Goal: Task Accomplishment & Management: Use online tool/utility

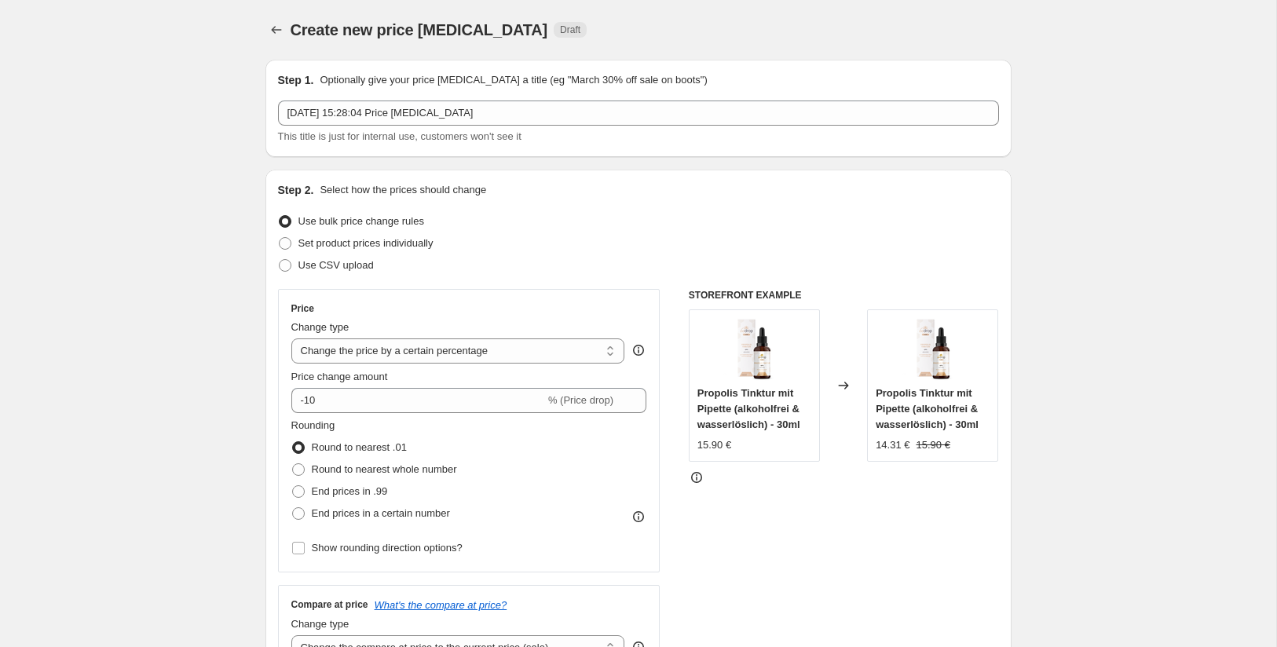
select select "percentage"
click at [334, 244] on span "Set product prices individually" at bounding box center [366, 243] width 135 height 12
click at [280, 238] on input "Set product prices individually" at bounding box center [279, 237] width 1 height 1
radio input "true"
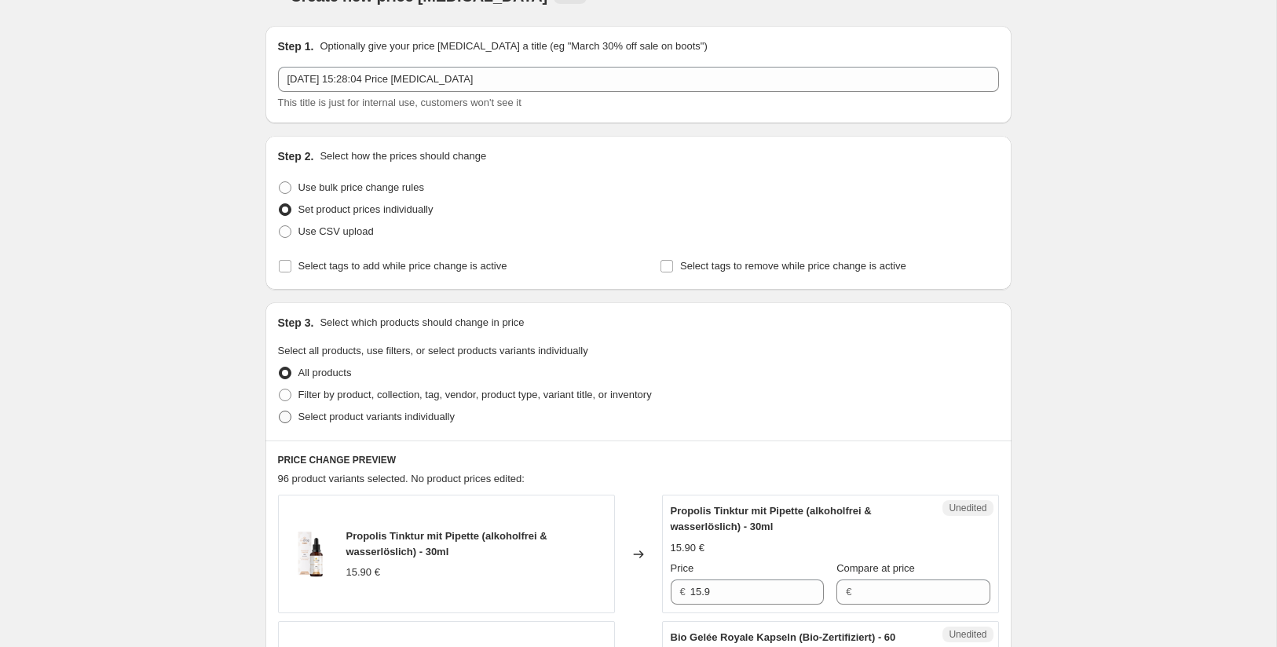
scroll to position [37, 0]
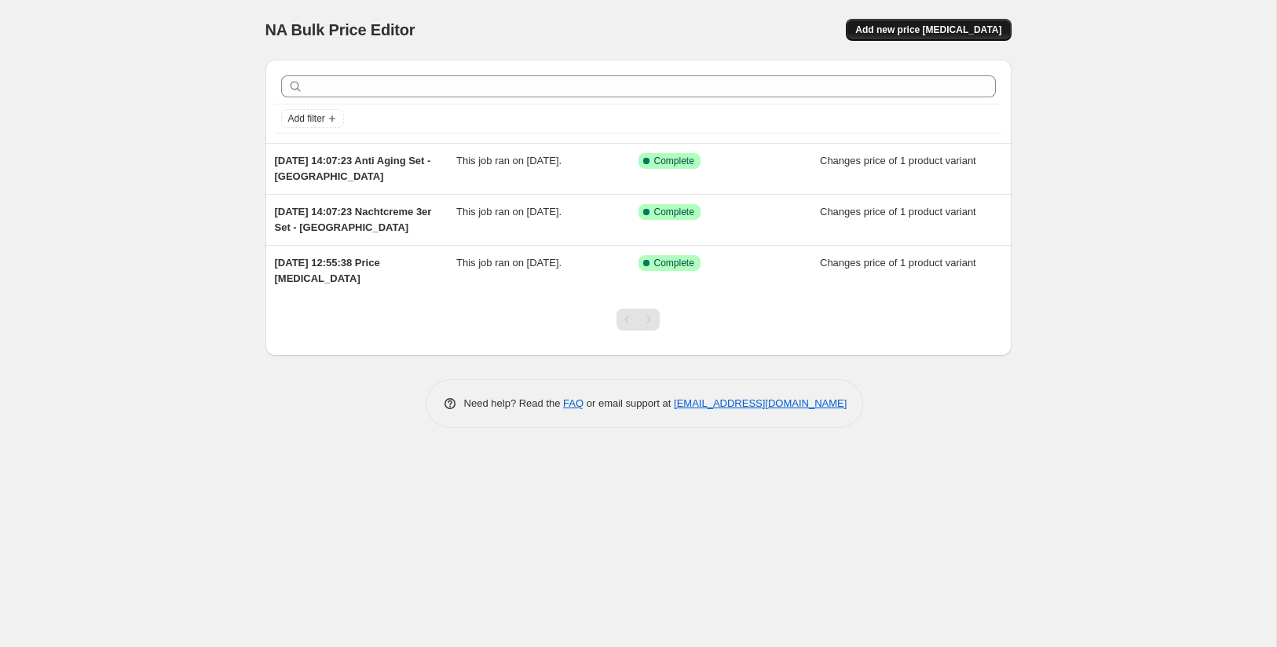
click at [914, 23] on button "Add new price [MEDICAL_DATA]" at bounding box center [928, 30] width 165 height 22
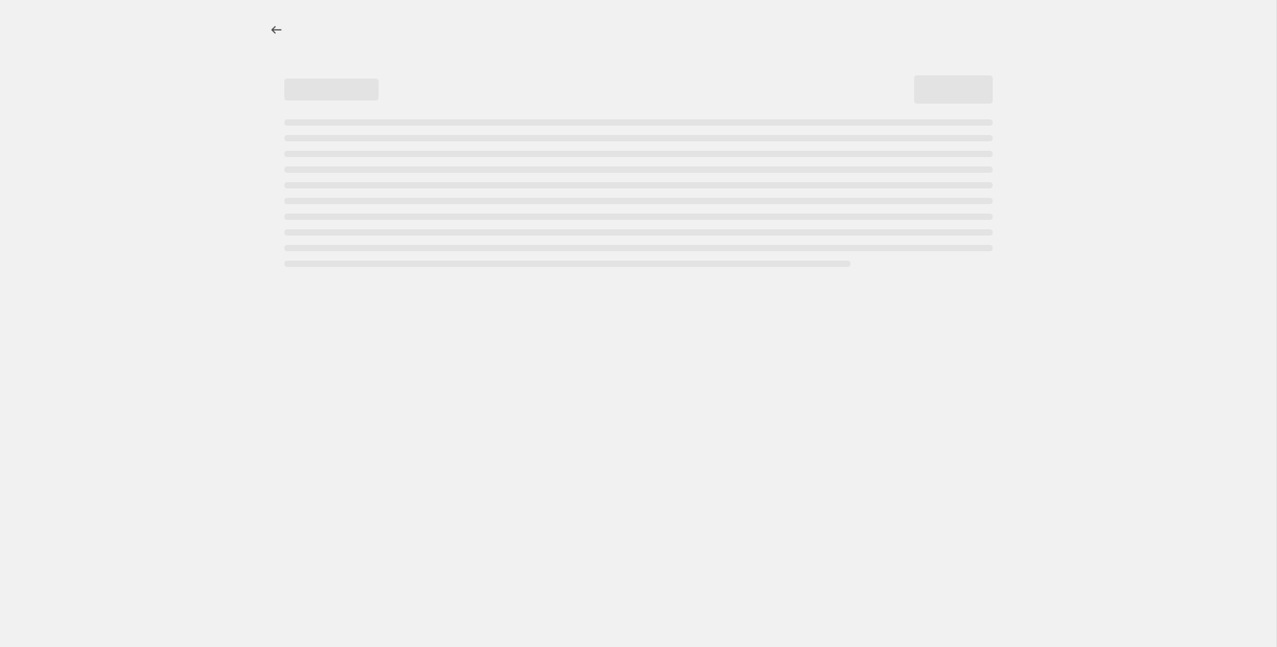
select select "percentage"
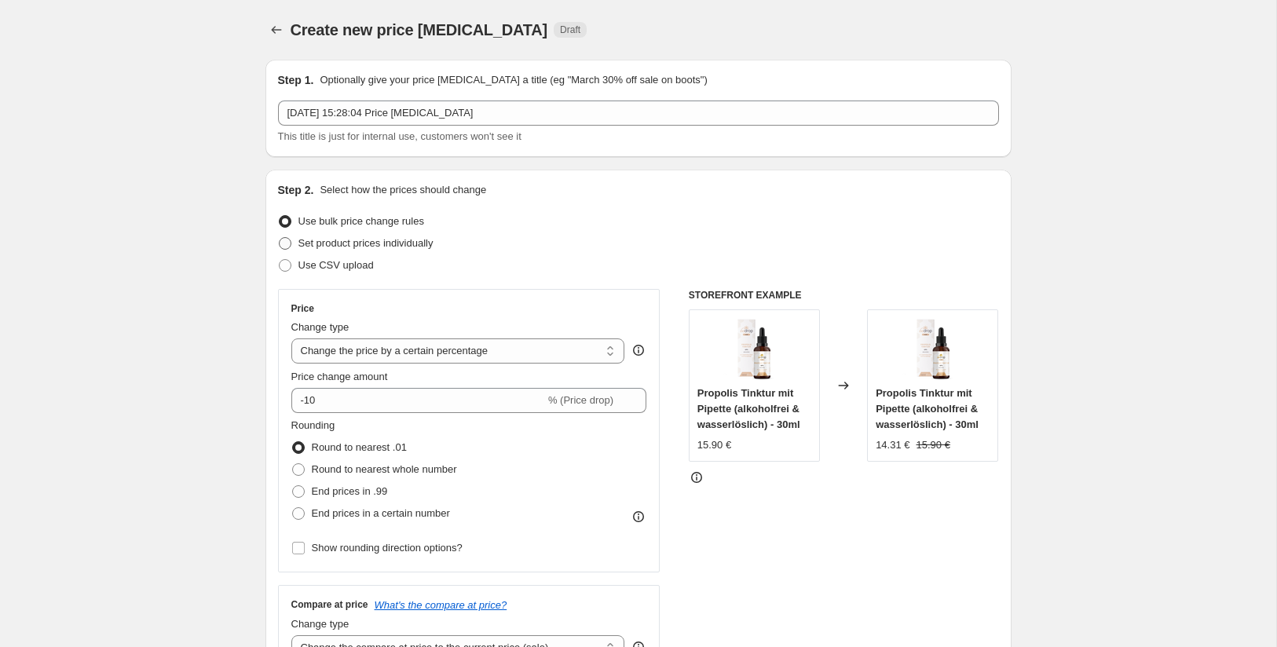
click at [311, 239] on span "Set product prices individually" at bounding box center [366, 243] width 135 height 12
click at [280, 238] on input "Set product prices individually" at bounding box center [279, 237] width 1 height 1
radio input "true"
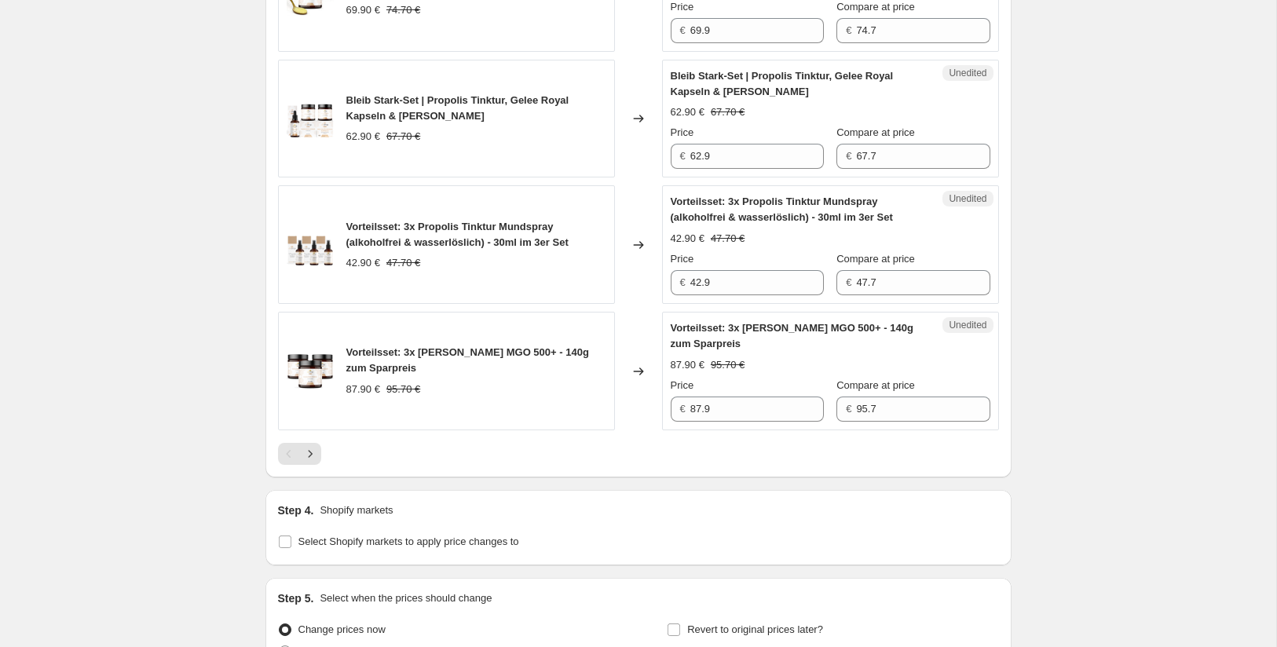
scroll to position [2763, 0]
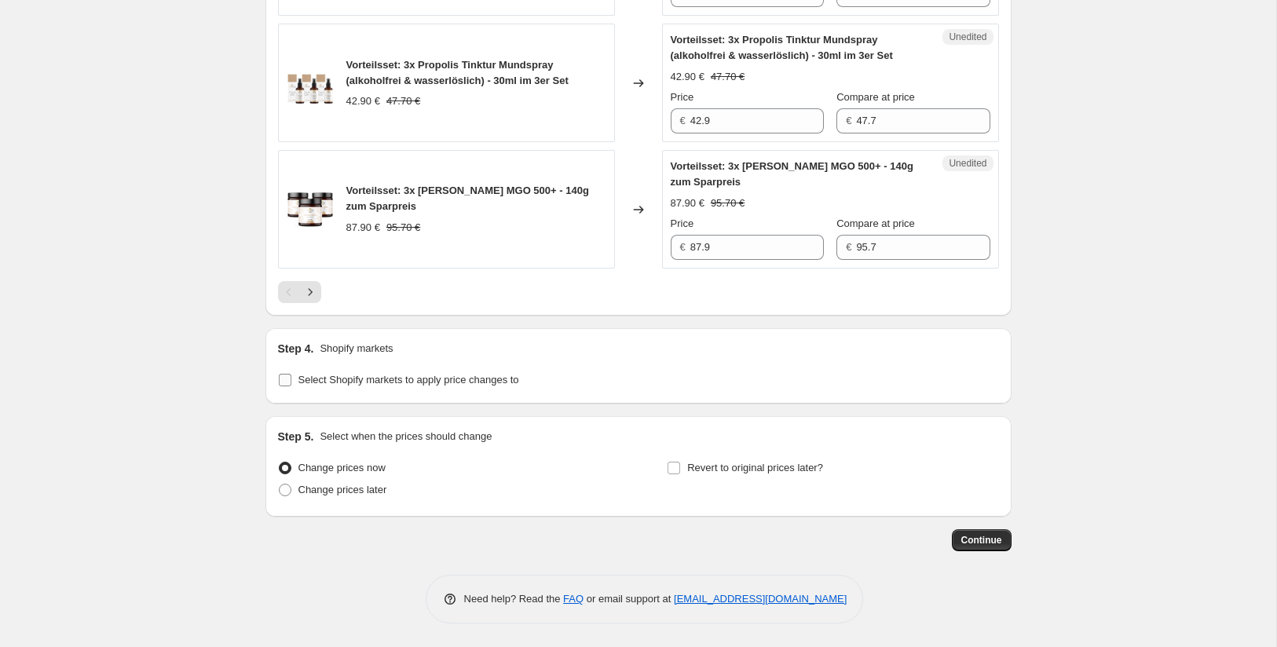
click at [284, 377] on input "Select Shopify markets to apply price changes to" at bounding box center [285, 380] width 13 height 13
checkbox input "true"
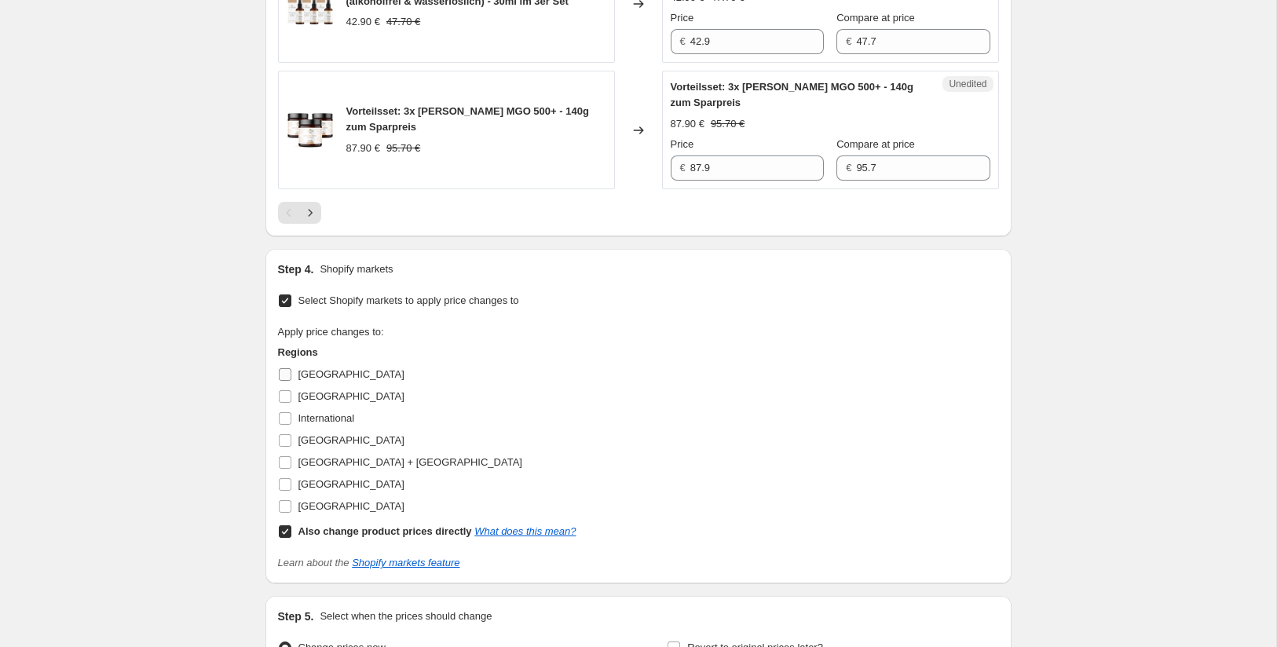
scroll to position [2843, 0]
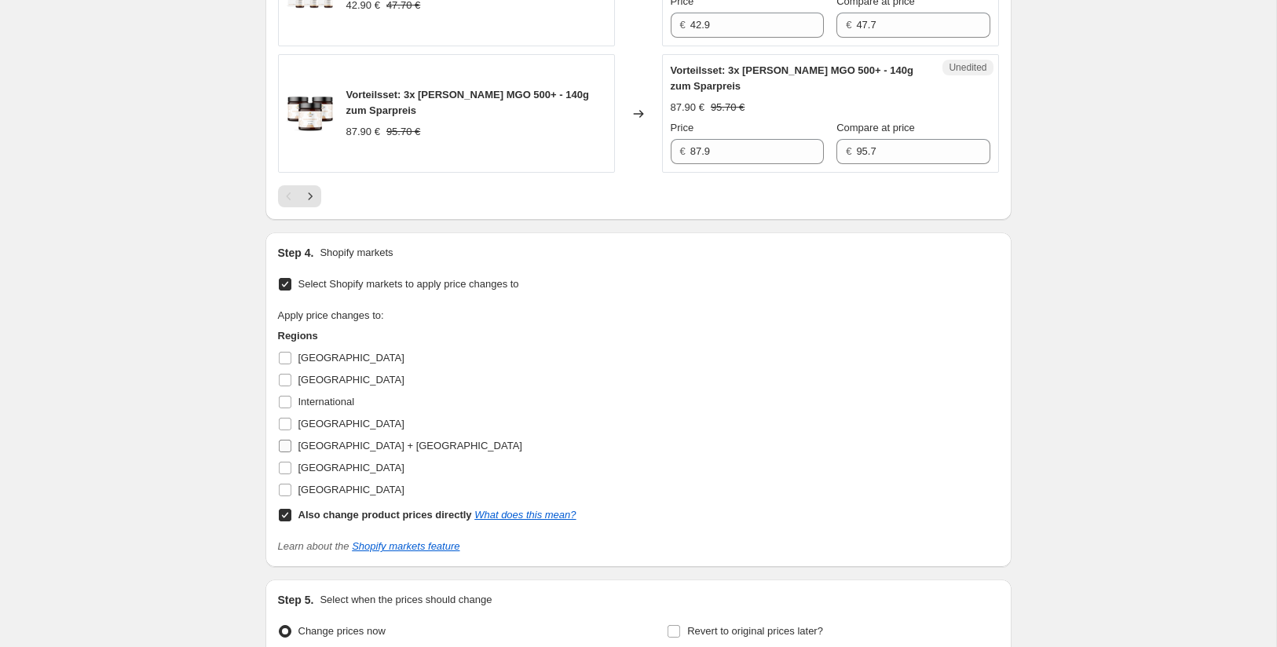
click at [288, 453] on input "[GEOGRAPHIC_DATA] + [GEOGRAPHIC_DATA]" at bounding box center [285, 446] width 13 height 13
checkbox input "true"
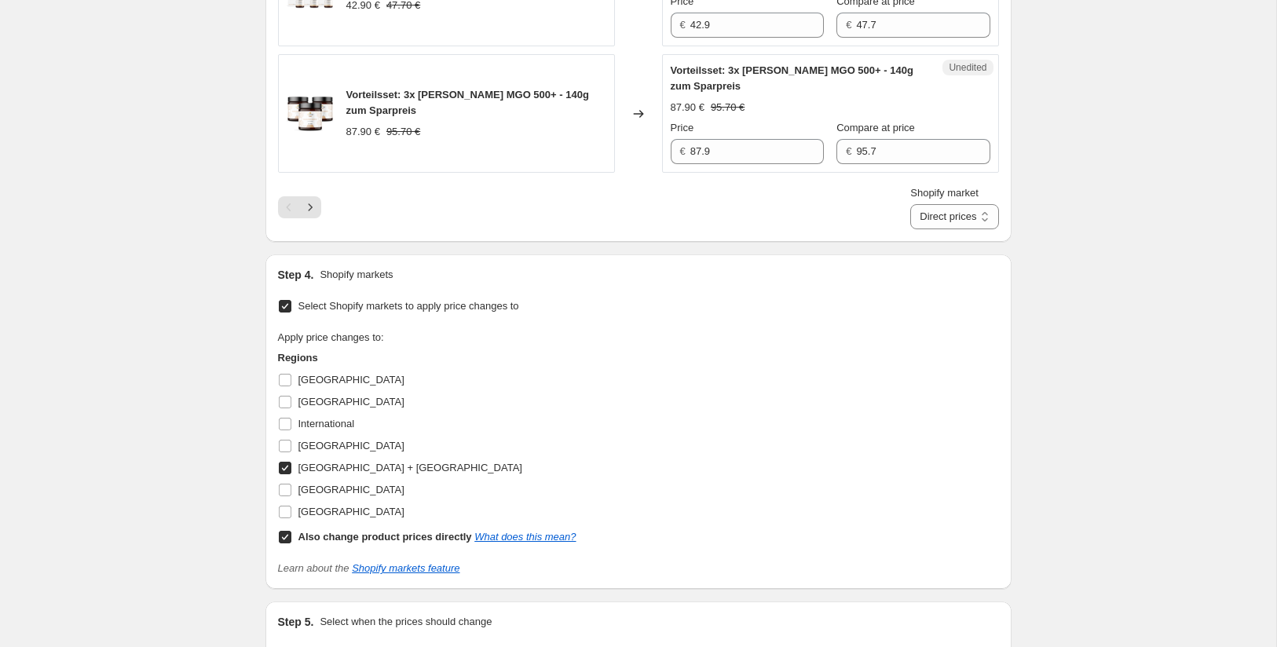
click at [287, 544] on input "Also change product prices directly What does this mean?" at bounding box center [285, 537] width 13 height 13
checkbox input "false"
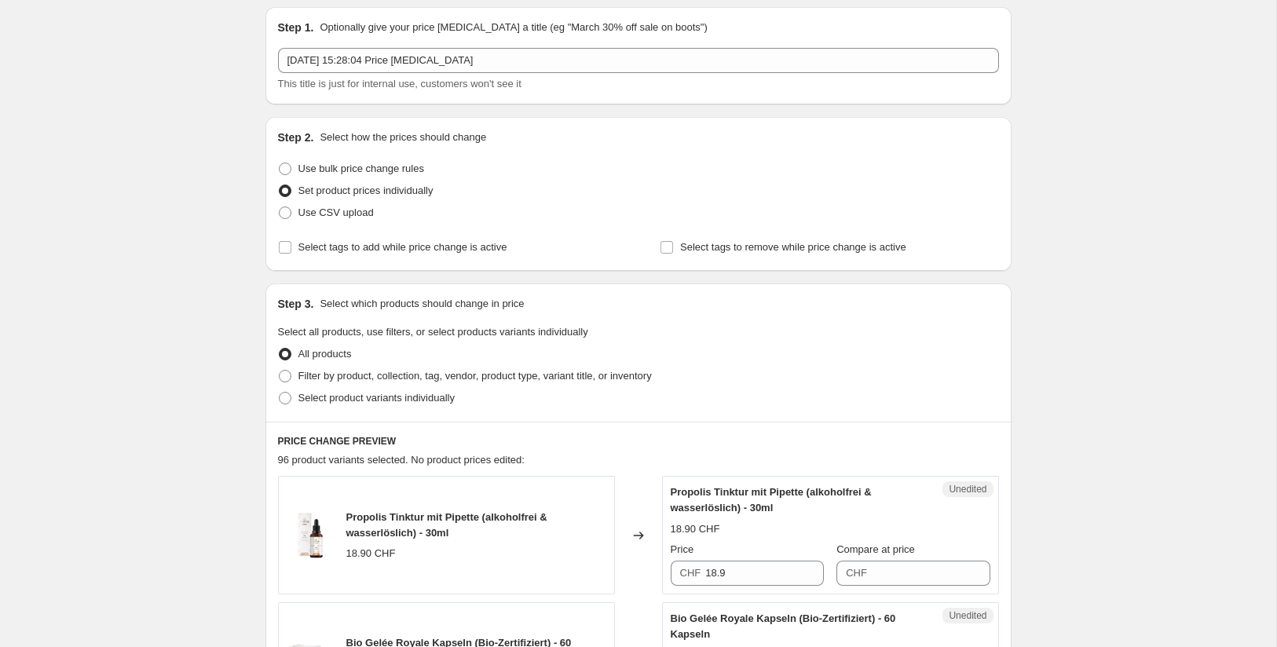
scroll to position [0, 0]
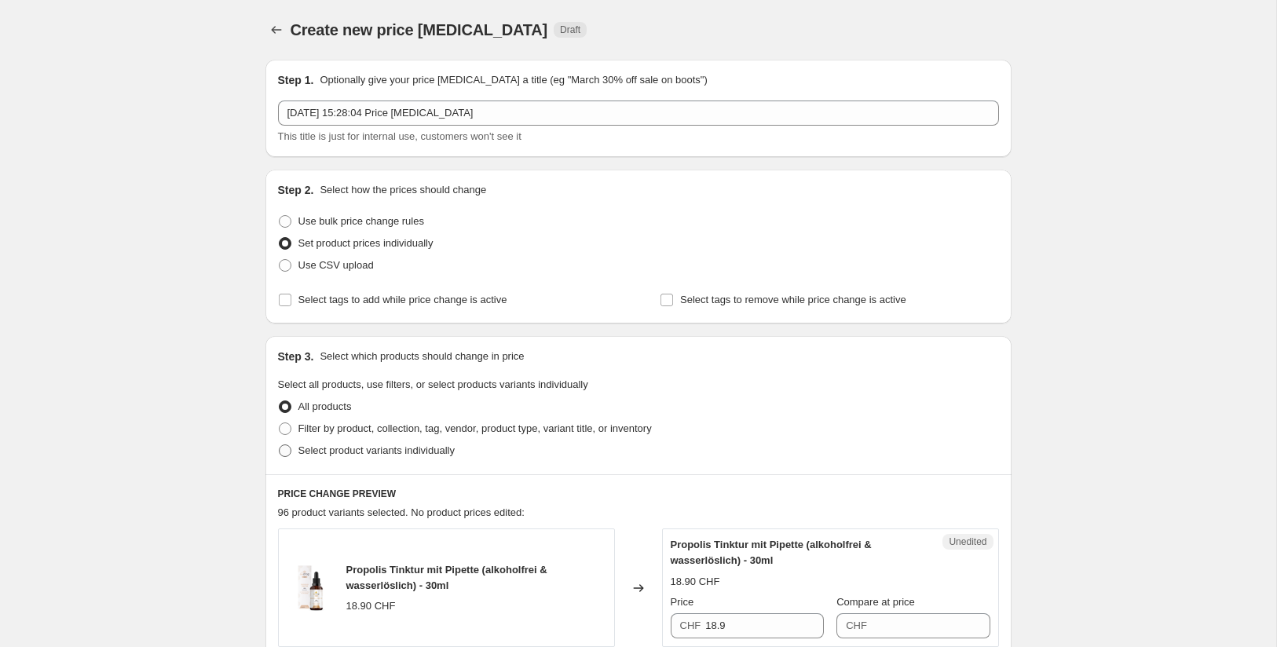
click at [337, 449] on span "Select product variants individually" at bounding box center [377, 451] width 156 height 12
click at [280, 445] on input "Select product variants individually" at bounding box center [279, 445] width 1 height 1
radio input "true"
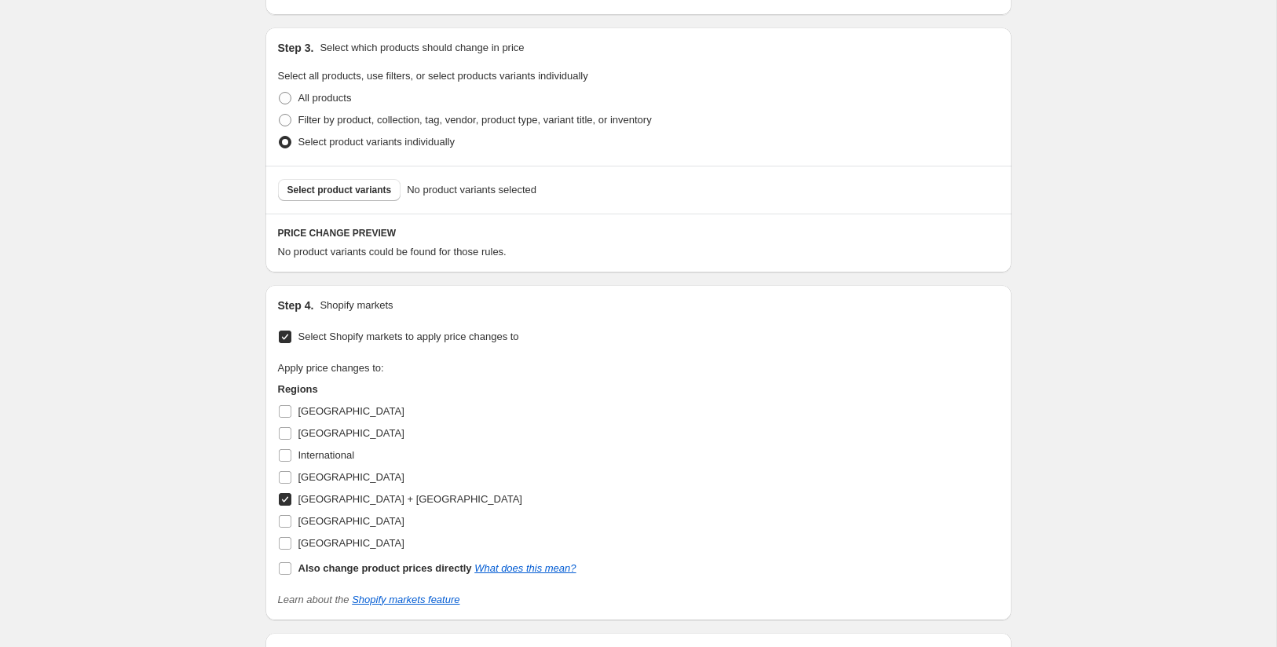
scroll to position [288, 0]
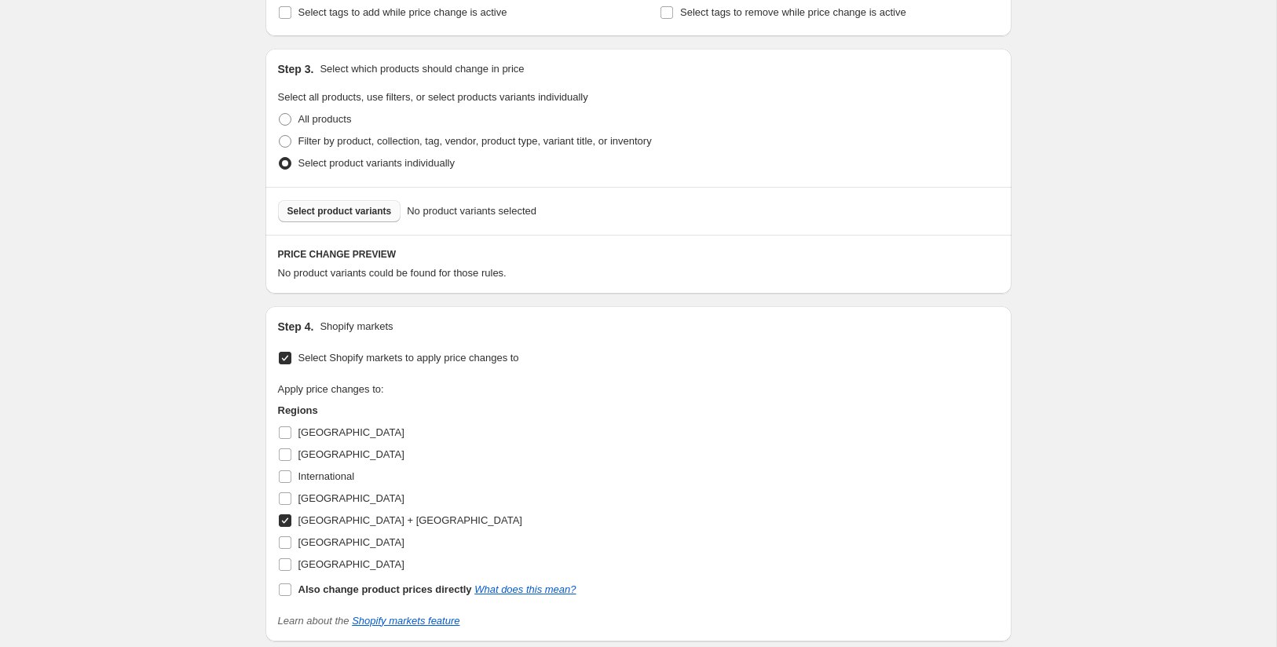
click at [360, 211] on span "Select product variants" at bounding box center [340, 211] width 104 height 13
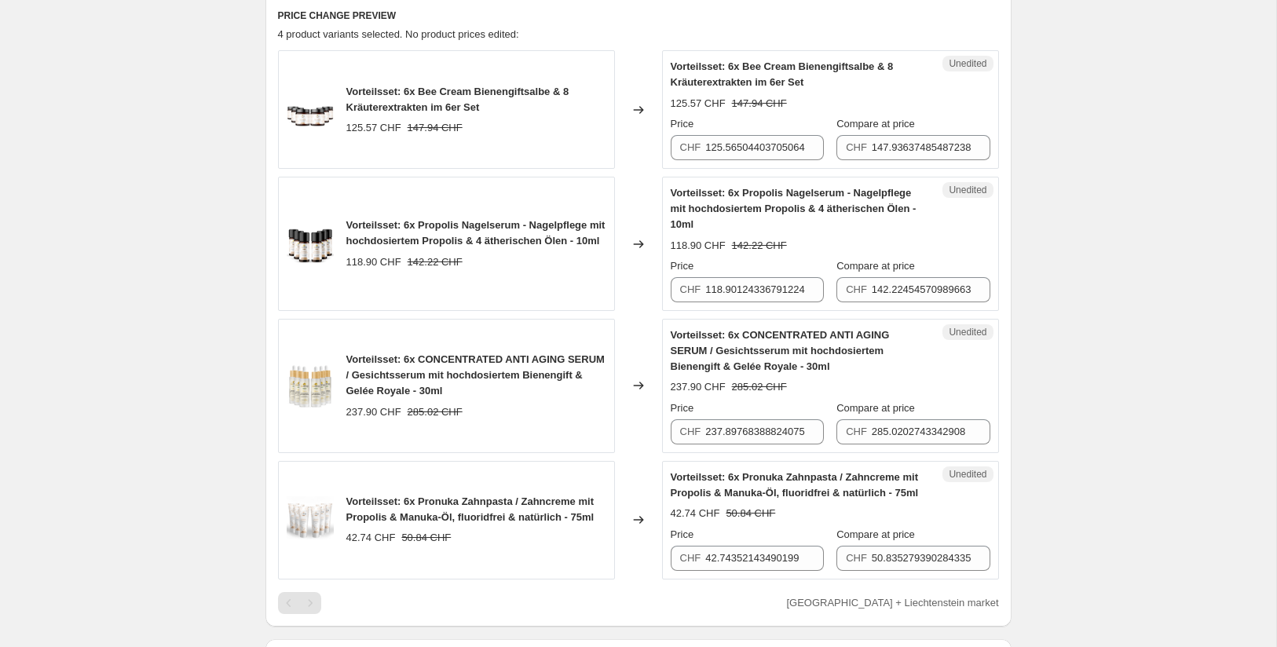
scroll to position [505, 0]
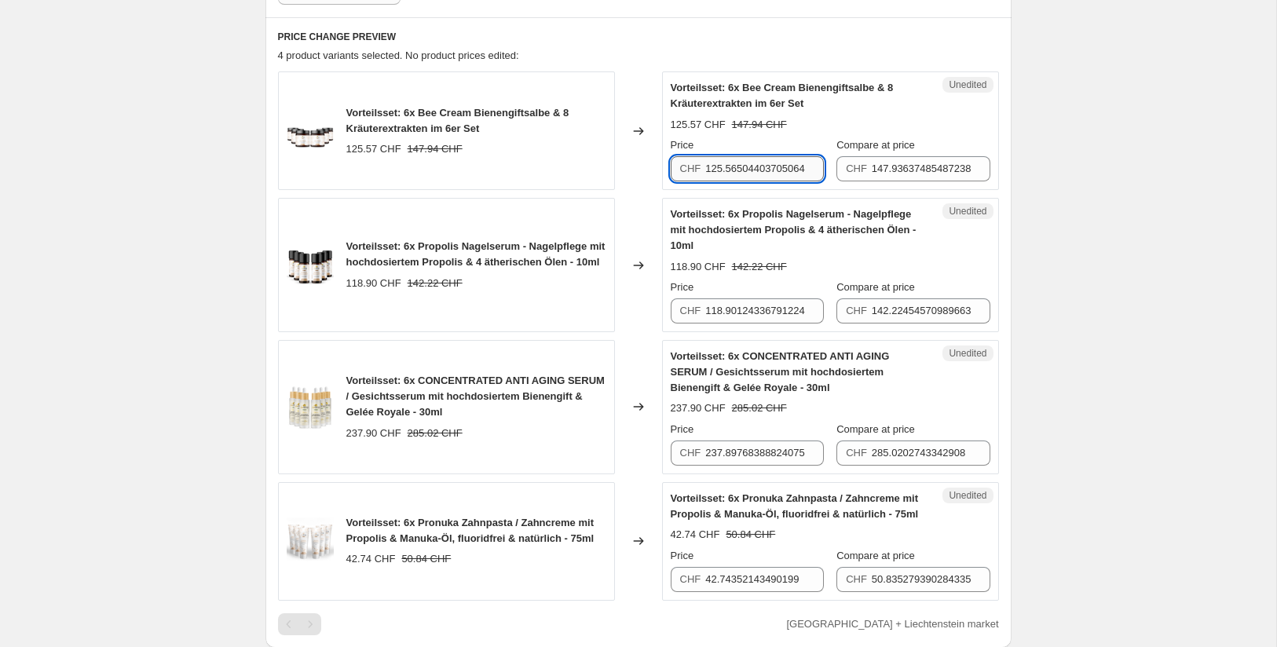
click at [731, 170] on input "125.56504403705064" at bounding box center [764, 168] width 119 height 25
click at [721, 167] on input "125.56504403705064" at bounding box center [764, 168] width 119 height 25
click at [721, 168] on input "125.56504403705064" at bounding box center [764, 168] width 119 height 25
paste input "57,9"
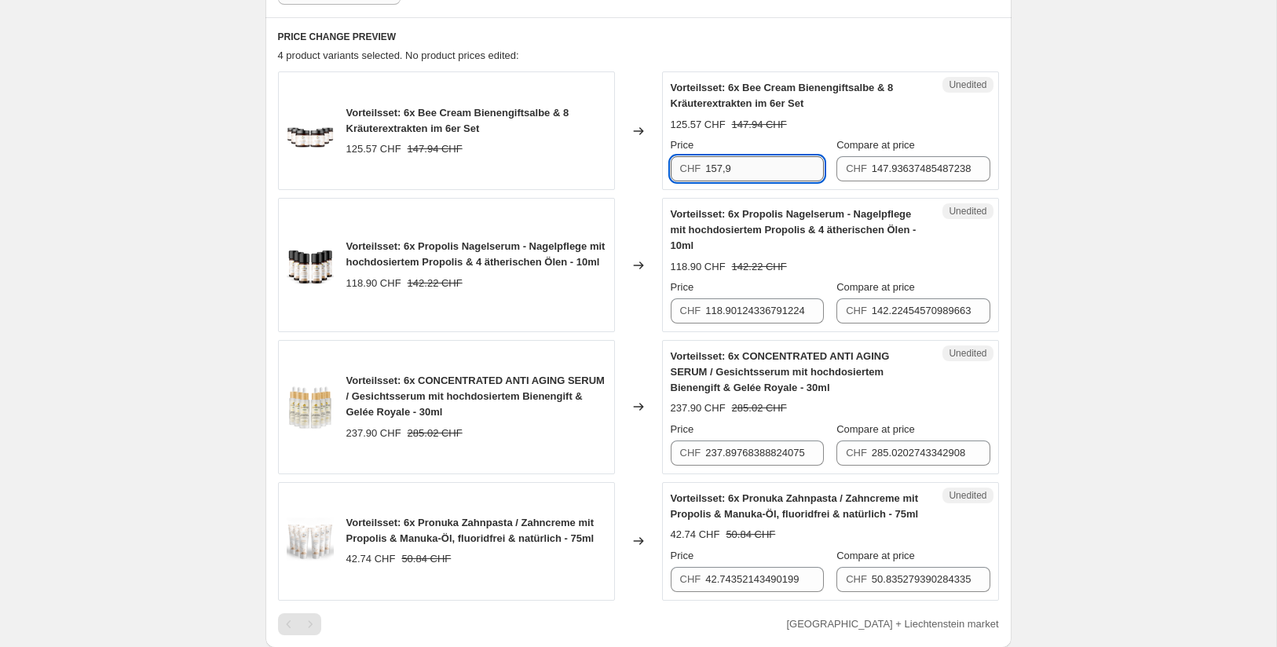
click at [768, 169] on input "157,9" at bounding box center [764, 168] width 119 height 25
type input "125.56504403705064"
click at [899, 159] on input "147.93637485487238" at bounding box center [931, 168] width 119 height 25
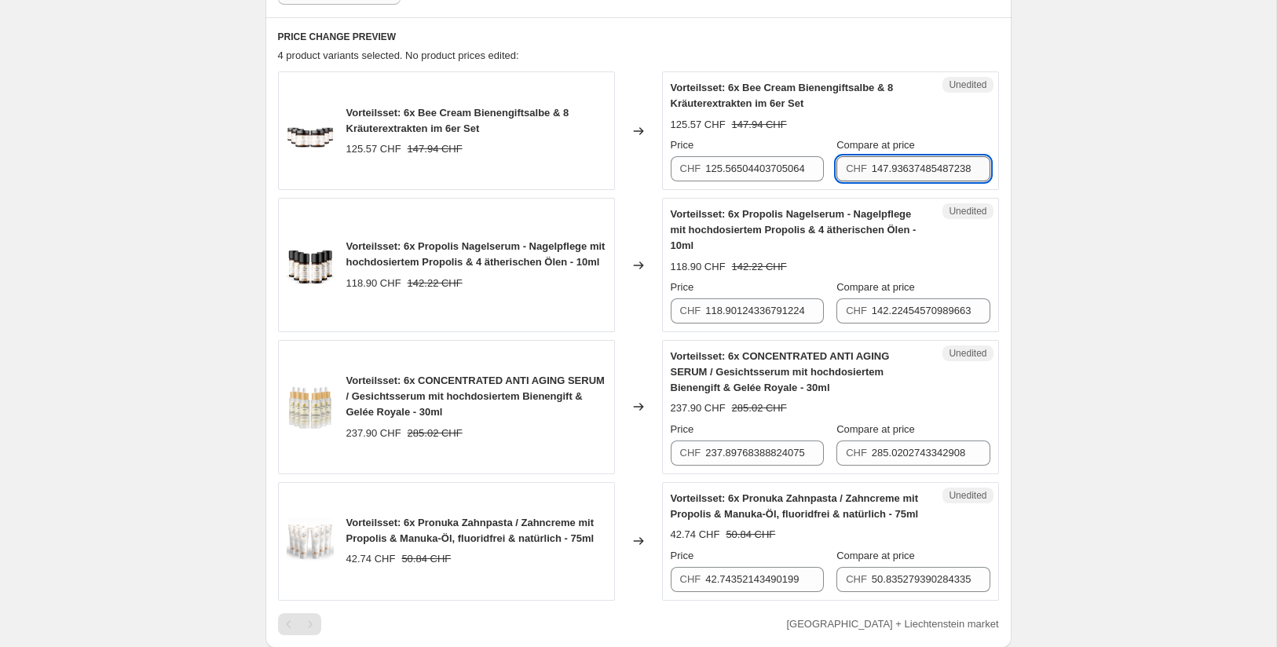
click at [888, 170] on input "147.93637485487238" at bounding box center [931, 168] width 119 height 25
paste input "85,9"
click at [1011, 170] on div "PRICE CHANGE PREVIEW 4 product variants selected. No product prices edited: Vor…" at bounding box center [639, 332] width 746 height 631
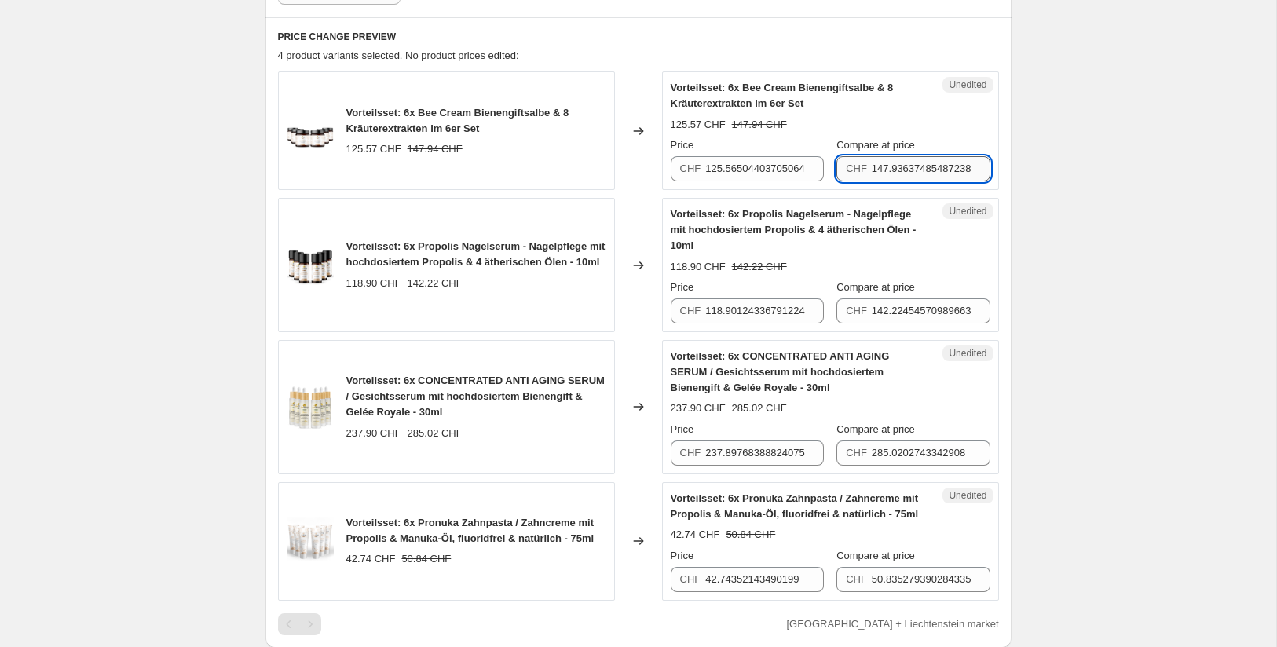
click at [908, 162] on input "147.93637485487238" at bounding box center [931, 168] width 119 height 25
click at [878, 169] on input "147.93637485487238" at bounding box center [931, 168] width 119 height 25
click at [881, 194] on div "Vorteilsset: 6x Bee Cream Bienengiftsalbe & 8 Kräuterextrakten im 6er Set 125.5…" at bounding box center [638, 335] width 721 height 529
click at [880, 174] on input "1147.93637485487238" at bounding box center [931, 168] width 119 height 25
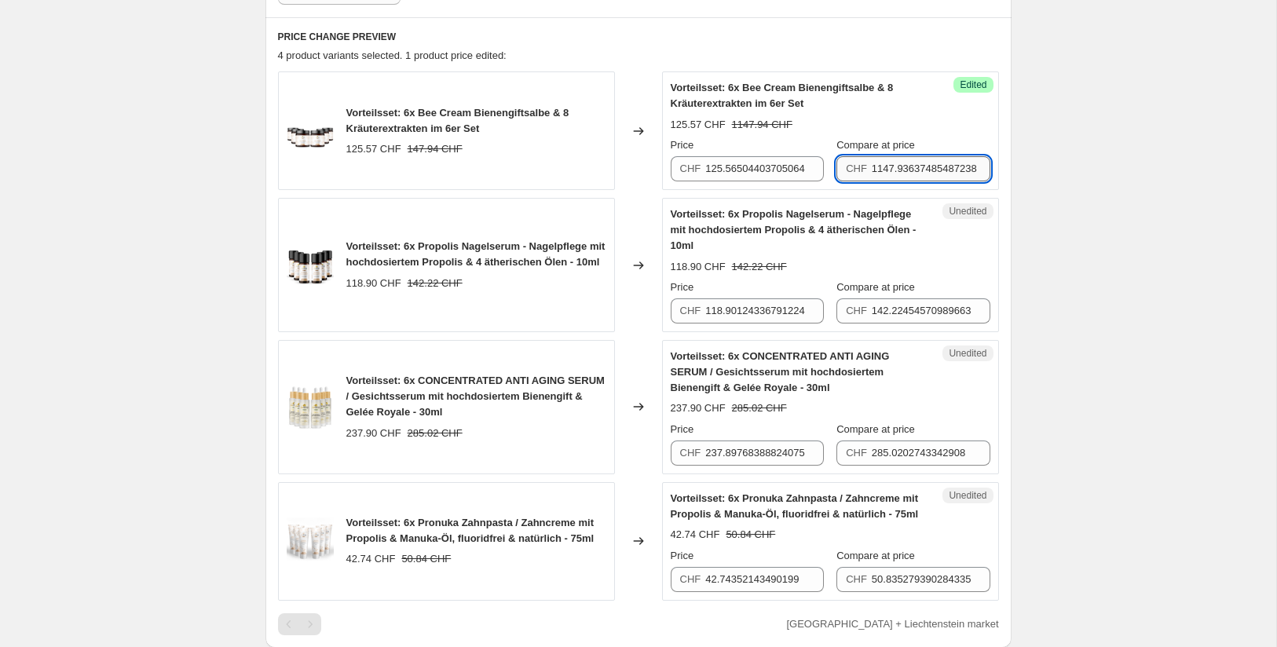
click at [880, 174] on input "1147.93637485487238" at bounding box center [931, 168] width 119 height 25
paste input "185,9"
click at [796, 169] on input "125.56504403705064" at bounding box center [764, 168] width 119 height 25
click at [885, 167] on input "1147.9363748548724" at bounding box center [931, 168] width 119 height 25
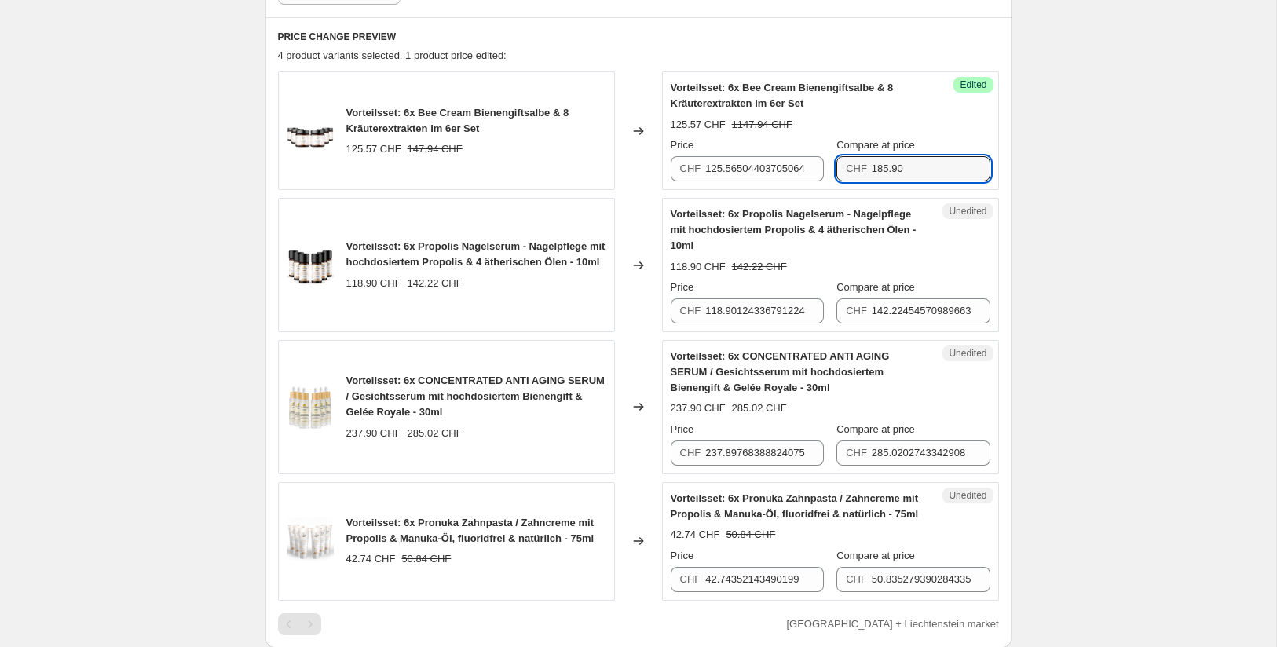
type input "185.90"
click at [1098, 185] on div "Create new price [MEDICAL_DATA]. This page is ready Create new price [MEDICAL_D…" at bounding box center [638, 367] width 1277 height 1744
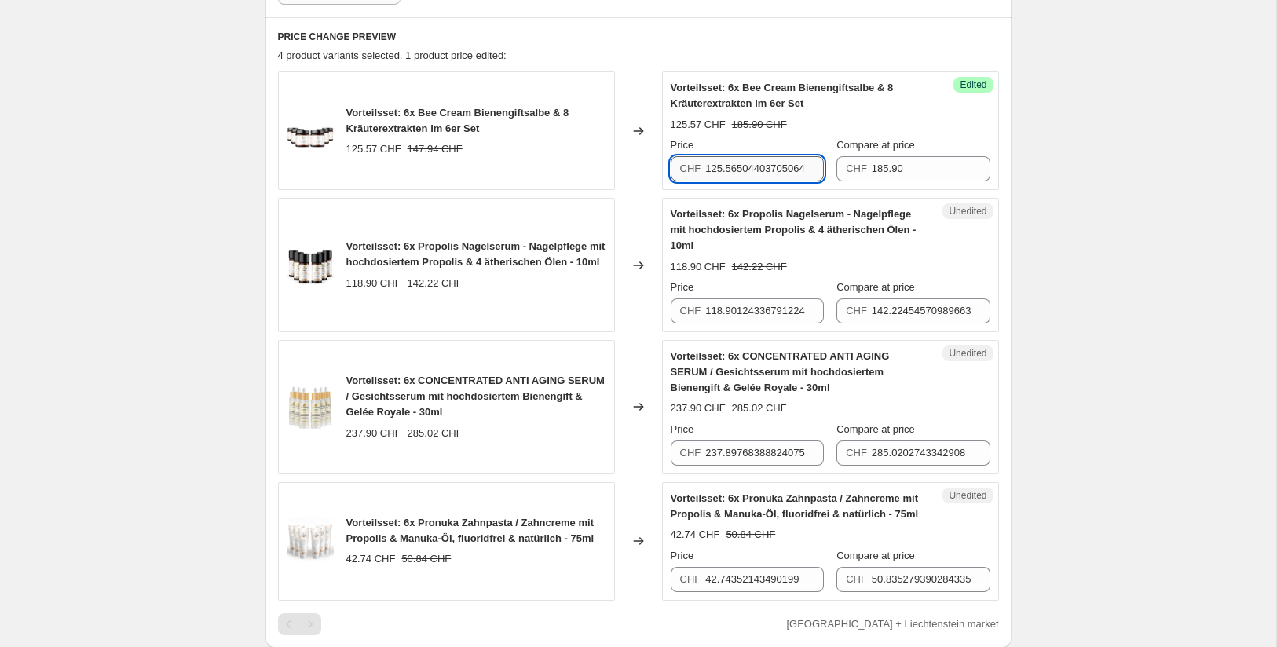
click at [758, 163] on input "125.56504403705064" at bounding box center [764, 168] width 119 height 25
drag, startPoint x: 708, startPoint y: 167, endPoint x: 834, endPoint y: 170, distance: 125.7
click at [834, 170] on div "Price CHF 125.56504403705064 Compare at price CHF 185.90" at bounding box center [831, 159] width 320 height 44
click at [710, 167] on input "1157,90" at bounding box center [764, 168] width 119 height 25
click at [727, 168] on input "157,90" at bounding box center [764, 168] width 119 height 25
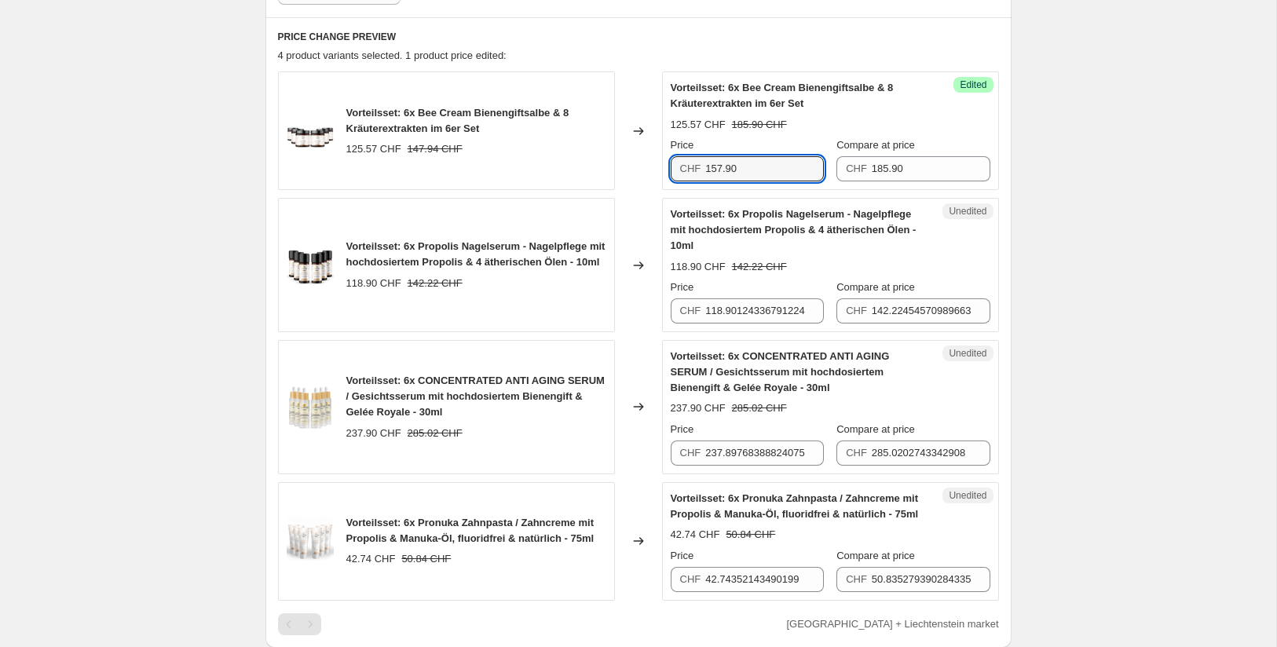
type input "157.90"
click at [1094, 228] on div "Create new price [MEDICAL_DATA]. This page is ready Create new price [MEDICAL_D…" at bounding box center [638, 367] width 1277 height 1744
click at [704, 307] on div "CHF 118.90124336791224" at bounding box center [747, 311] width 153 height 25
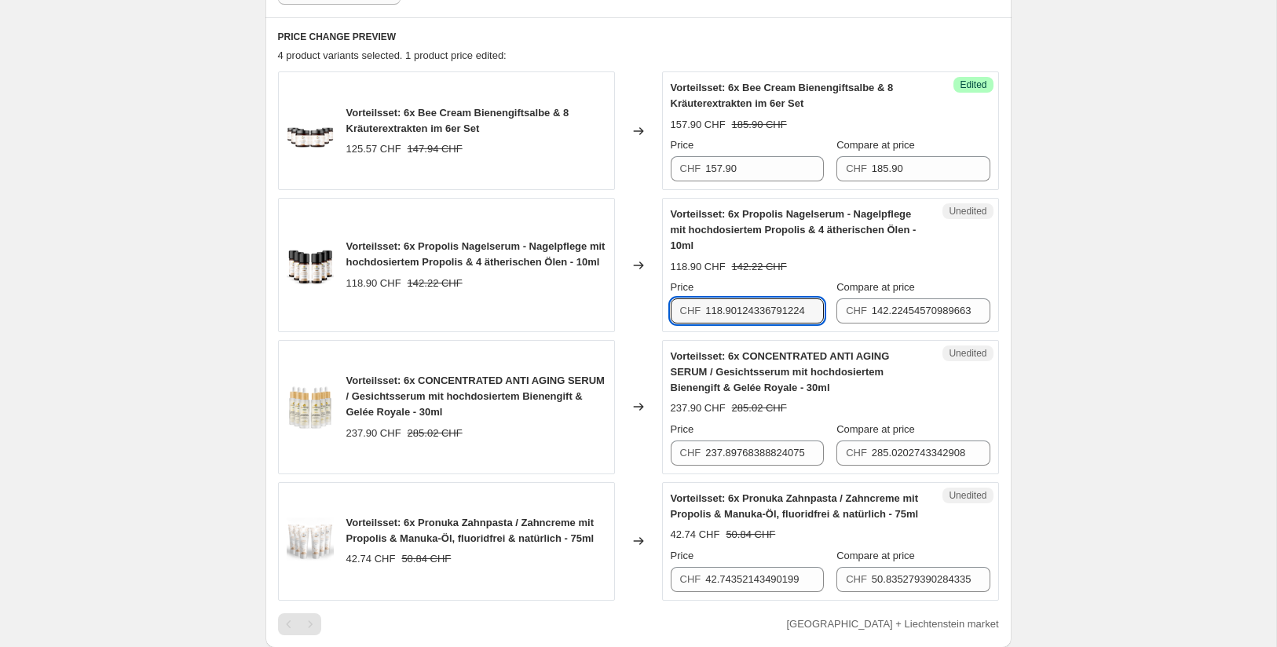
click at [704, 307] on div "CHF 118.90124336791224" at bounding box center [747, 311] width 153 height 25
click at [722, 307] on input "118.90124336791224" at bounding box center [764, 311] width 119 height 25
type input "149.90"
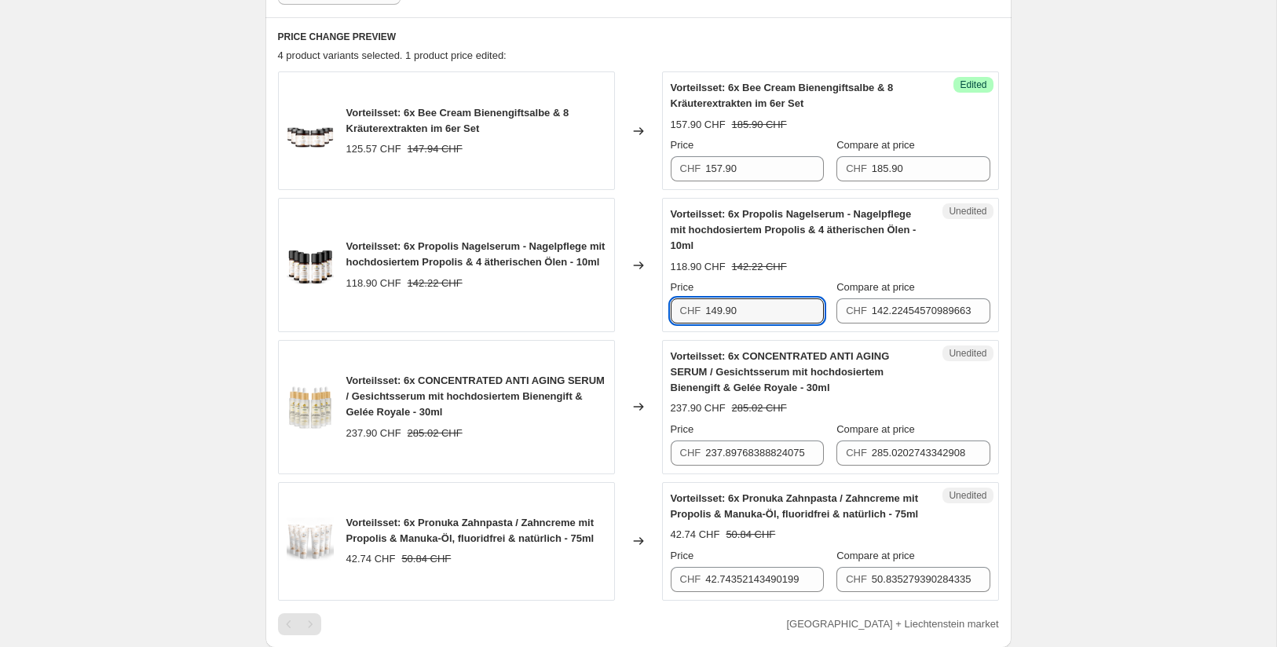
click at [999, 317] on div "Unedited Vorteilsset: 6x Propolis Nagelserum - Nagelpflege mit hochdosiertem Pr…" at bounding box center [830, 265] width 337 height 134
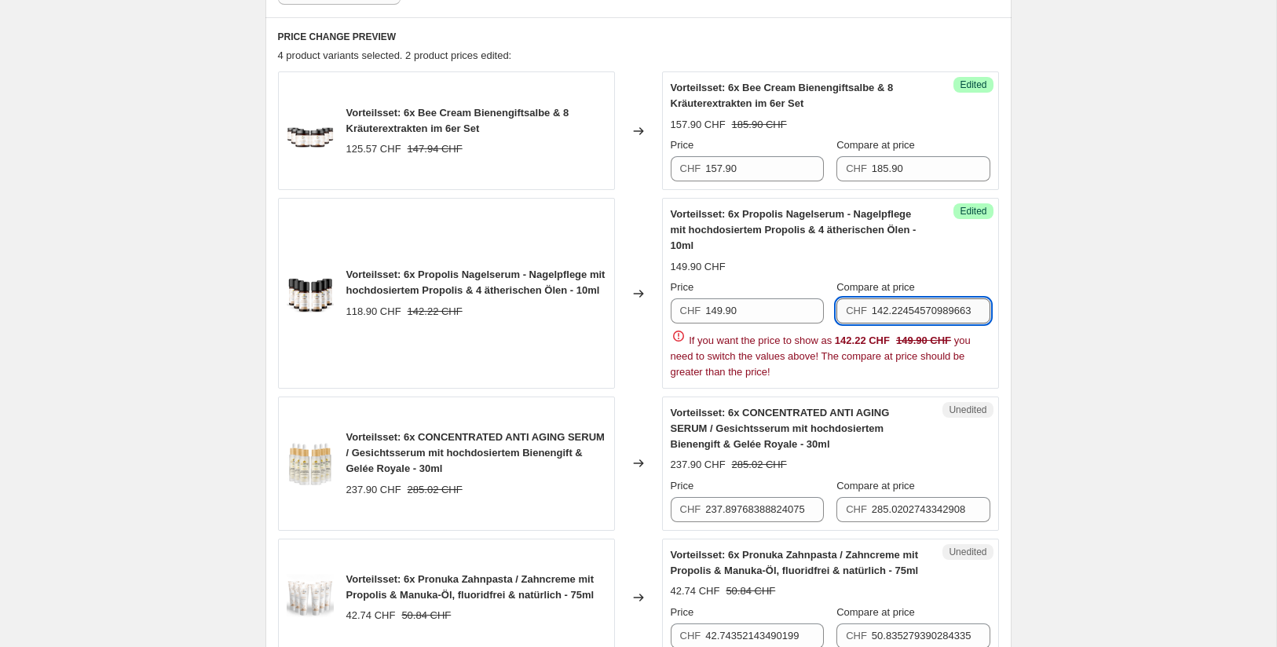
click at [911, 309] on input "142.22454570989663" at bounding box center [931, 311] width 119 height 25
click at [883, 306] on input "142.22454570989663" at bounding box center [931, 311] width 119 height 25
click at [883, 307] on input "142.22454570989663" at bounding box center [931, 311] width 119 height 25
type input "179.90"
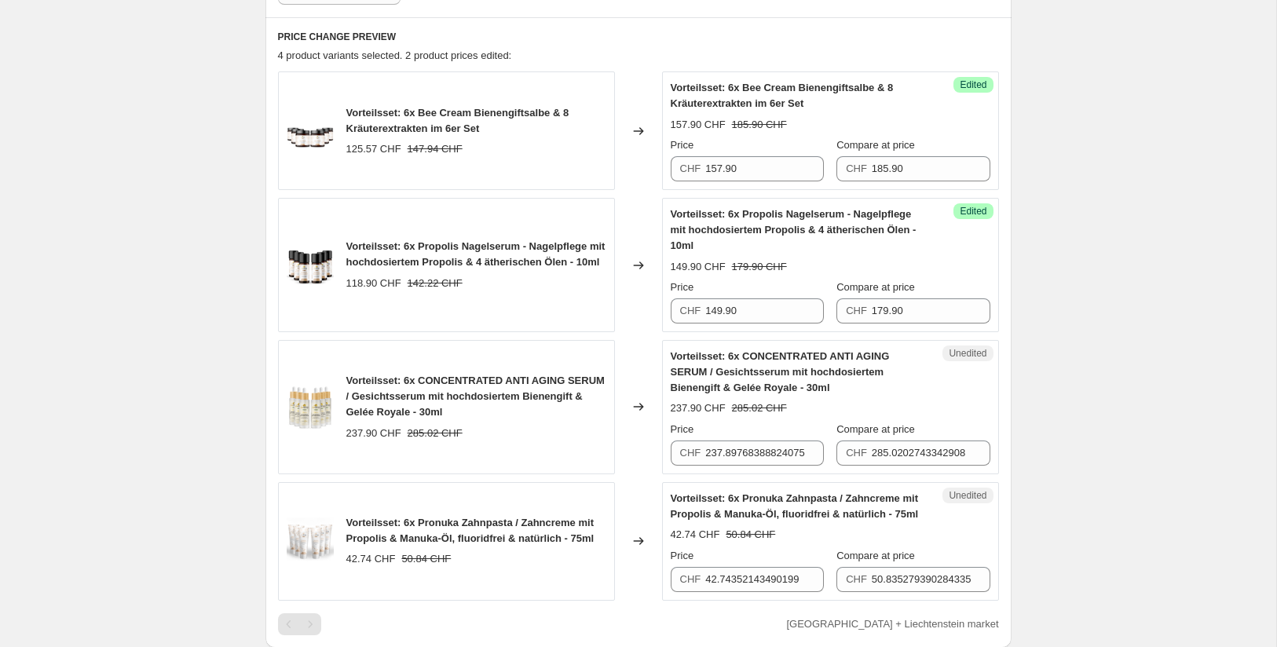
click at [1088, 288] on div "Create new price [MEDICAL_DATA]. This page is ready Create new price [MEDICAL_D…" at bounding box center [638, 367] width 1277 height 1744
click at [755, 451] on input "237.89768388824075" at bounding box center [764, 453] width 119 height 25
click at [755, 452] on input "237.89768388824075" at bounding box center [764, 453] width 119 height 25
type input "299.90"
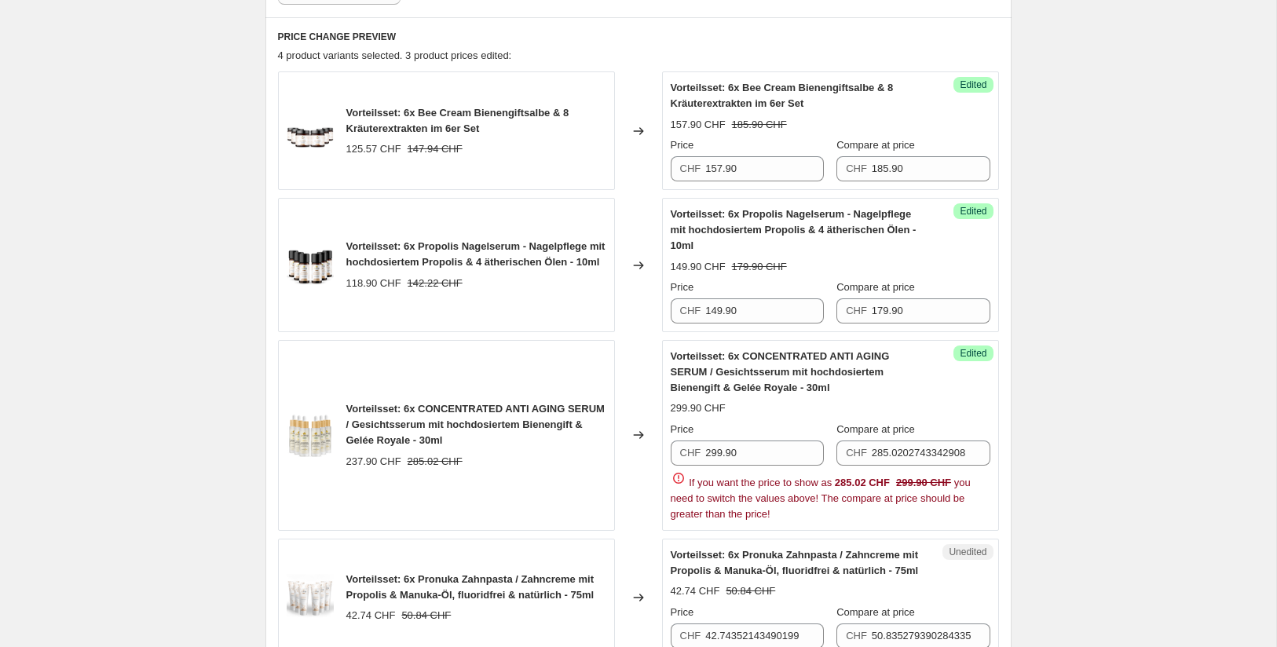
click at [1035, 444] on div "Create new price [MEDICAL_DATA]. This page is ready Create new price [MEDICAL_D…" at bounding box center [638, 395] width 1277 height 1801
click at [896, 445] on input "285.0202743342908" at bounding box center [931, 453] width 119 height 25
click at [882, 451] on input "285.0202743342908" at bounding box center [931, 453] width 119 height 25
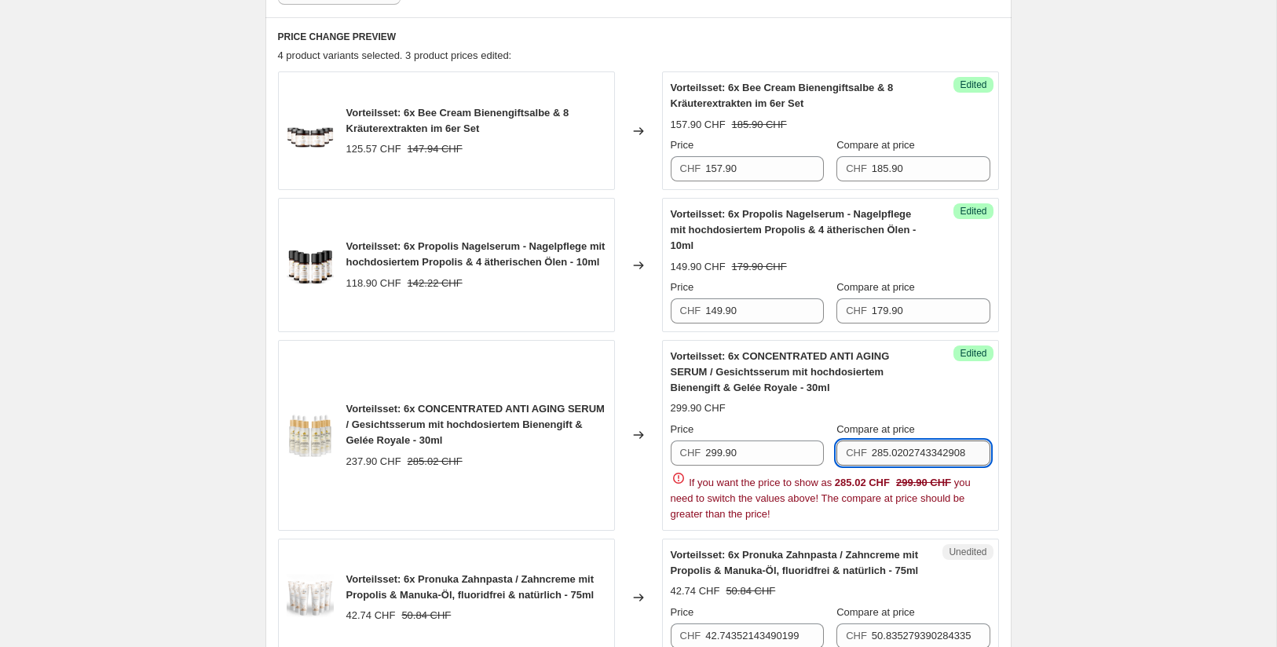
click at [882, 451] on input "285.0202743342908" at bounding box center [931, 453] width 119 height 25
type input "359.90"
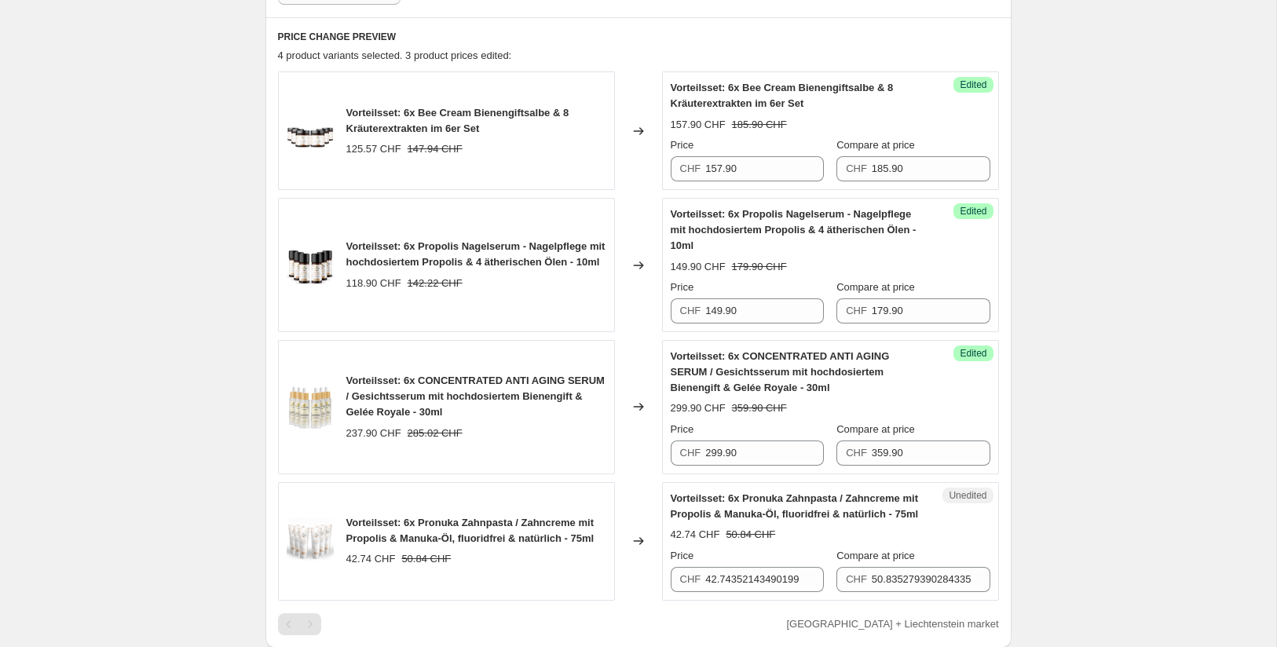
click at [1078, 478] on div "Create new price [MEDICAL_DATA]. This page is ready Create new price [MEDICAL_D…" at bounding box center [638, 367] width 1277 height 1744
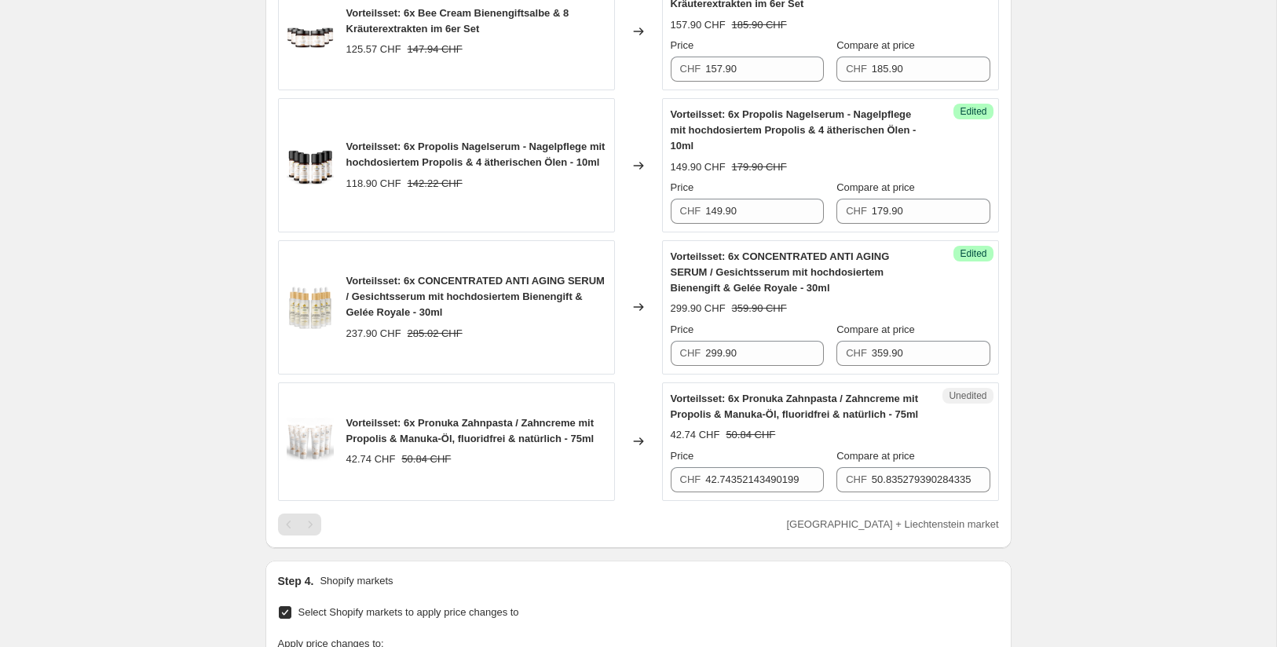
scroll to position [608, 0]
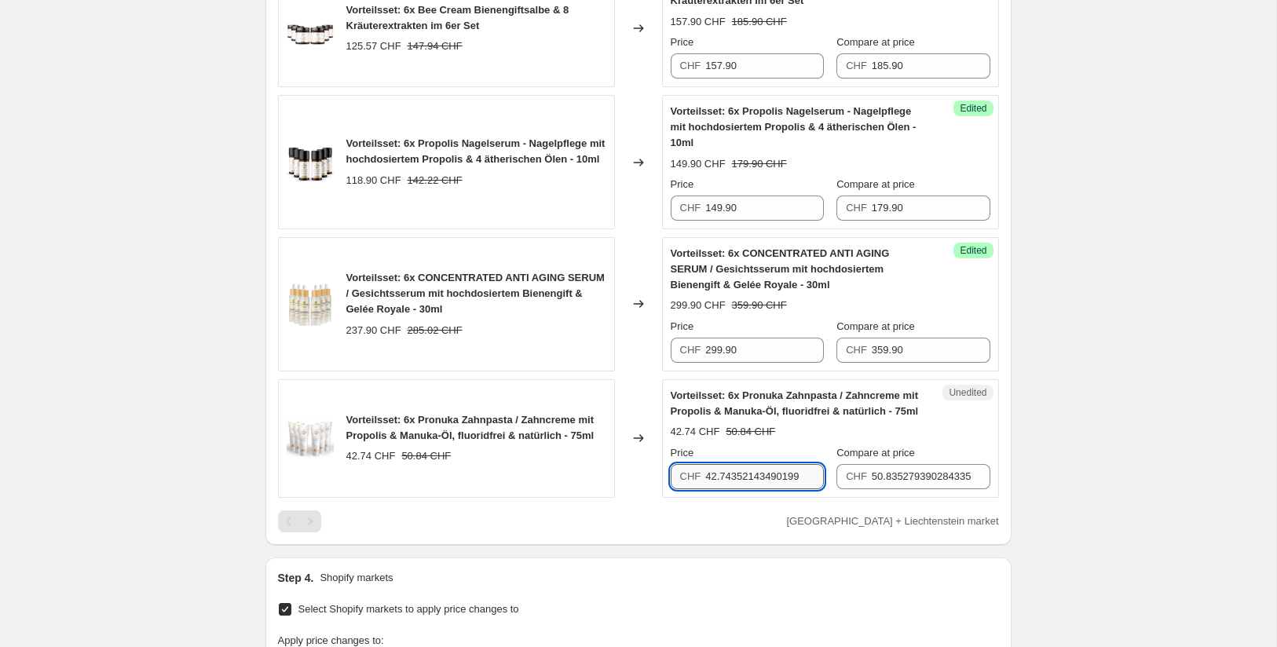
click at [727, 472] on input "42.74352143490199" at bounding box center [764, 476] width 119 height 25
click at [708, 476] on input "42.74352143490199" at bounding box center [764, 476] width 119 height 25
type input "53.90"
click at [872, 467] on input "50.835279390284335" at bounding box center [931, 476] width 119 height 25
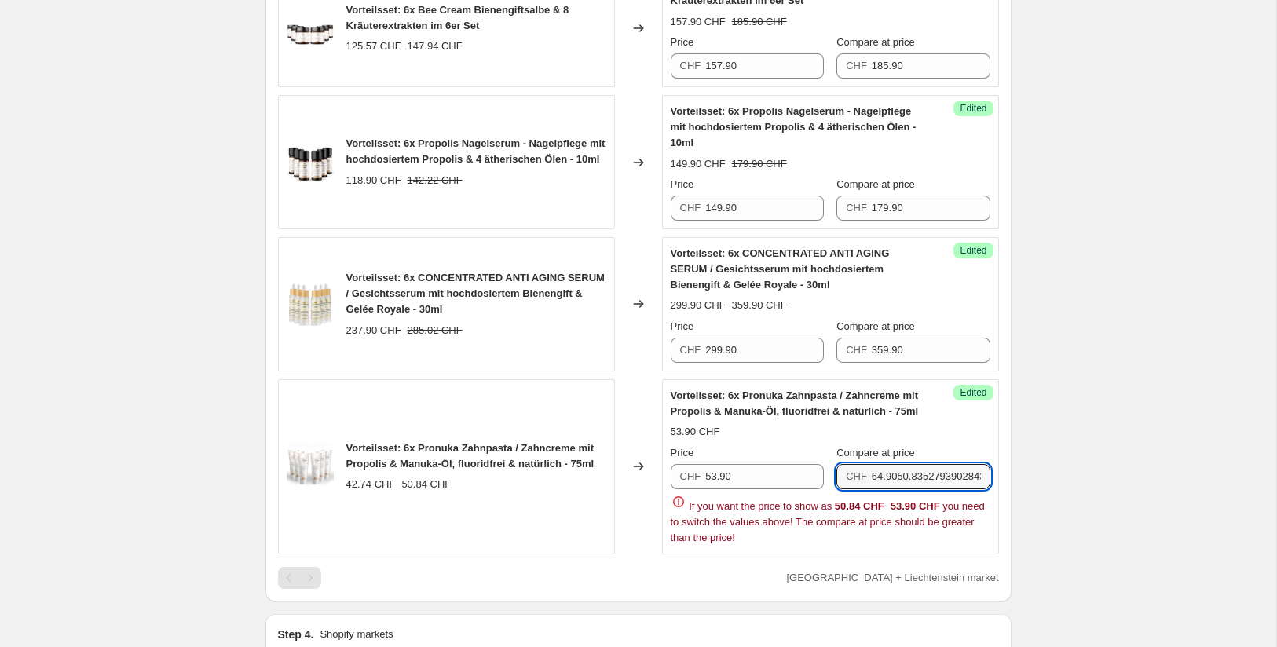
scroll to position [0, 29]
drag, startPoint x: 901, startPoint y: 470, endPoint x: 1022, endPoint y: 473, distance: 121.0
click at [1022, 473] on div "Create new price [MEDICAL_DATA]. This page is ready Create new price [MEDICAL_D…" at bounding box center [639, 292] width 784 height 1801
type input "64.90"
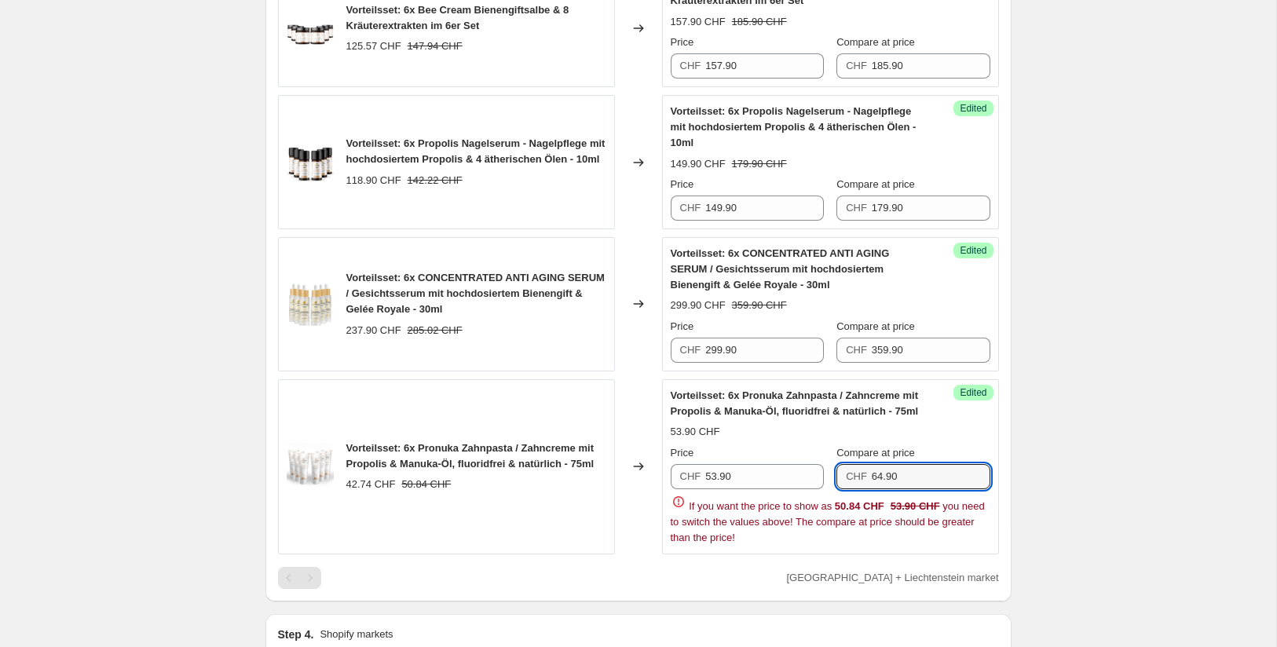
click at [1032, 469] on div "Create new price [MEDICAL_DATA]. This page is ready Create new price [MEDICAL_D…" at bounding box center [638, 292] width 1277 height 1801
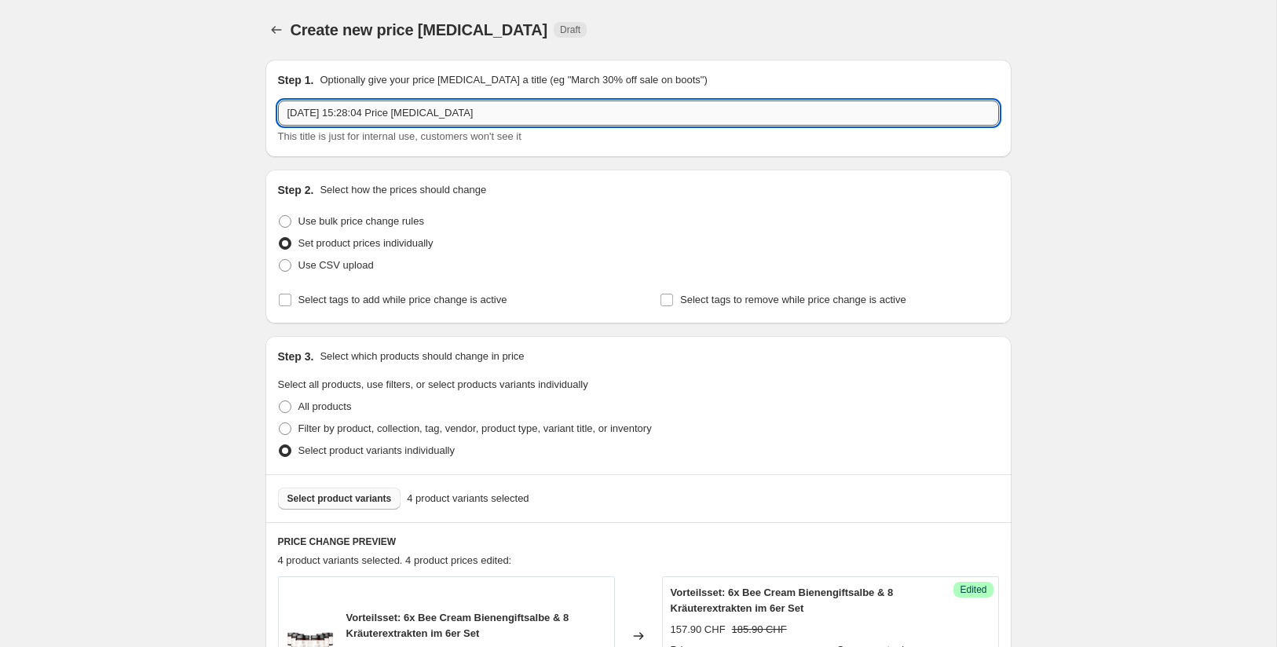
click at [530, 114] on input "[DATE] 15:28:04 Price [MEDICAL_DATA]" at bounding box center [638, 113] width 721 height 25
click at [530, 115] on input "[DATE] 15:28:04 Price [MEDICAL_DATA]" at bounding box center [638, 113] width 721 height 25
type input "&"
type input "6er Sets & Pronuka"
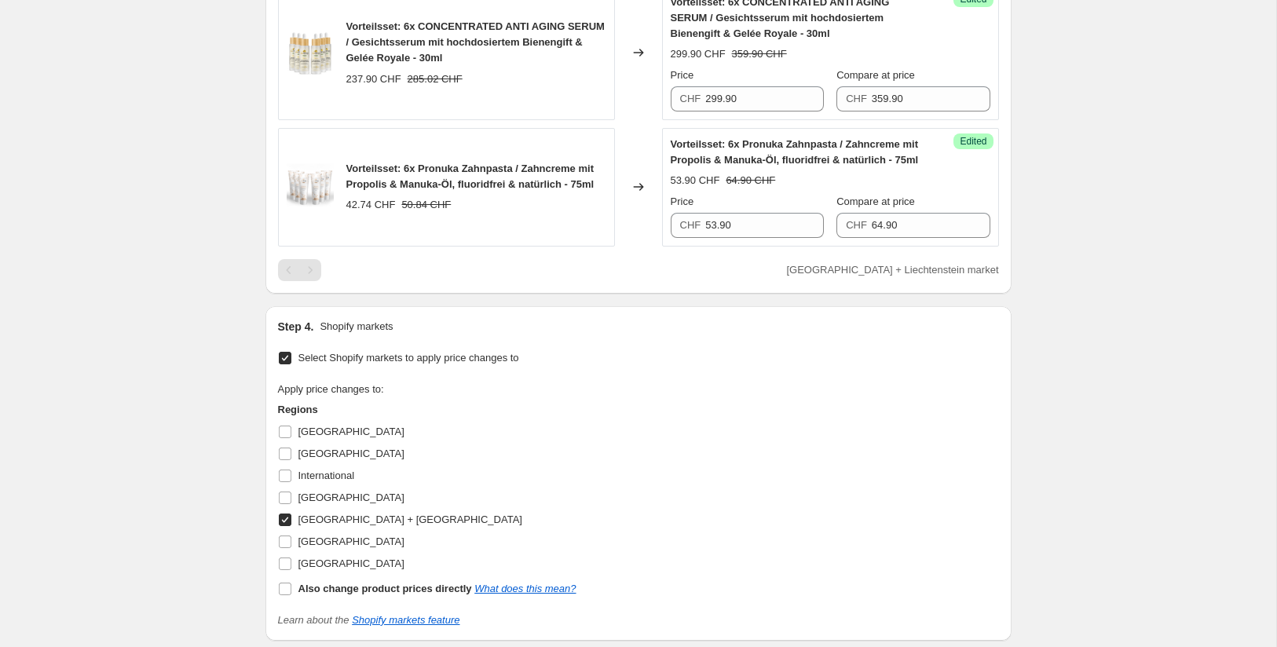
scroll to position [833, 0]
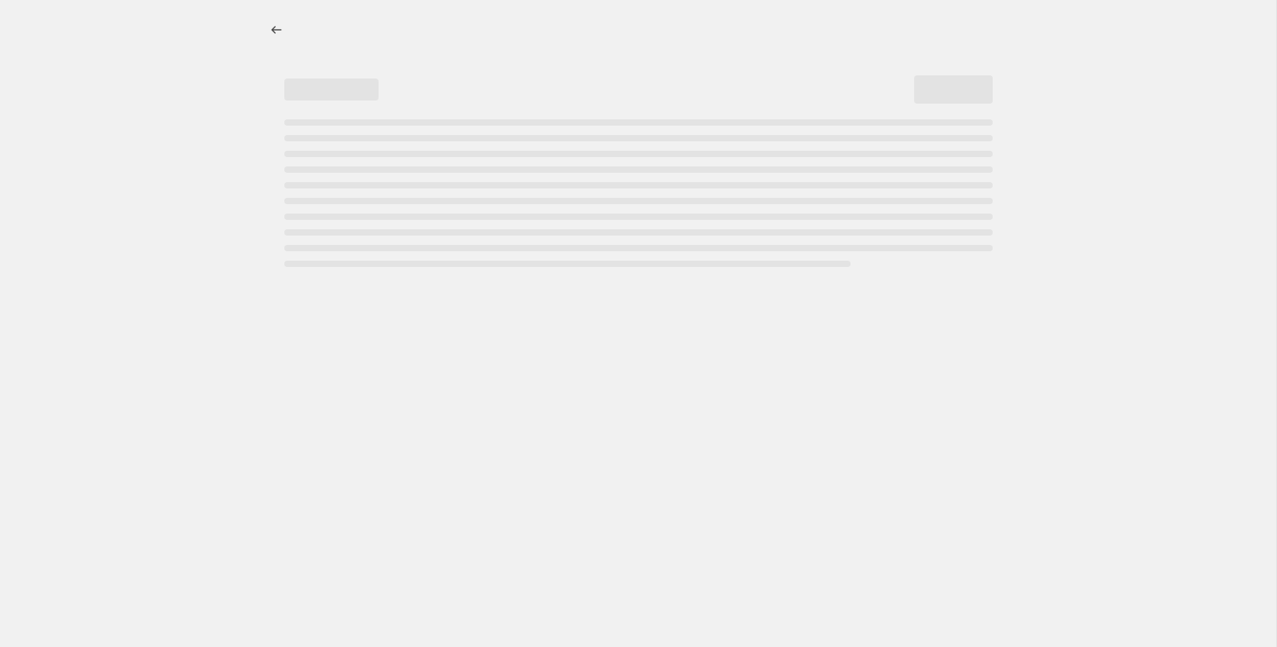
select select "percentage"
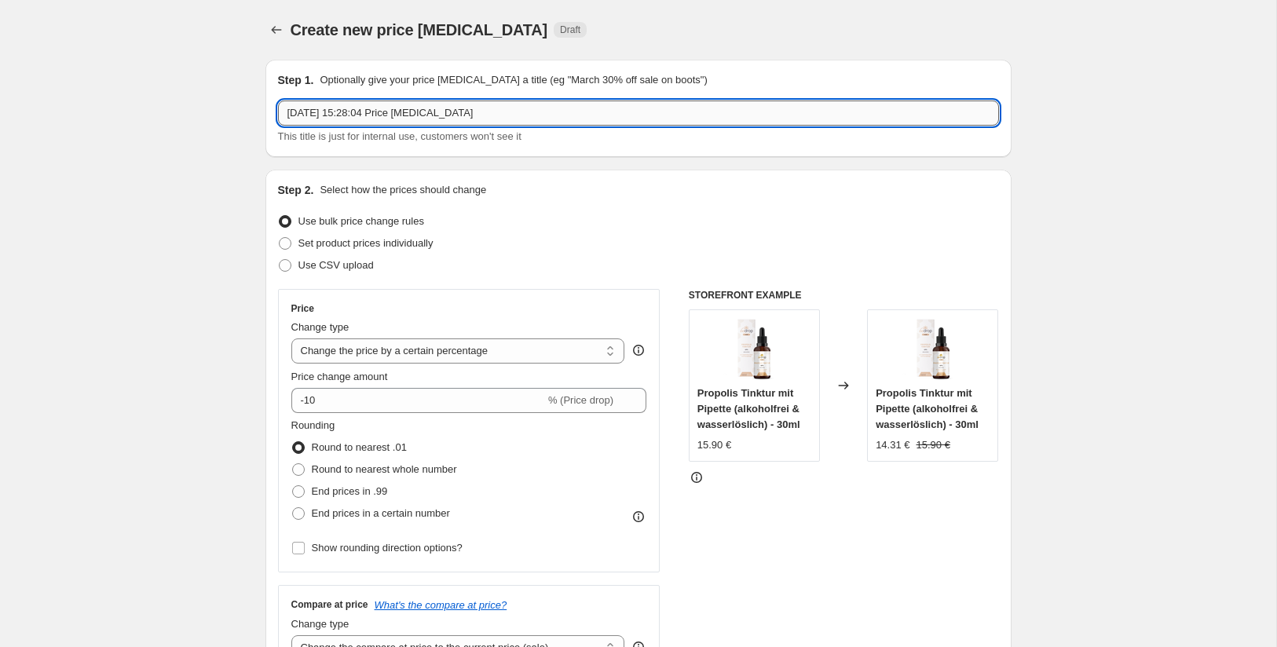
click at [455, 101] on input "[DATE] 15:28:04 Price [MEDICAL_DATA]" at bounding box center [638, 113] width 721 height 25
click at [453, 112] on input "[DATE] 15:28:04 Price [MEDICAL_DATA]" at bounding box center [638, 113] width 721 height 25
type input "6er Sets und Pronuka"
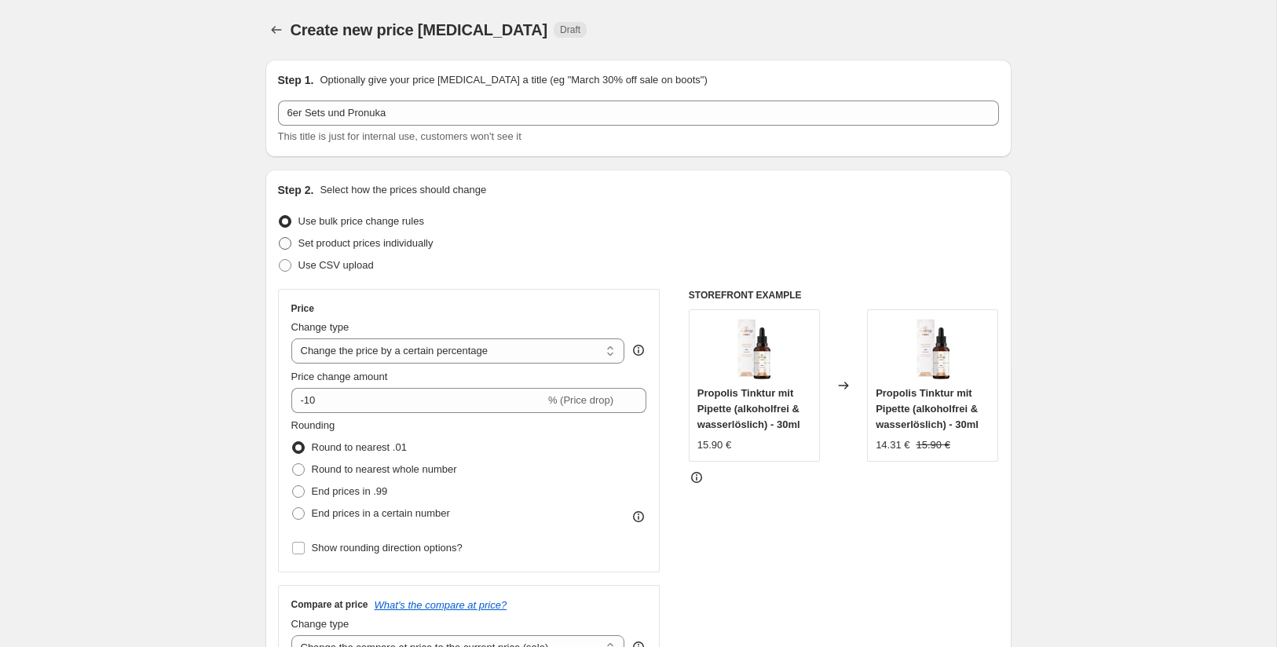
click at [348, 244] on span "Set product prices individually" at bounding box center [366, 243] width 135 height 12
click at [280, 238] on input "Set product prices individually" at bounding box center [279, 237] width 1 height 1
radio input "true"
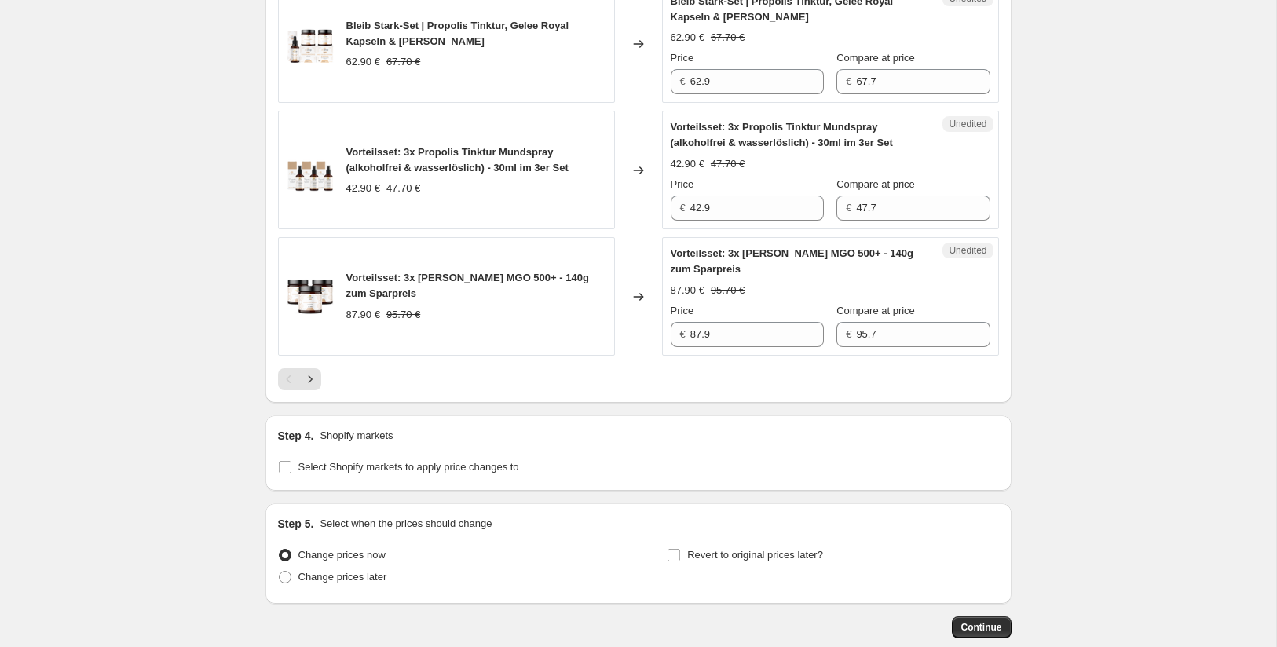
scroll to position [2763, 0]
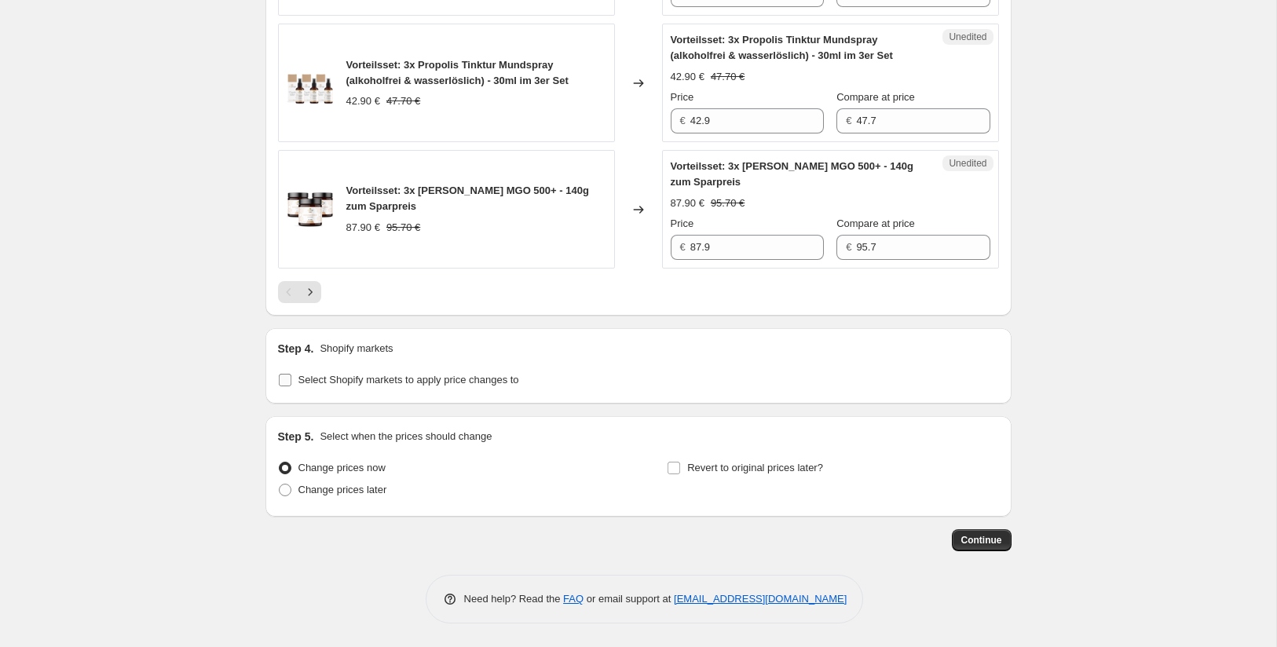
click at [373, 380] on span "Select Shopify markets to apply price changes to" at bounding box center [409, 380] width 221 height 12
click at [291, 380] on input "Select Shopify markets to apply price changes to" at bounding box center [285, 380] width 13 height 13
checkbox input "true"
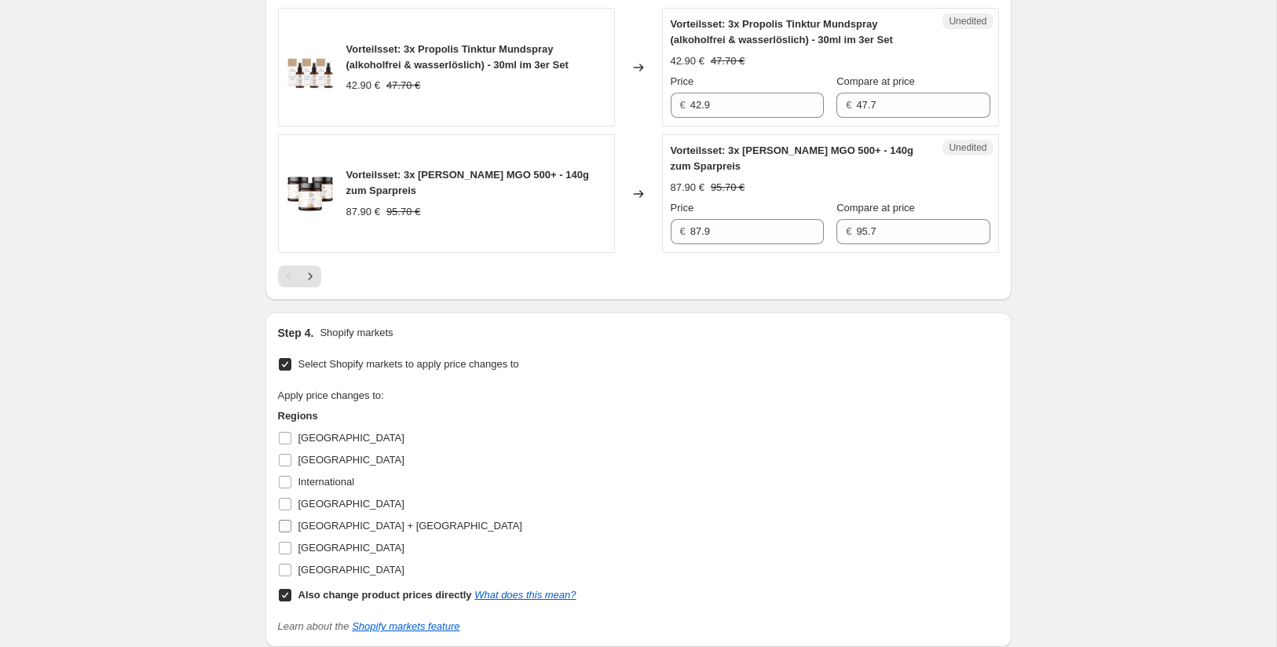
click at [313, 532] on span "[GEOGRAPHIC_DATA] + [GEOGRAPHIC_DATA]" at bounding box center [411, 526] width 224 height 12
click at [291, 533] on input "[GEOGRAPHIC_DATA] + [GEOGRAPHIC_DATA]" at bounding box center [285, 526] width 13 height 13
checkbox input "true"
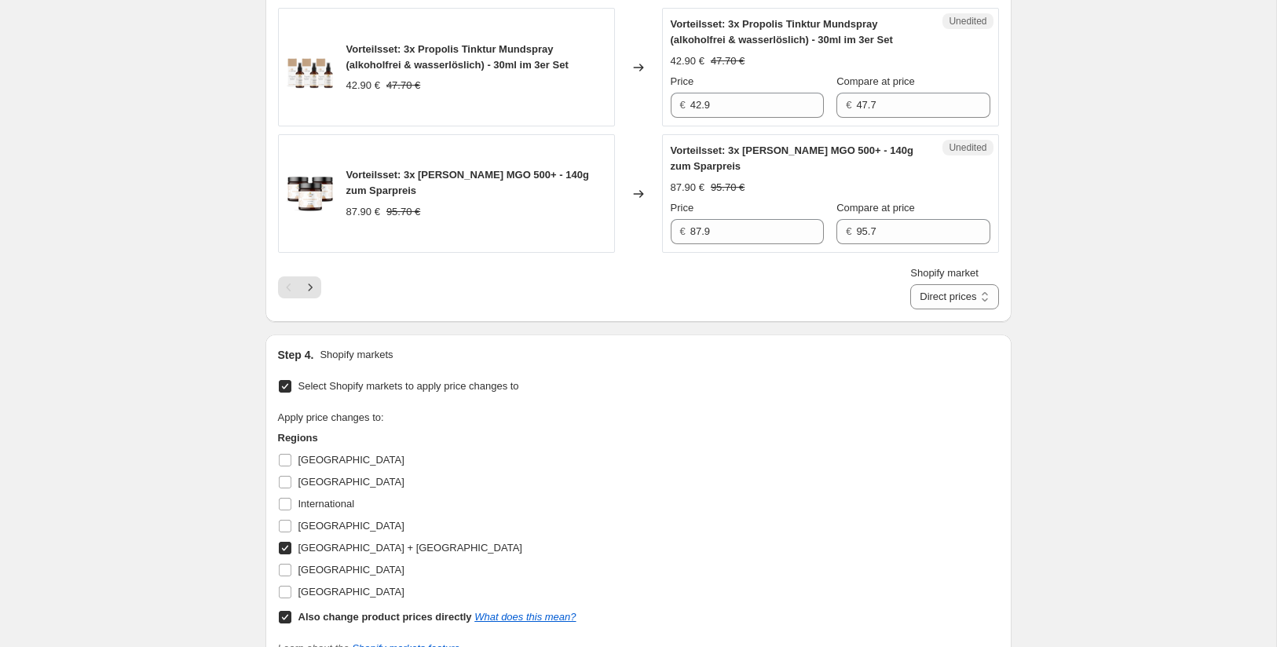
click at [288, 624] on input "Also change product prices directly What does this mean?" at bounding box center [285, 617] width 13 height 13
checkbox input "false"
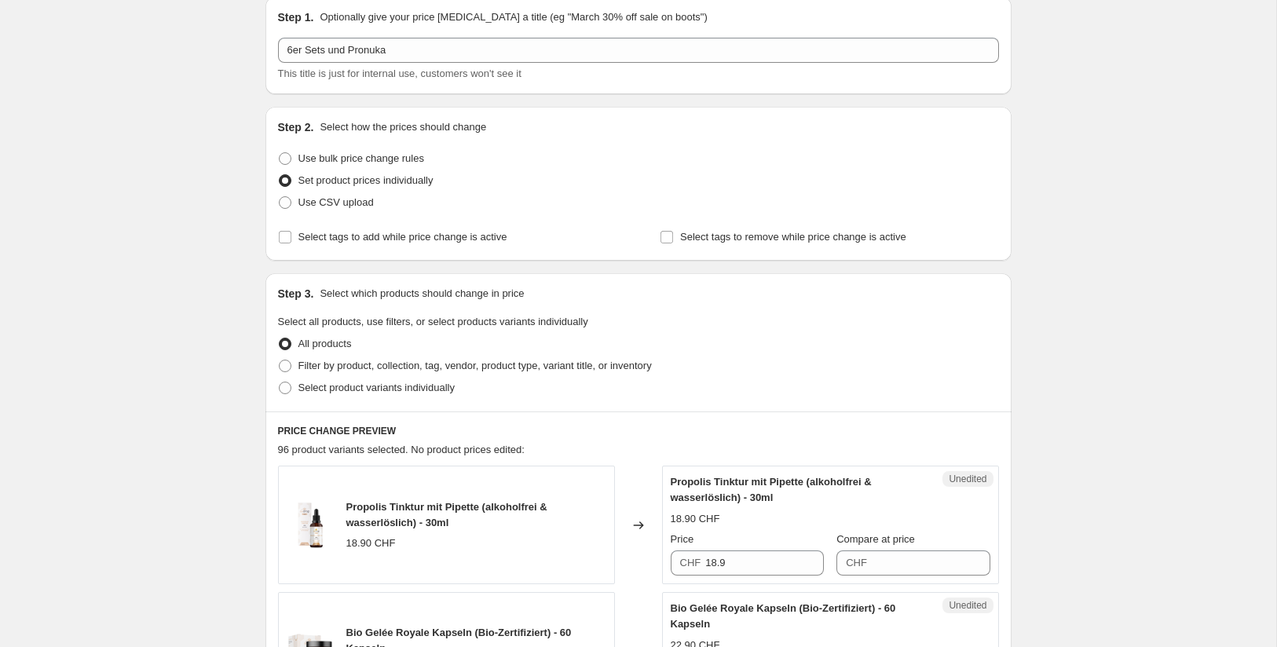
scroll to position [0, 0]
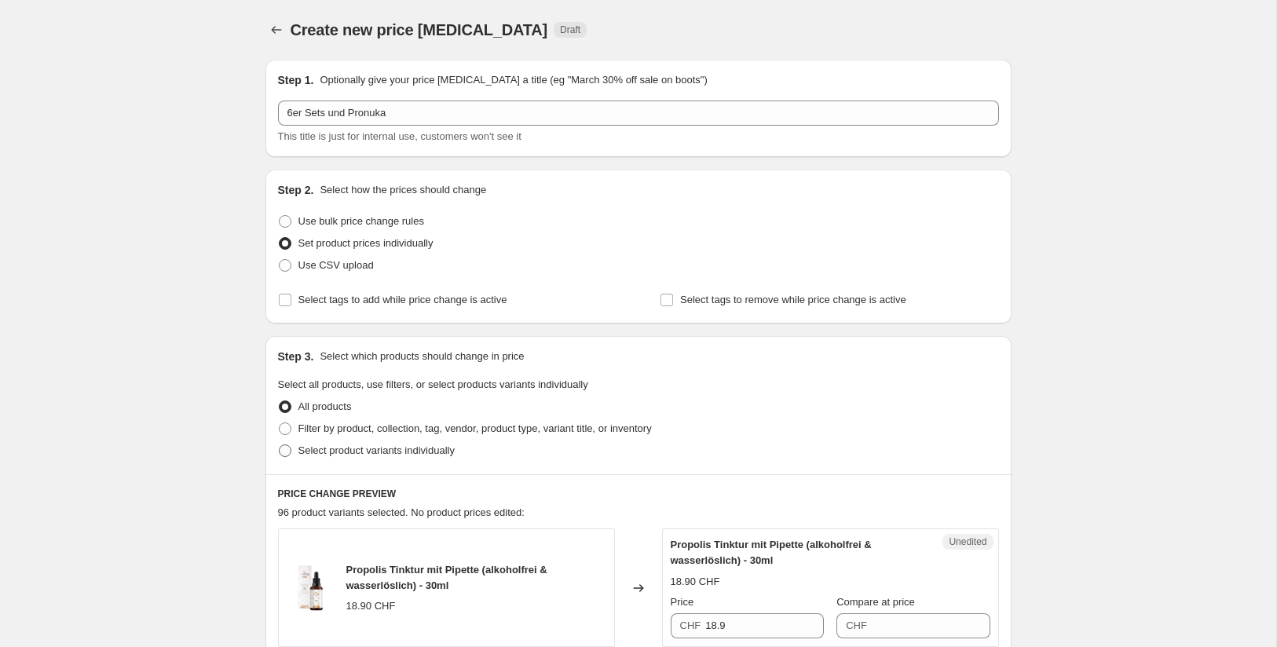
click at [350, 445] on span "Select product variants individually" at bounding box center [377, 451] width 156 height 12
click at [280, 445] on input "Select product variants individually" at bounding box center [279, 445] width 1 height 1
radio input "true"
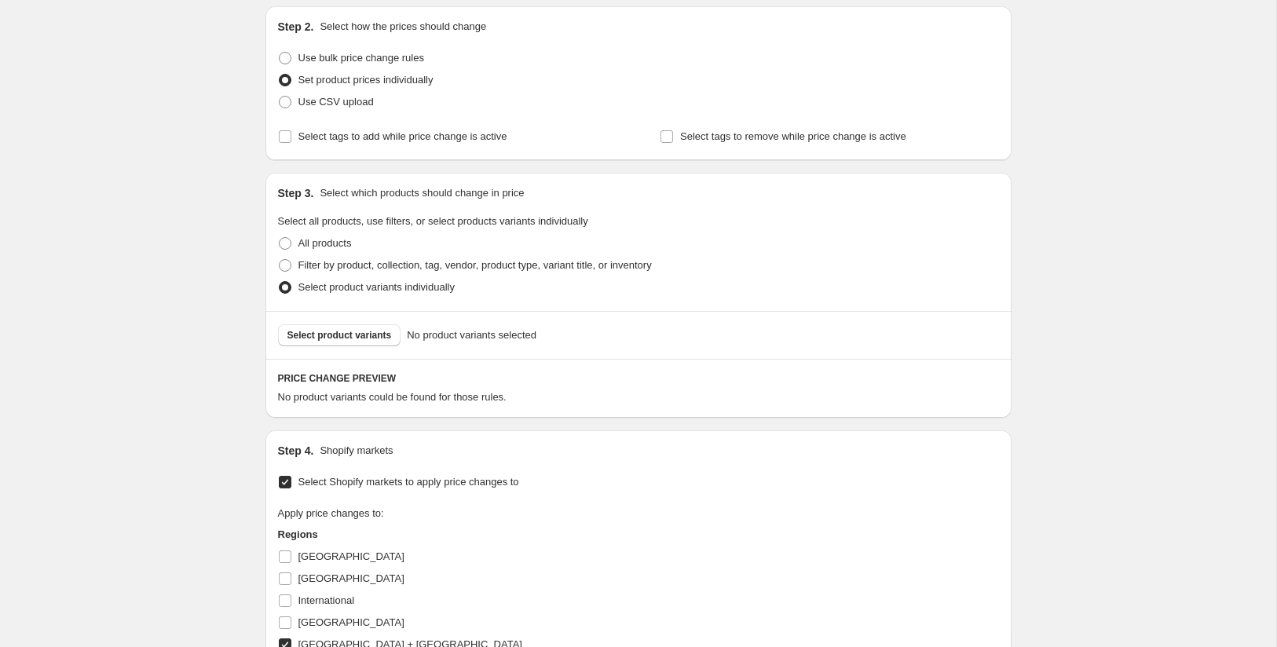
scroll to position [179, 0]
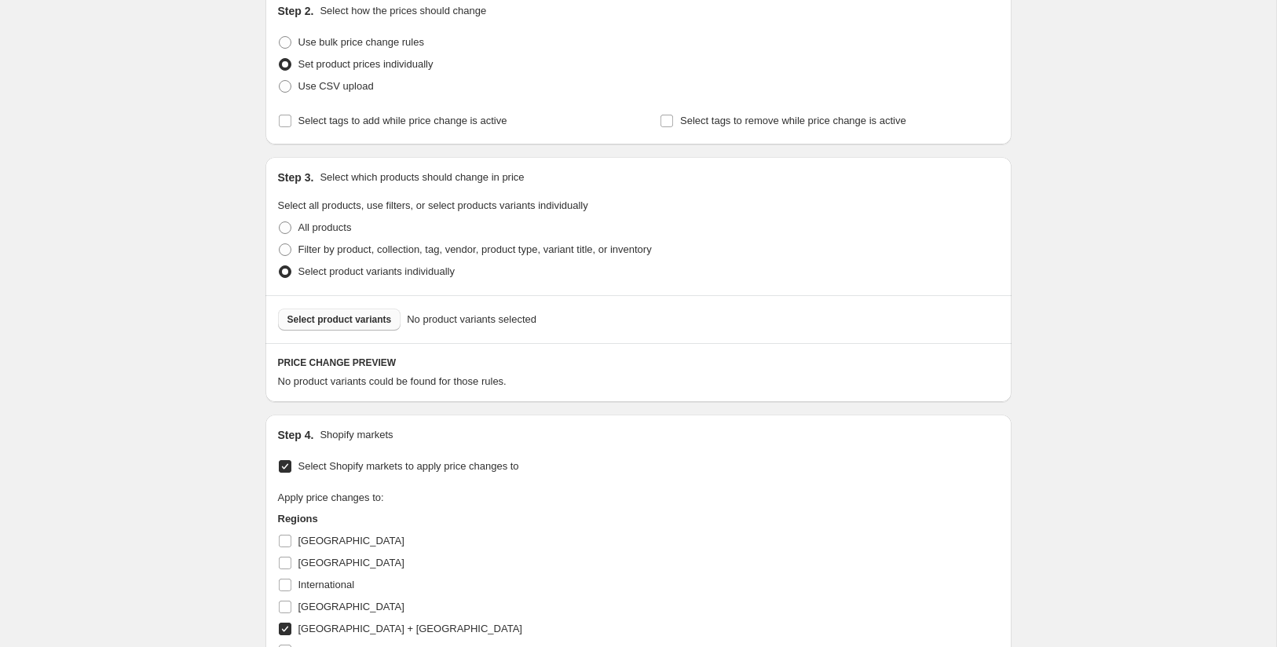
click at [381, 324] on span "Select product variants" at bounding box center [340, 319] width 104 height 13
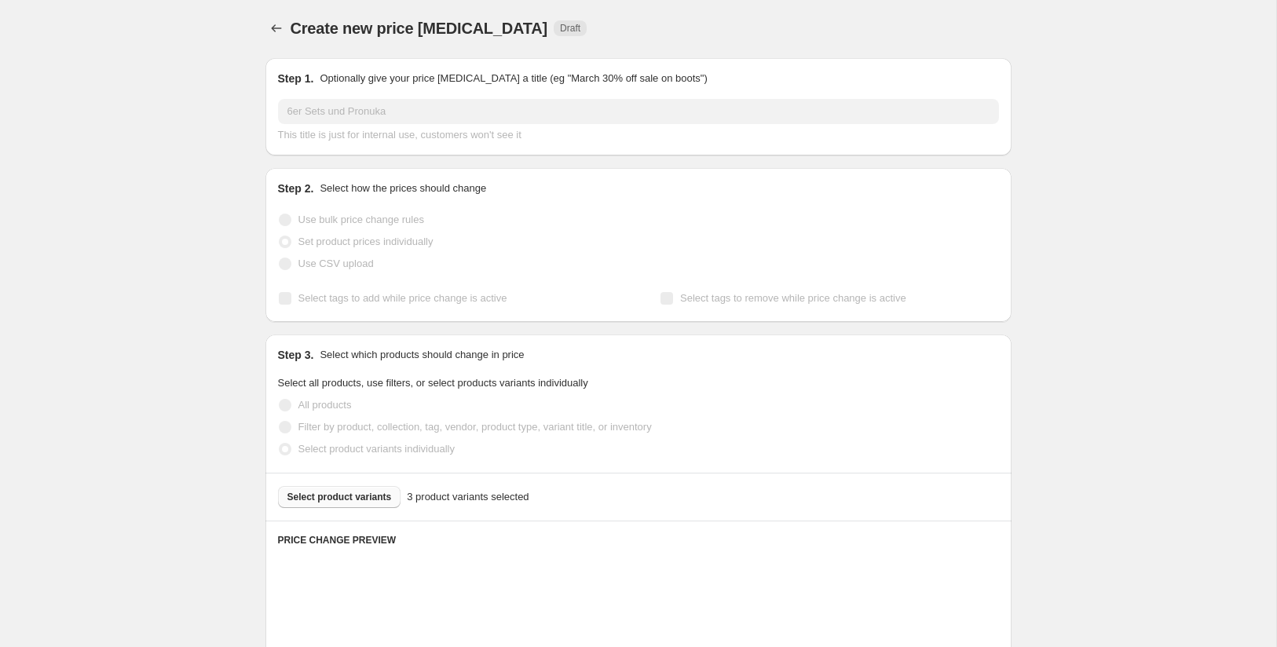
scroll to position [0, 0]
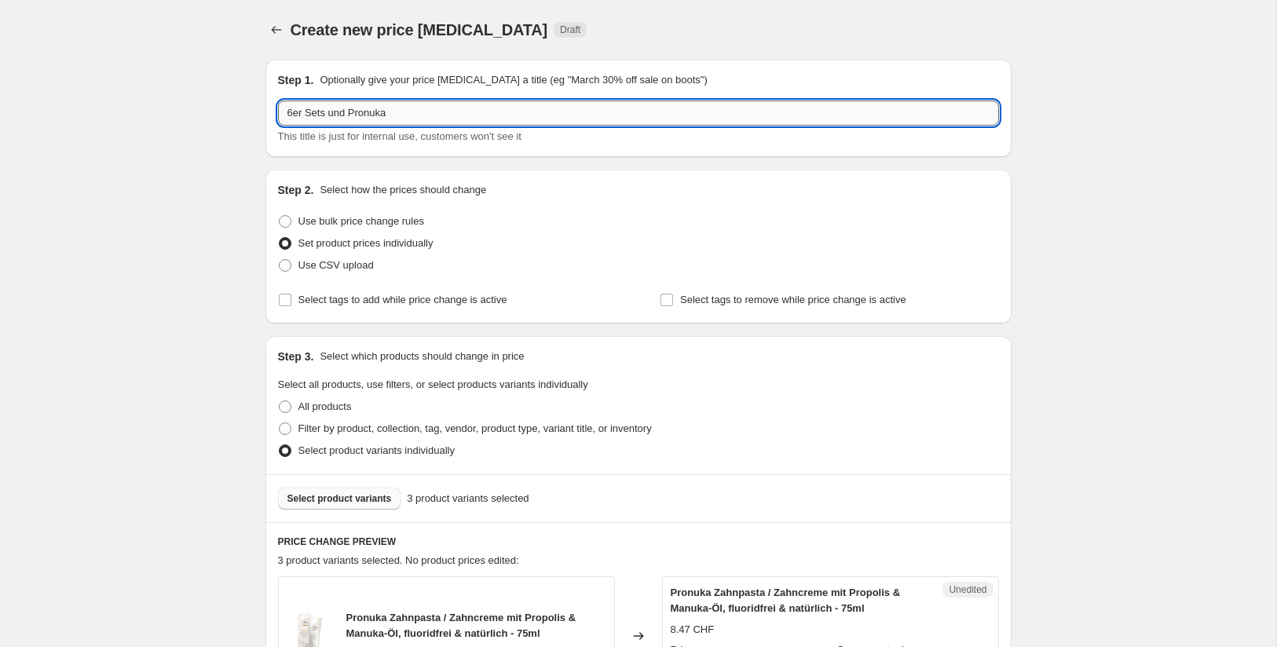
click at [344, 108] on input "6er Sets und Pronuka" at bounding box center [638, 113] width 721 height 25
drag, startPoint x: 351, startPoint y: 111, endPoint x: 269, endPoint y: 111, distance: 82.5
click at [269, 111] on div "Step 1. Optionally give your price [MEDICAL_DATA] a title (eg "March 30% off sa…" at bounding box center [639, 108] width 746 height 97
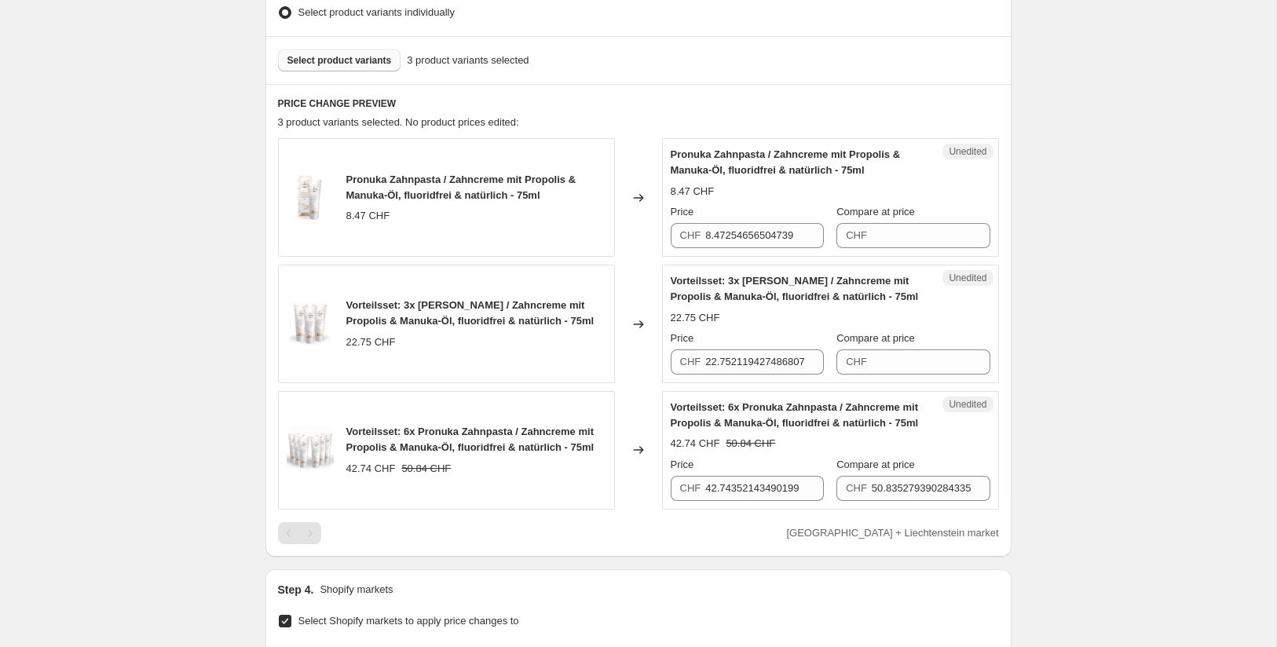
scroll to position [440, 0]
type input "Pronuka"
click at [733, 231] on input "8.47254656504739" at bounding box center [764, 234] width 119 height 25
click at [718, 236] on input "8.47254656504739" at bounding box center [764, 234] width 119 height 25
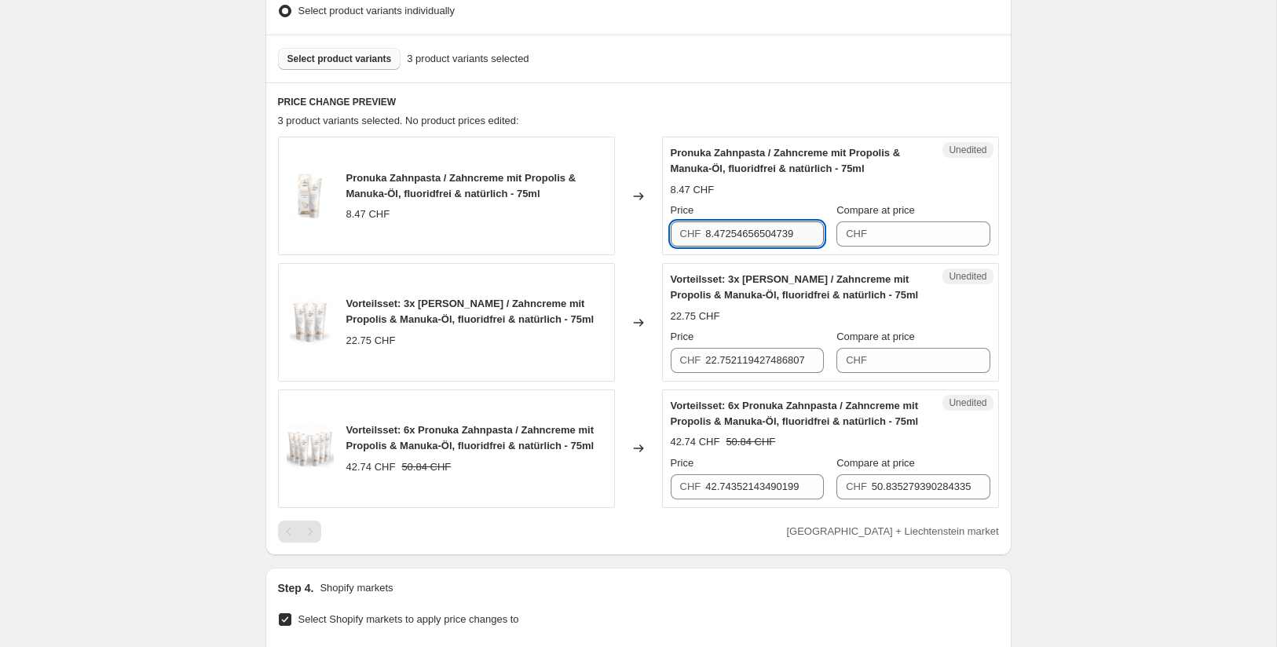
click at [718, 236] on input "8.47254656504739" at bounding box center [764, 234] width 119 height 25
type input "10.90"
click at [1037, 255] on div "Create new price [MEDICAL_DATA]. This page is ready Create new price [MEDICAL_D…" at bounding box center [638, 353] width 1277 height 1586
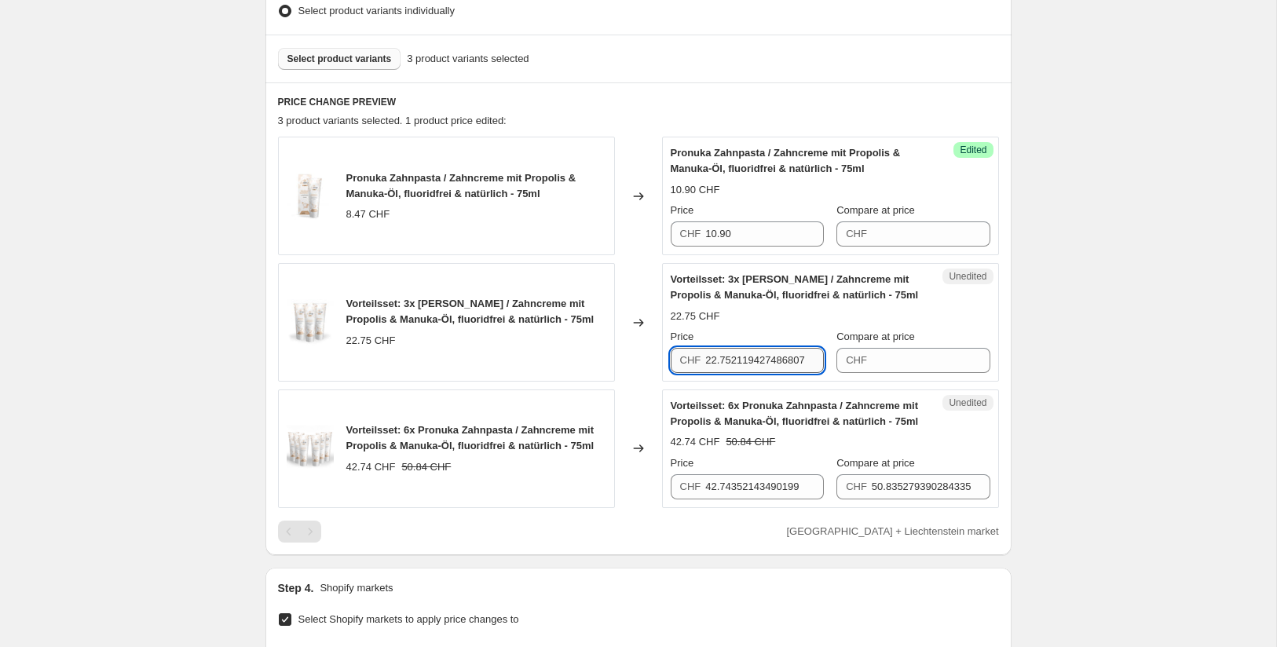
click at [746, 364] on input "22.752119427486807" at bounding box center [764, 360] width 119 height 25
click at [717, 361] on input "22.752128.9019427486807" at bounding box center [764, 360] width 119 height 25
type input "28.90"
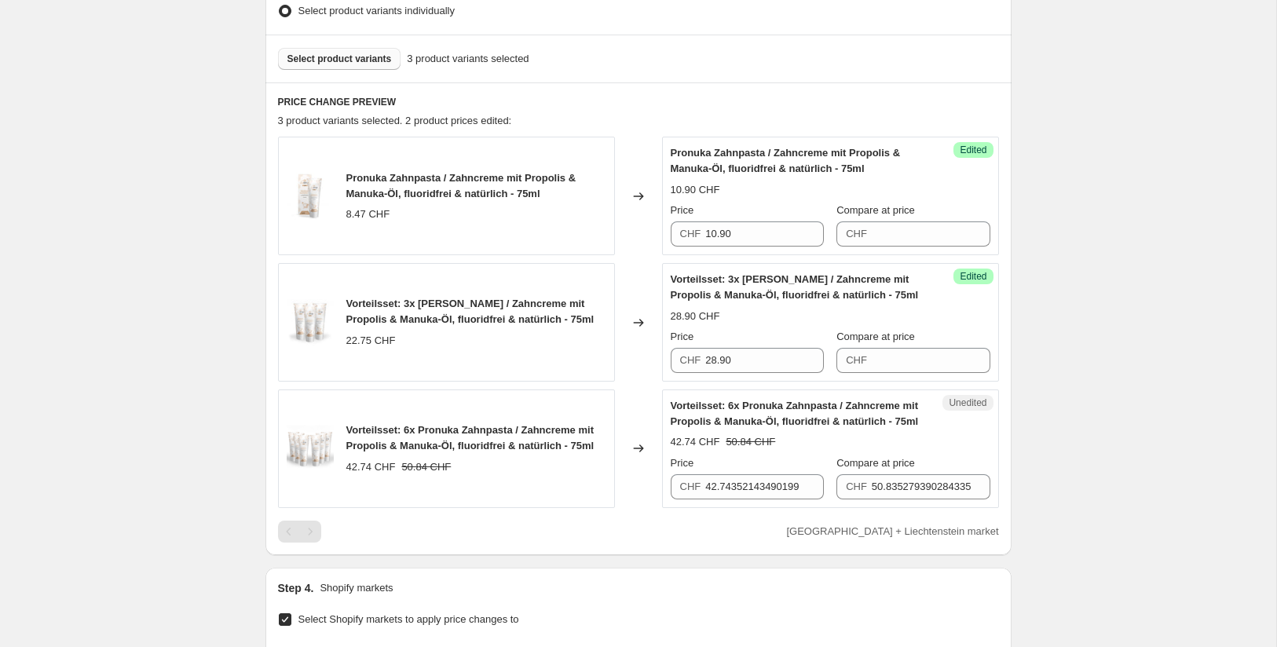
click at [1017, 383] on div "Create new price [MEDICAL_DATA]. This page is ready Create new price [MEDICAL_D…" at bounding box center [639, 353] width 784 height 1586
click at [706, 482] on input "42.74352143490199" at bounding box center [764, 487] width 119 height 25
type input "53.90"
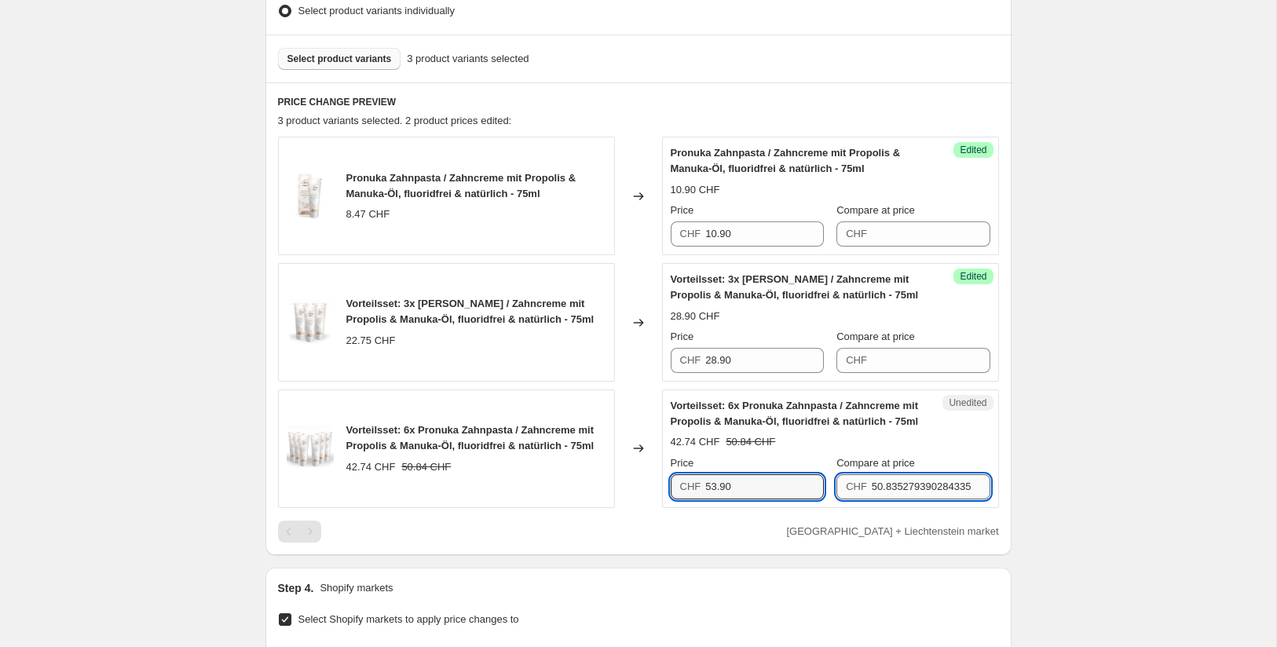
click at [884, 492] on input "50.835279390284335" at bounding box center [931, 487] width 119 height 25
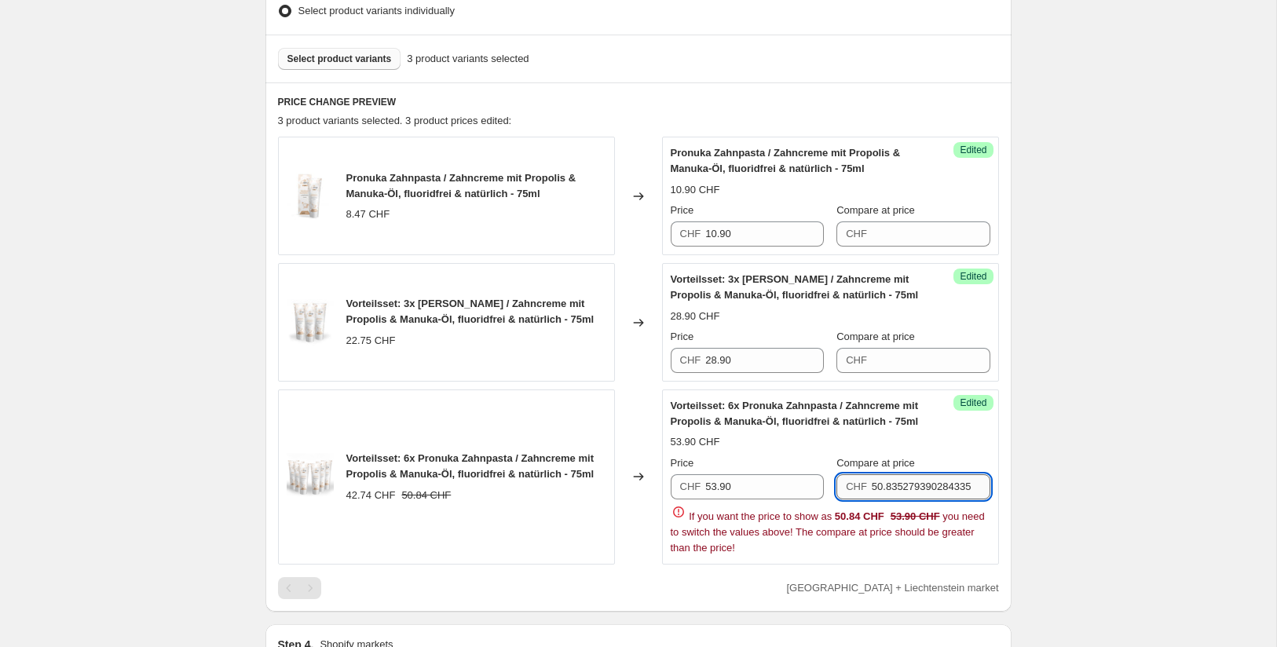
click at [884, 487] on input "50.835279390284335" at bounding box center [931, 487] width 119 height 25
type input "64.90"
click at [1112, 462] on div "Create new price [MEDICAL_DATA]. This page is ready Create new price [MEDICAL_D…" at bounding box center [638, 381] width 1277 height 1643
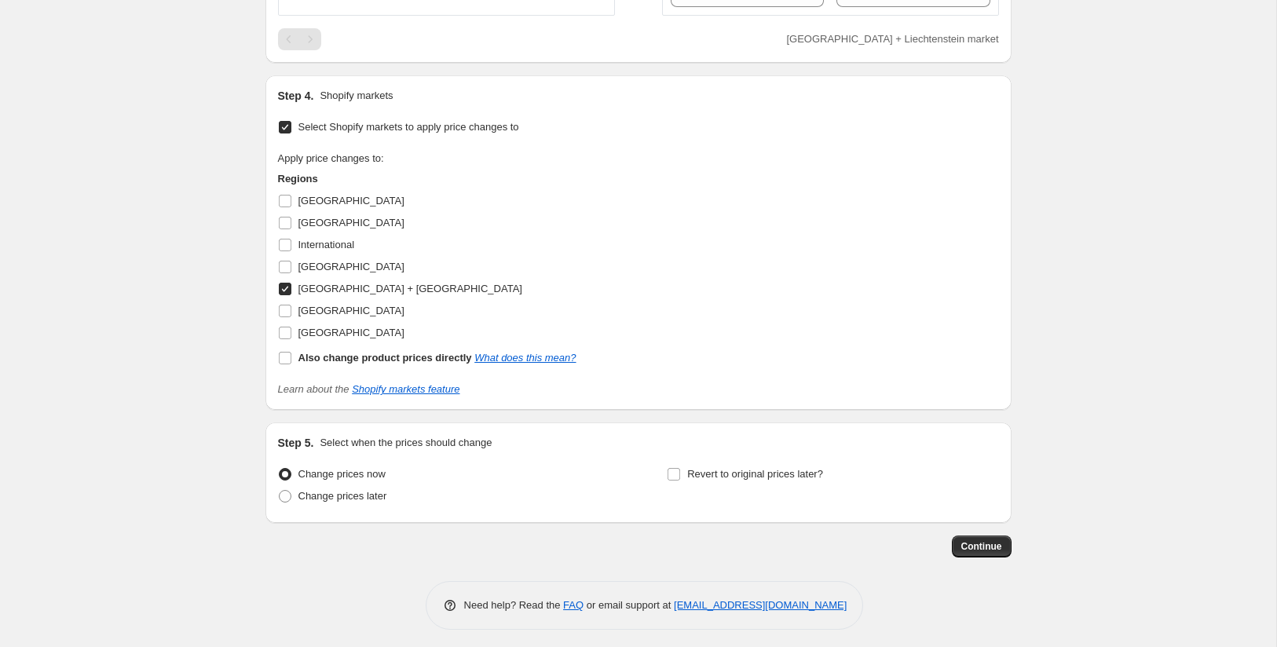
scroll to position [935, 0]
click at [977, 543] on span "Continue" at bounding box center [982, 544] width 41 height 13
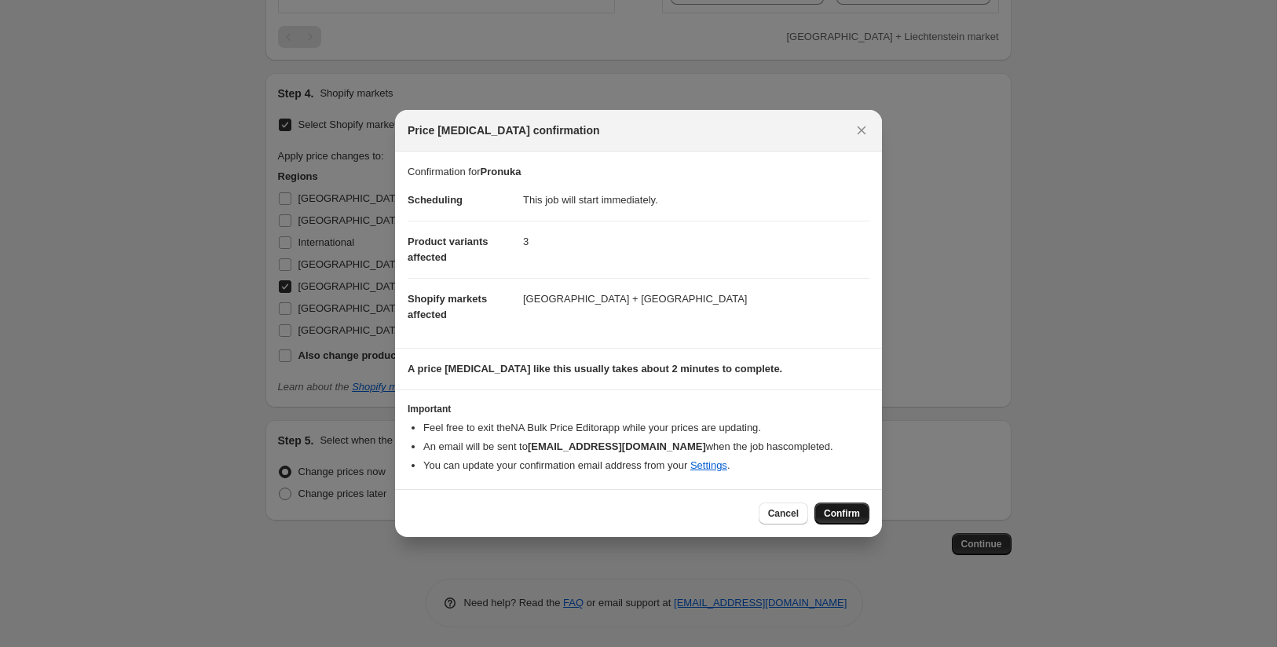
click at [834, 510] on span "Confirm" at bounding box center [842, 514] width 36 height 13
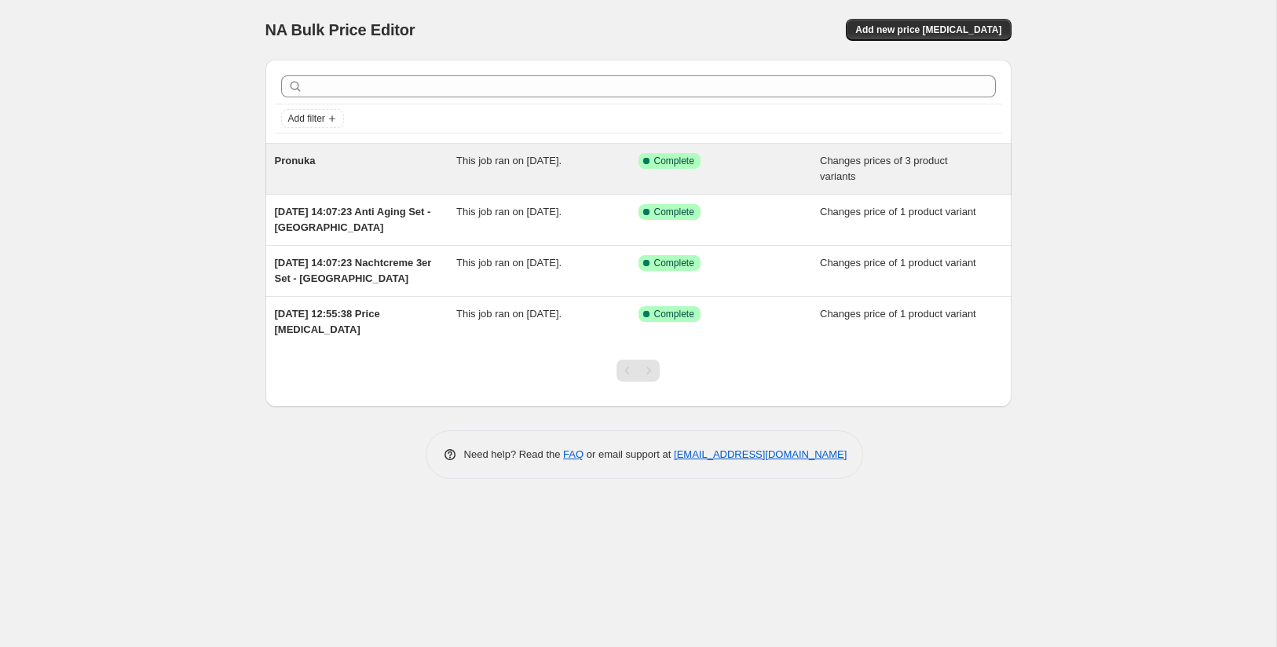
click at [299, 158] on span "Pronuka" at bounding box center [295, 161] width 41 height 12
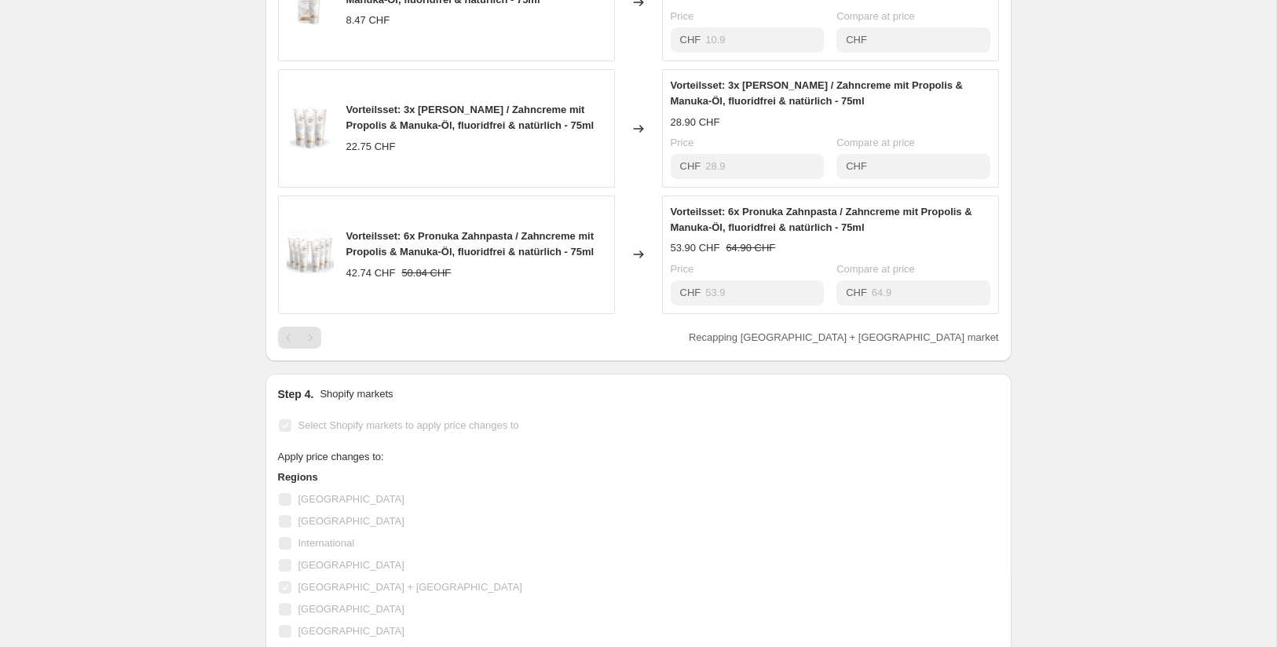
scroll to position [782, 0]
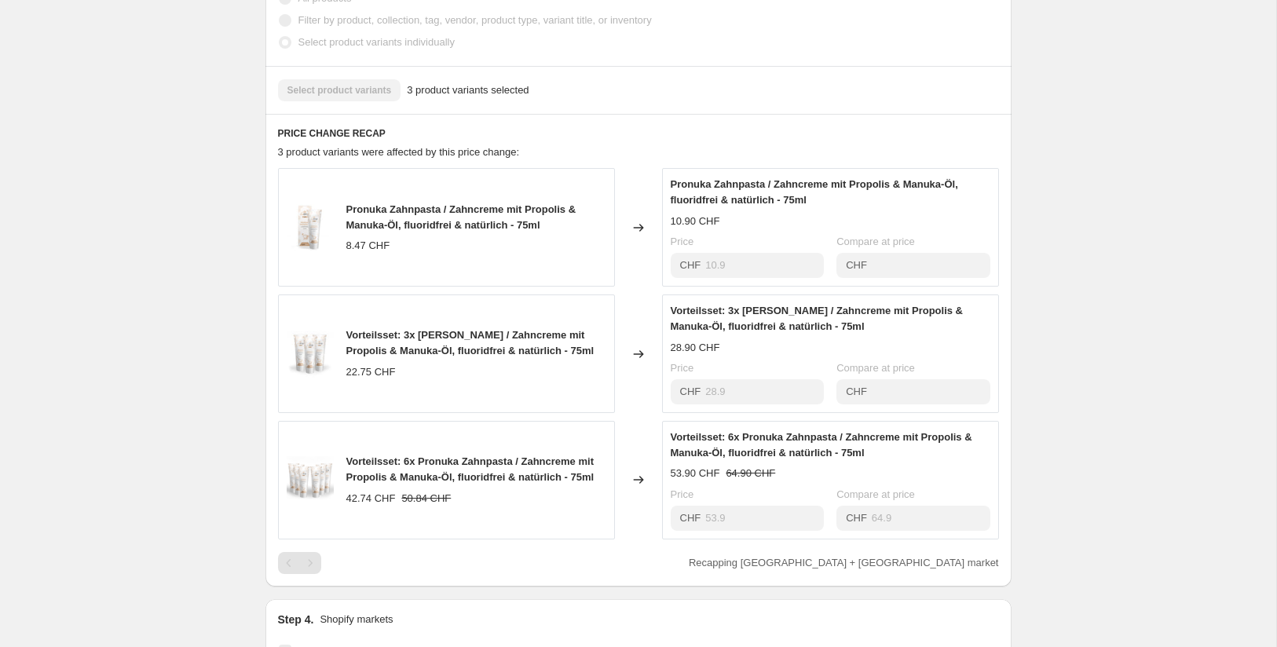
scroll to position [607, 0]
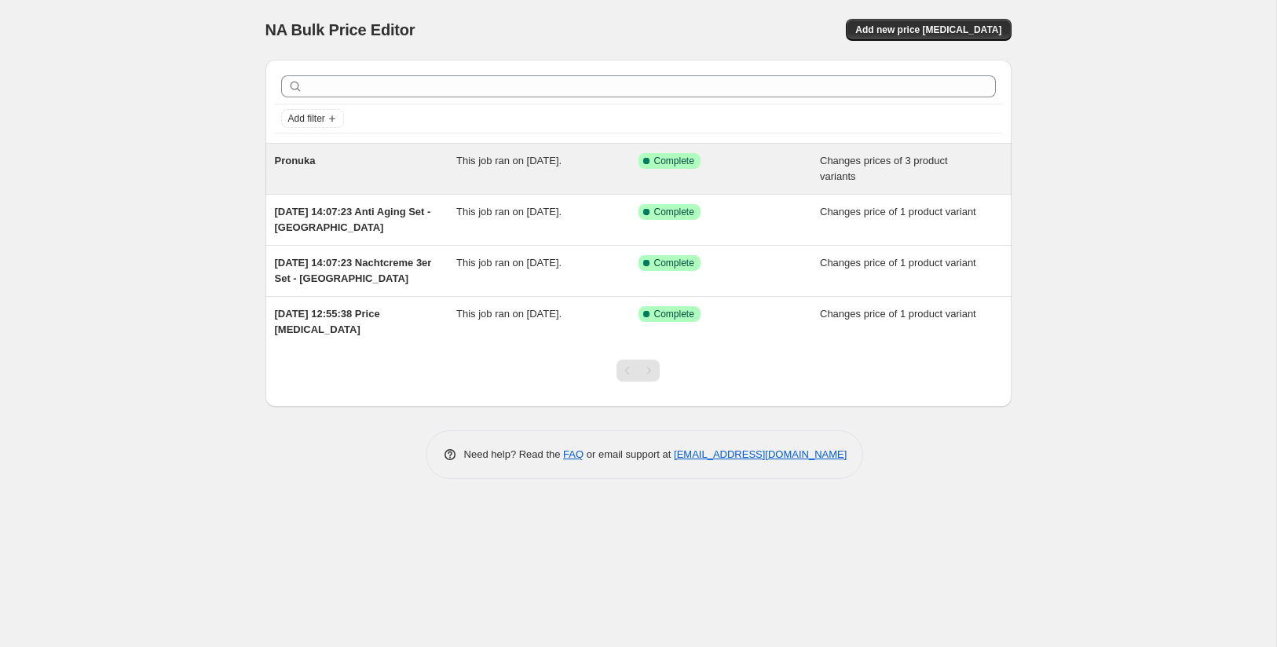
click at [507, 170] on div "This job ran on [DATE]." at bounding box center [547, 168] width 182 height 31
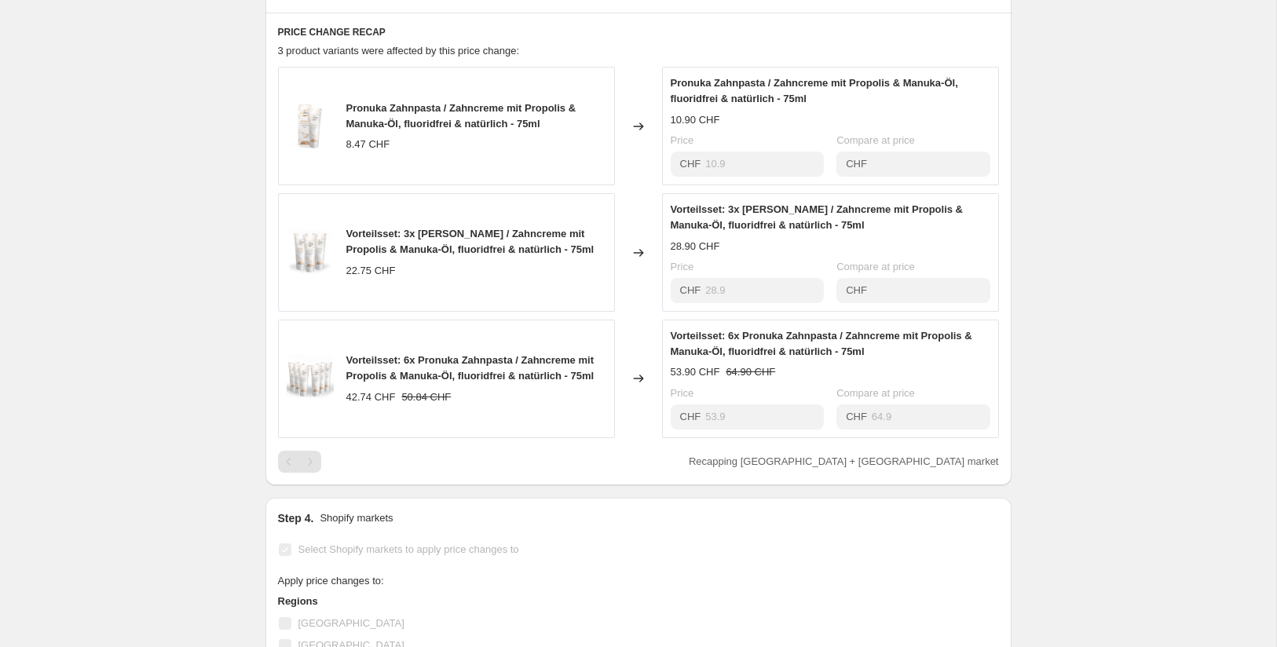
scroll to position [656, 0]
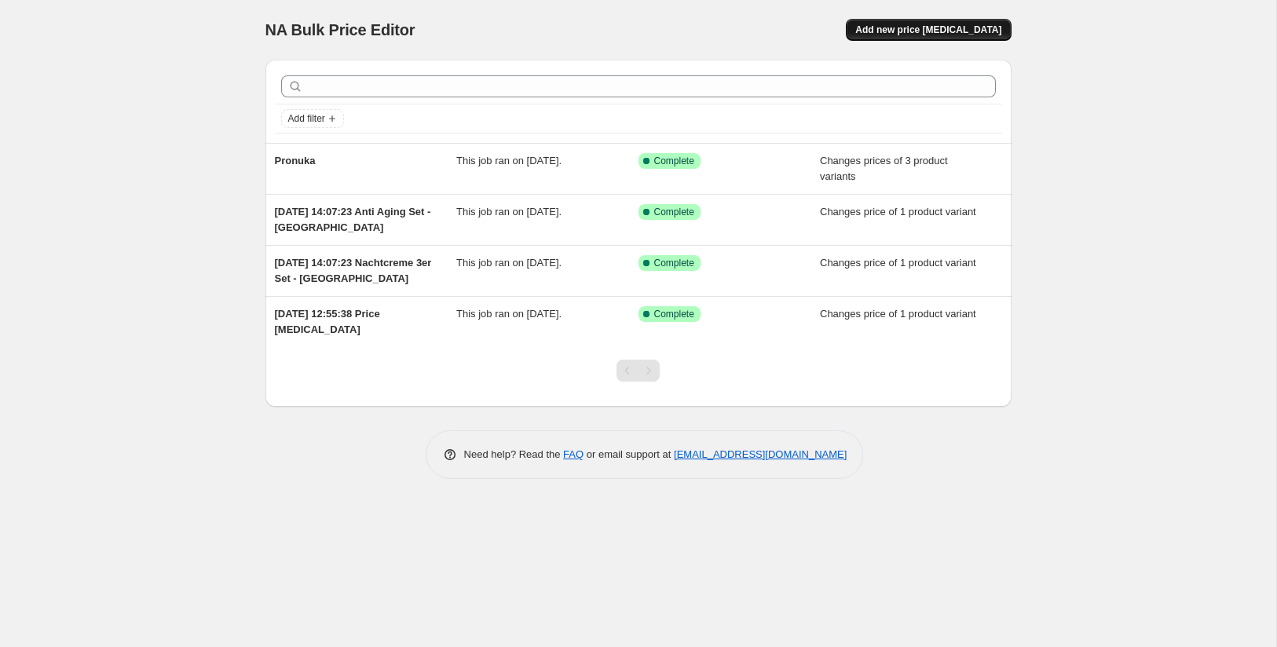
click at [920, 23] on button "Add new price [MEDICAL_DATA]" at bounding box center [928, 30] width 165 height 22
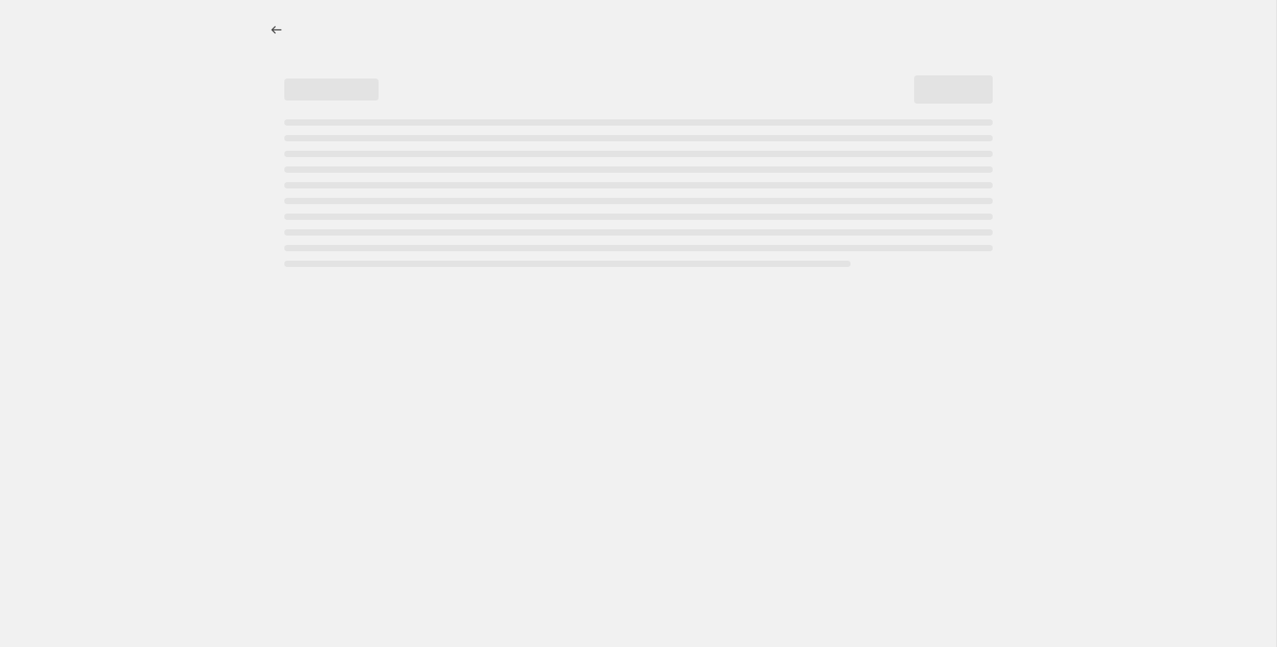
select select "percentage"
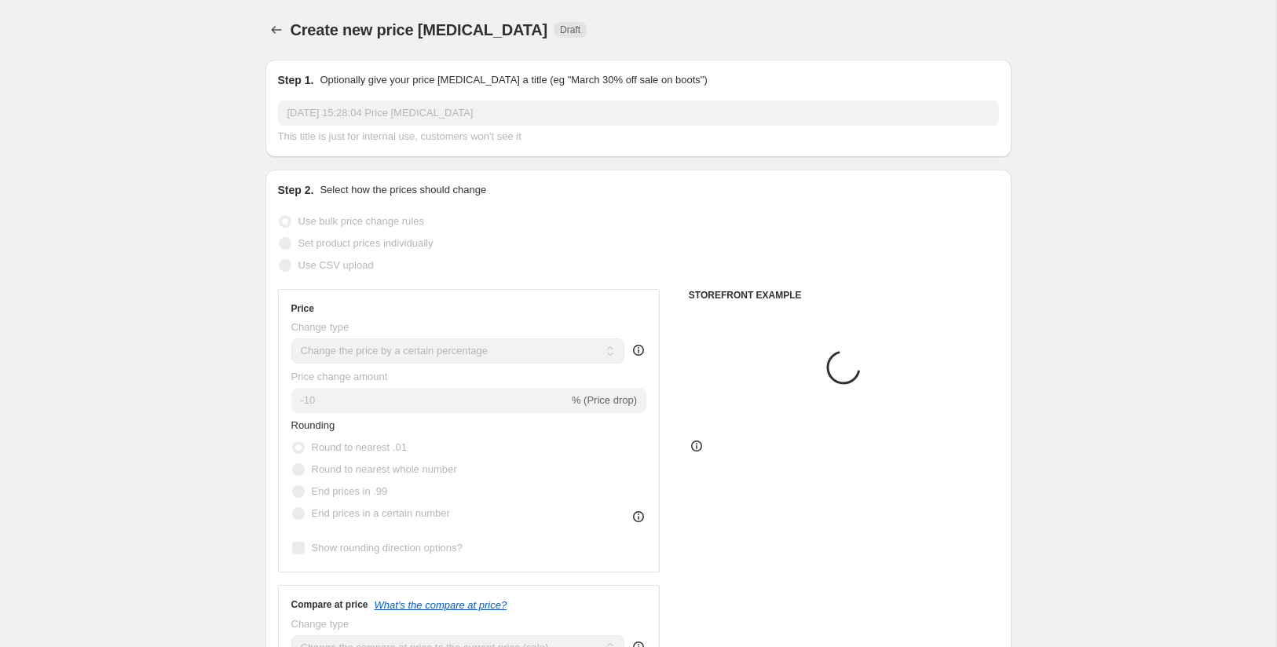
click at [419, 113] on input "[DATE] 15:28:04 Price [MEDICAL_DATA]" at bounding box center [638, 113] width 721 height 25
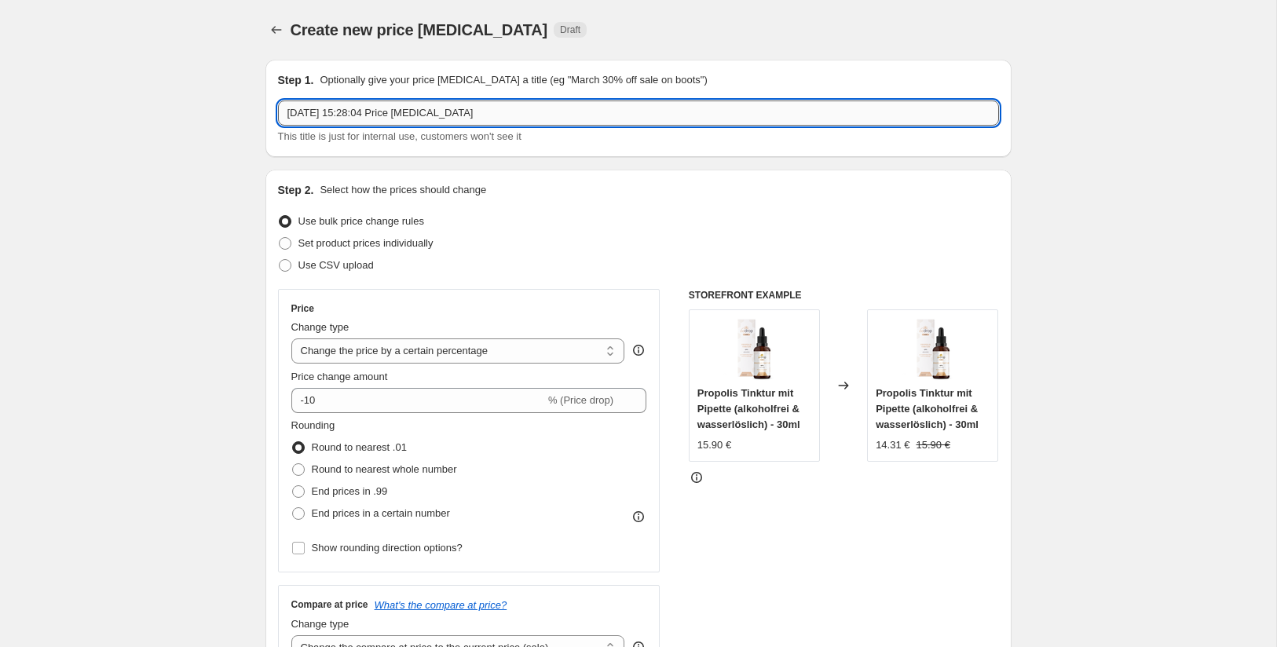
click at [491, 110] on input "[DATE] 15:28:04 Price [MEDICAL_DATA]" at bounding box center [638, 113] width 721 height 25
click at [491, 111] on input "[DATE] 15:28:04 Price [MEDICAL_DATA]" at bounding box center [638, 113] width 721 height 25
type input "&"
type input "6er Sets"
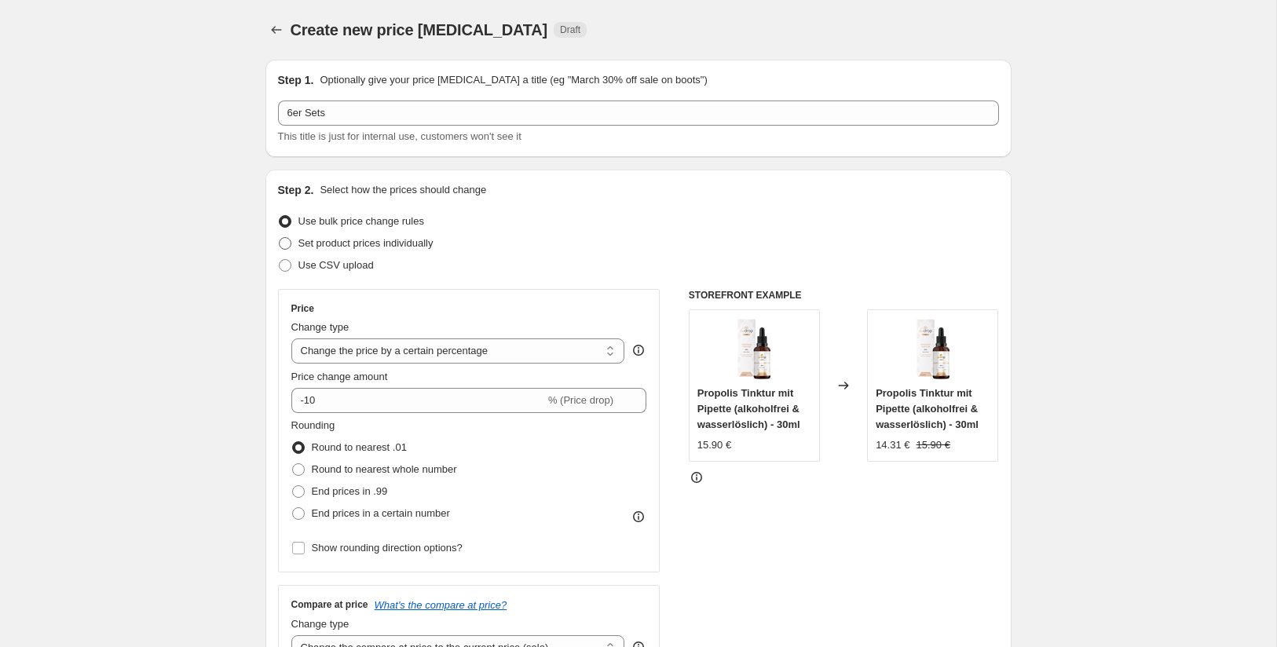
click at [376, 246] on span "Set product prices individually" at bounding box center [366, 243] width 135 height 12
click at [280, 238] on input "Set product prices individually" at bounding box center [279, 237] width 1 height 1
radio input "true"
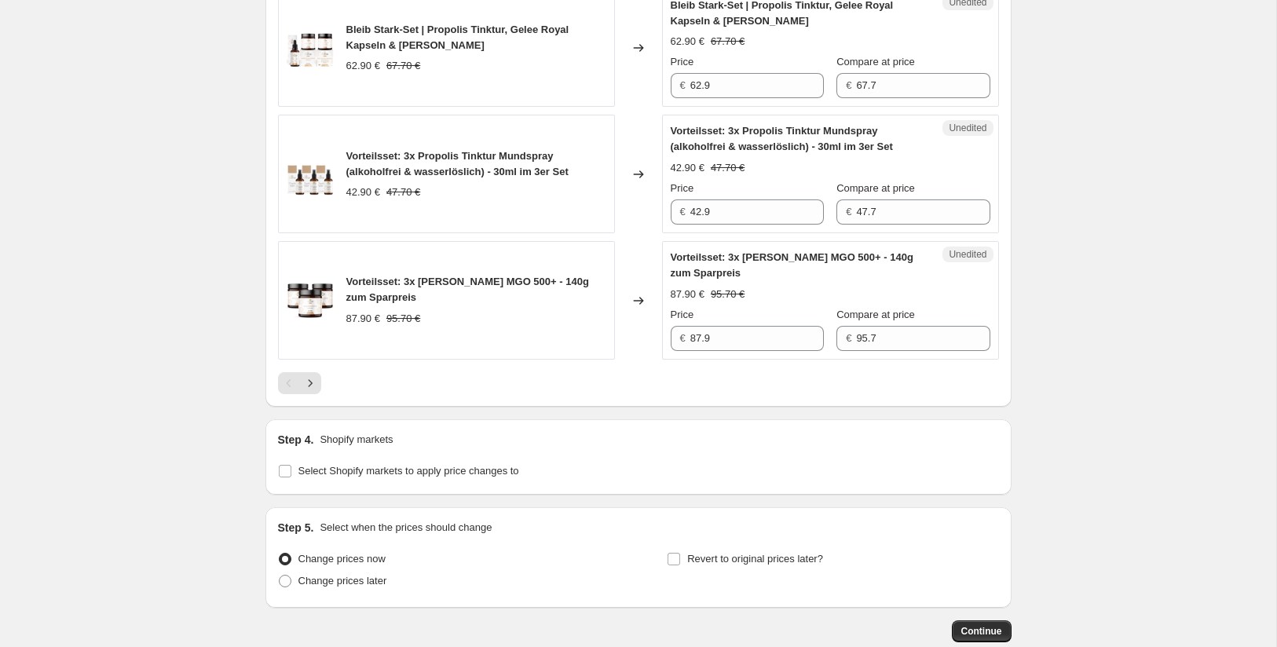
scroll to position [2763, 0]
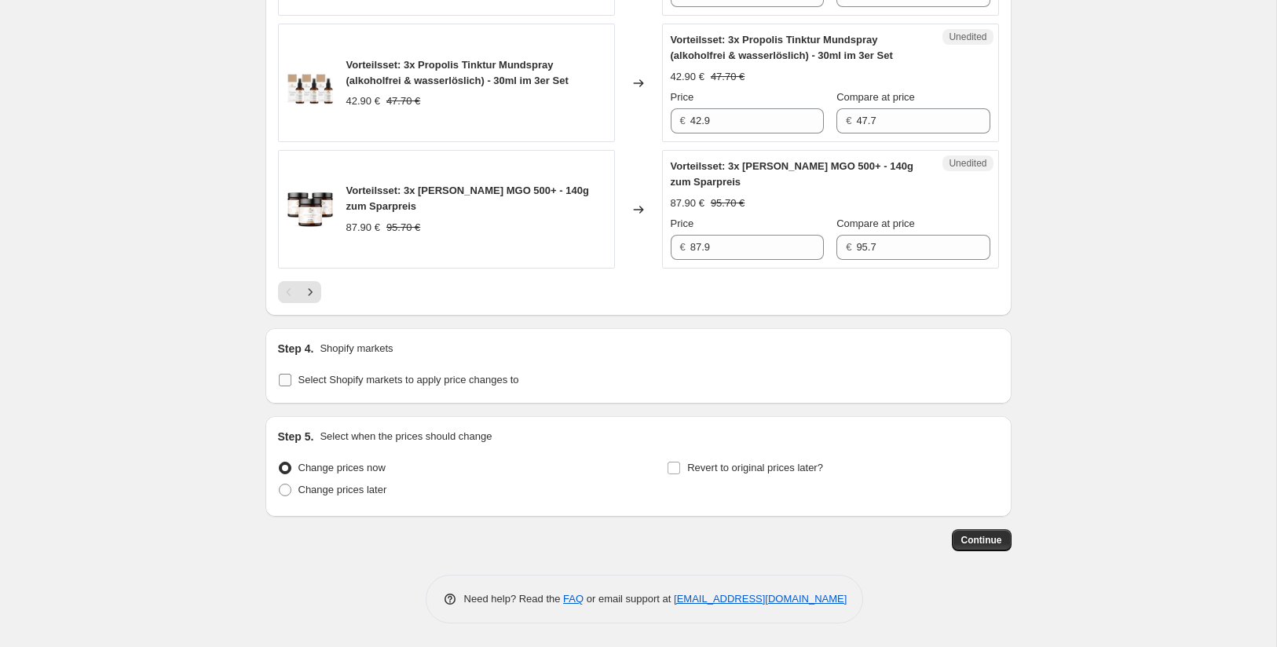
click at [334, 388] on span "Select Shopify markets to apply price changes to" at bounding box center [409, 380] width 221 height 16
click at [291, 387] on input "Select Shopify markets to apply price changes to" at bounding box center [285, 380] width 13 height 13
checkbox input "true"
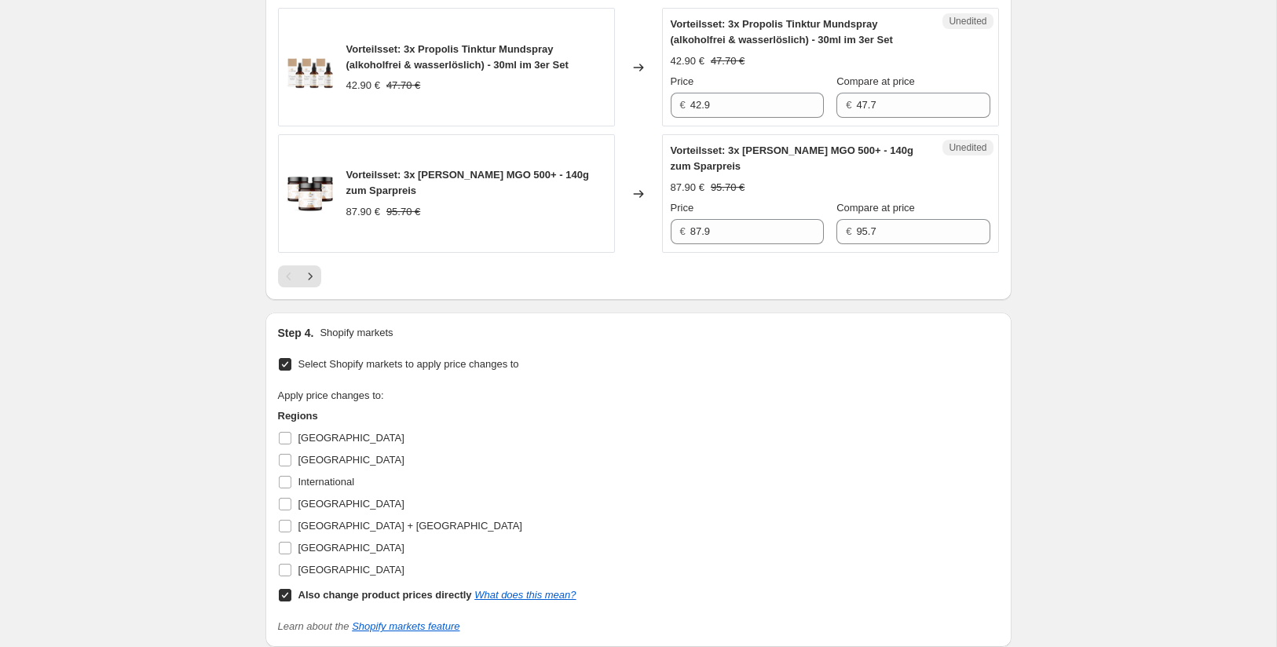
click at [282, 602] on input "Also change product prices directly What does this mean?" at bounding box center [285, 595] width 13 height 13
checkbox input "false"
click at [286, 533] on input "[GEOGRAPHIC_DATA] + [GEOGRAPHIC_DATA]" at bounding box center [285, 526] width 13 height 13
checkbox input "true"
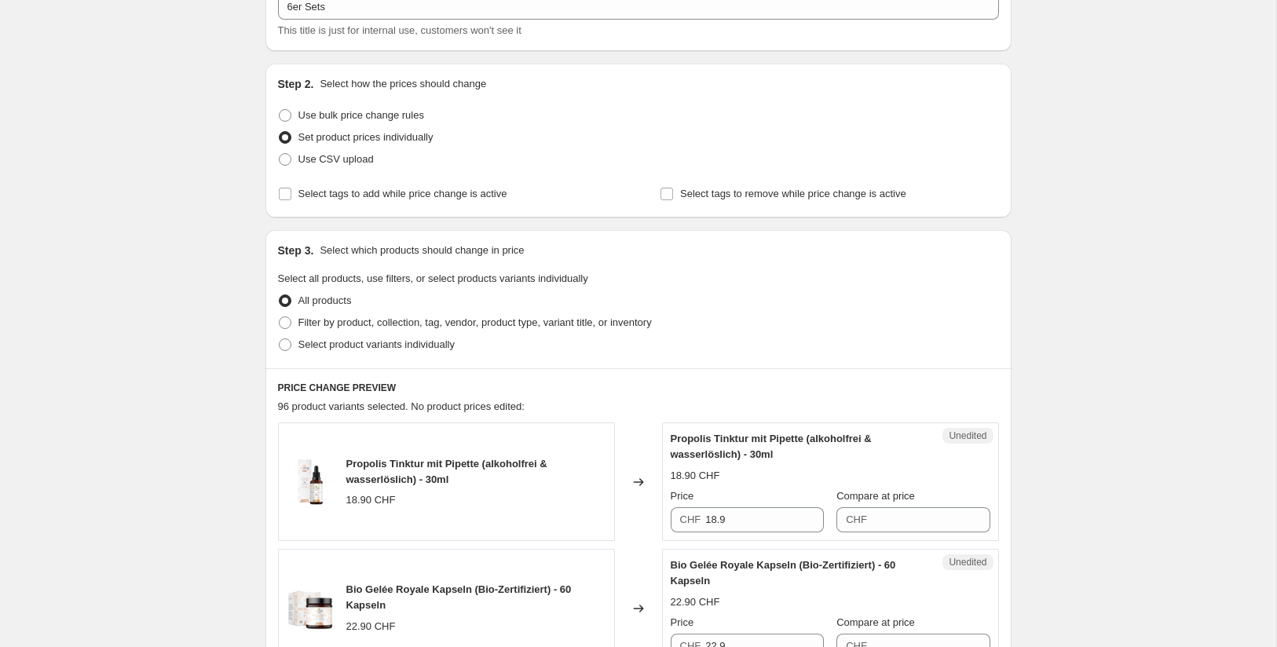
scroll to position [107, 0]
click at [391, 342] on span "Select product variants individually" at bounding box center [377, 344] width 156 height 12
click at [280, 339] on input "Select product variants individually" at bounding box center [279, 338] width 1 height 1
radio input "true"
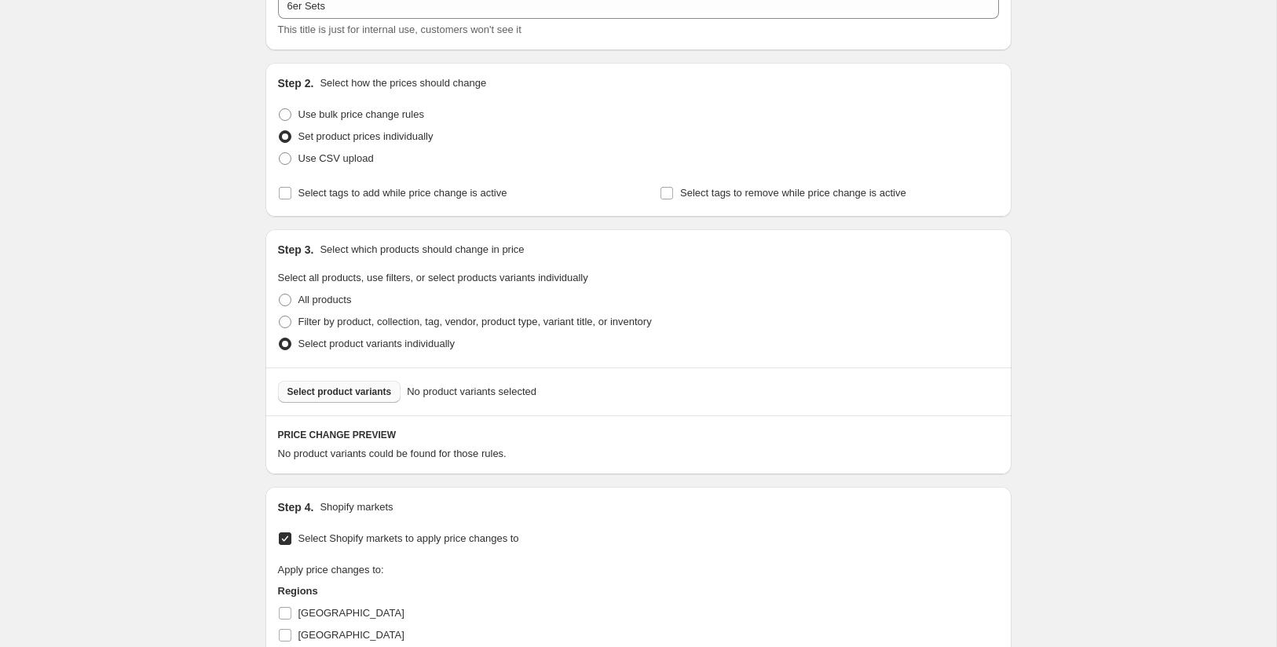
click at [368, 389] on span "Select product variants" at bounding box center [340, 392] width 104 height 13
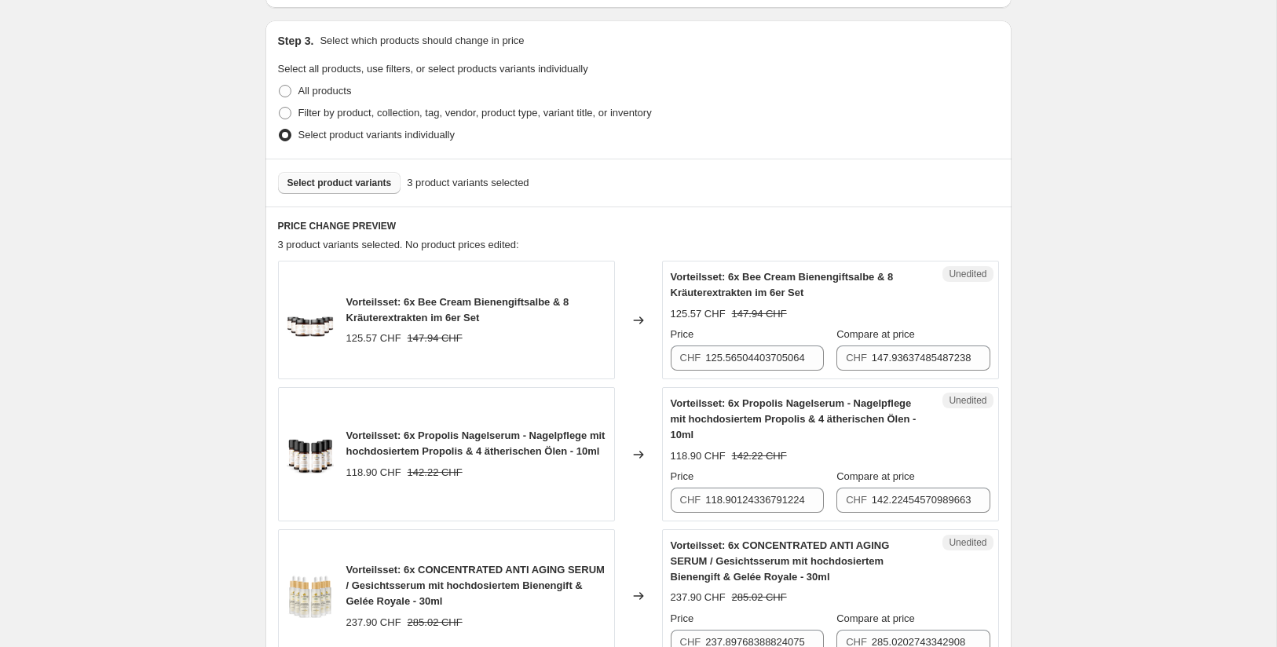
scroll to position [386, 0]
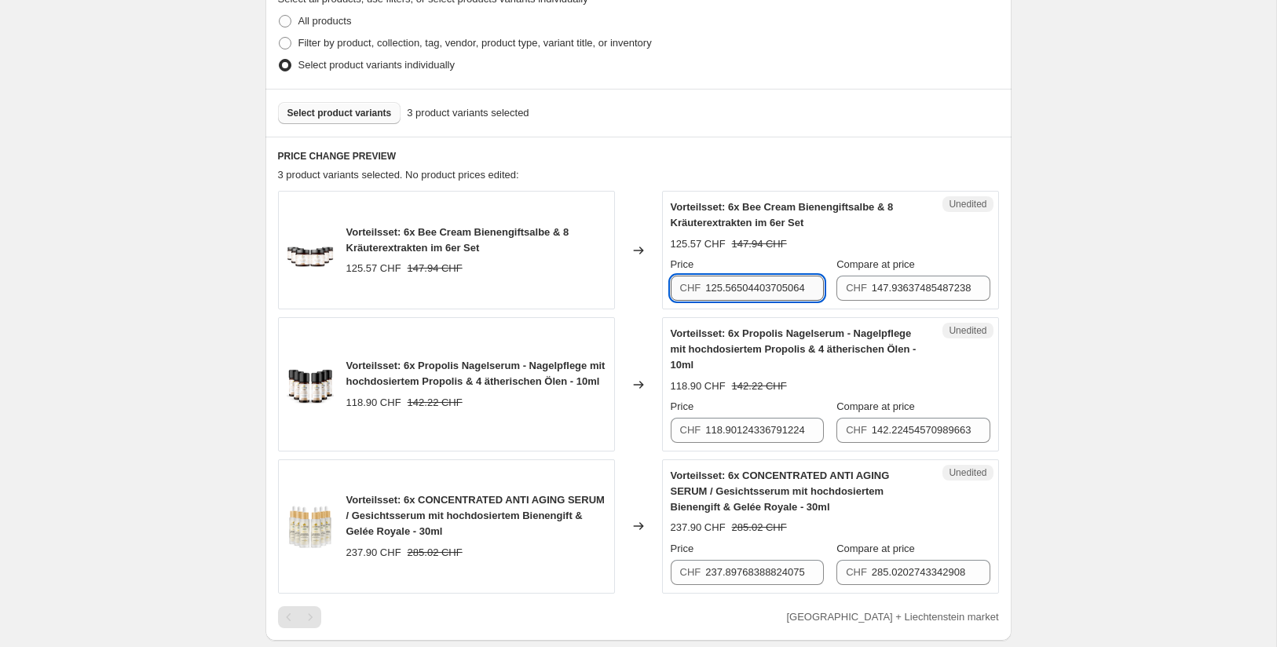
click at [720, 280] on input "125.56504403705064" at bounding box center [764, 288] width 119 height 25
type input "157.90"
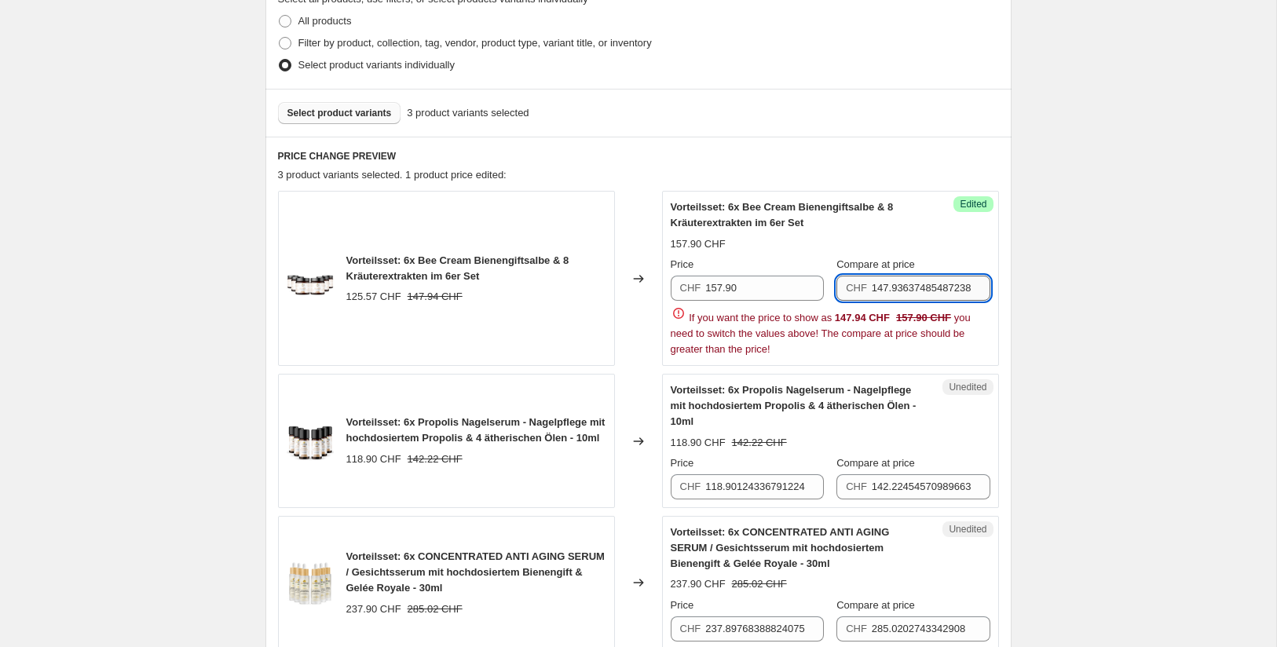
click at [885, 281] on input "147.93637485487238" at bounding box center [931, 288] width 119 height 25
click at [873, 285] on input "147.93637485487238" at bounding box center [931, 288] width 119 height 25
click at [873, 286] on input "147.93637485487238" at bounding box center [931, 288] width 119 height 25
type input "189.90"
click at [1034, 404] on div "Create new price [MEDICAL_DATA]. This page is ready Create new price [MEDICAL_D…" at bounding box center [638, 451] width 1277 height 1674
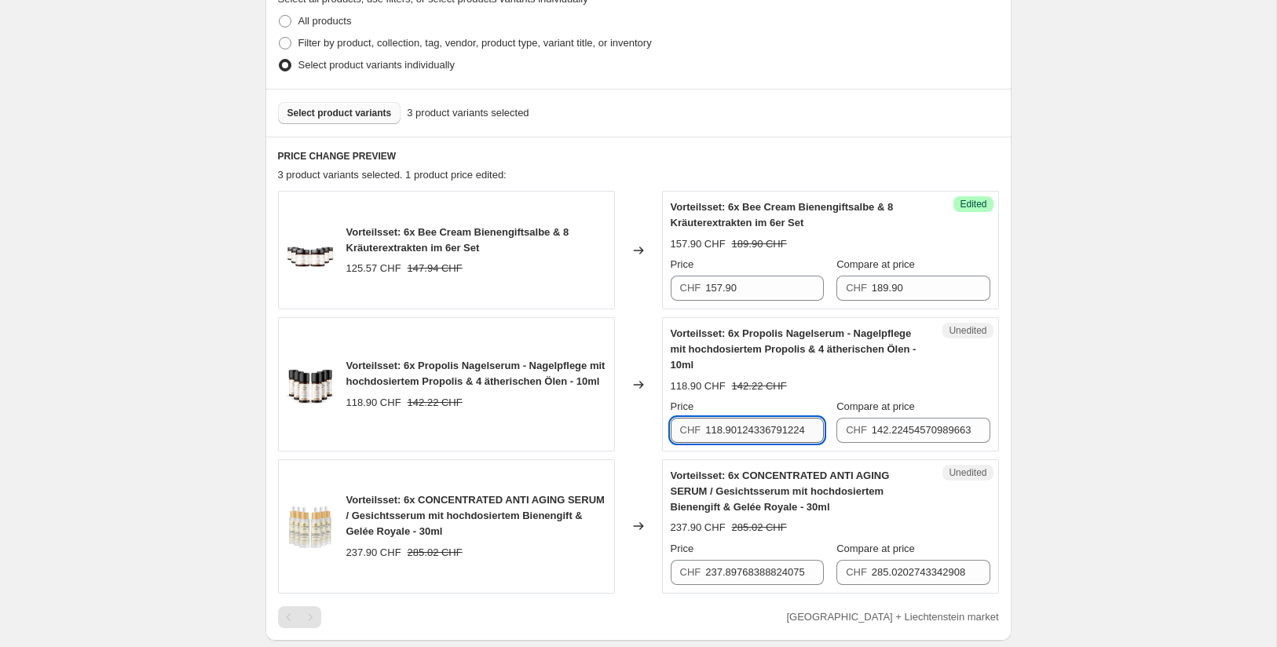
click at [746, 426] on input "118.90124336791224" at bounding box center [764, 430] width 119 height 25
paste input "49,9"
type input "149.90"
click at [874, 427] on input "142.22454570989663" at bounding box center [931, 430] width 119 height 25
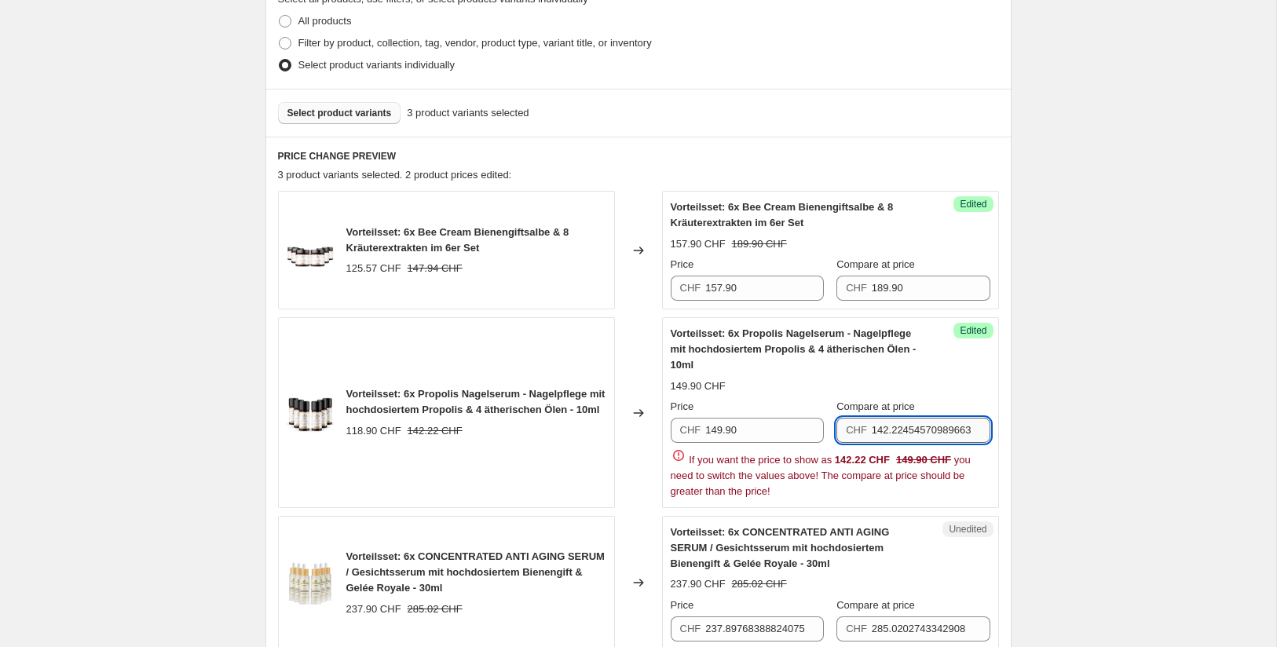
paste input "79,9"
type input "179.90"
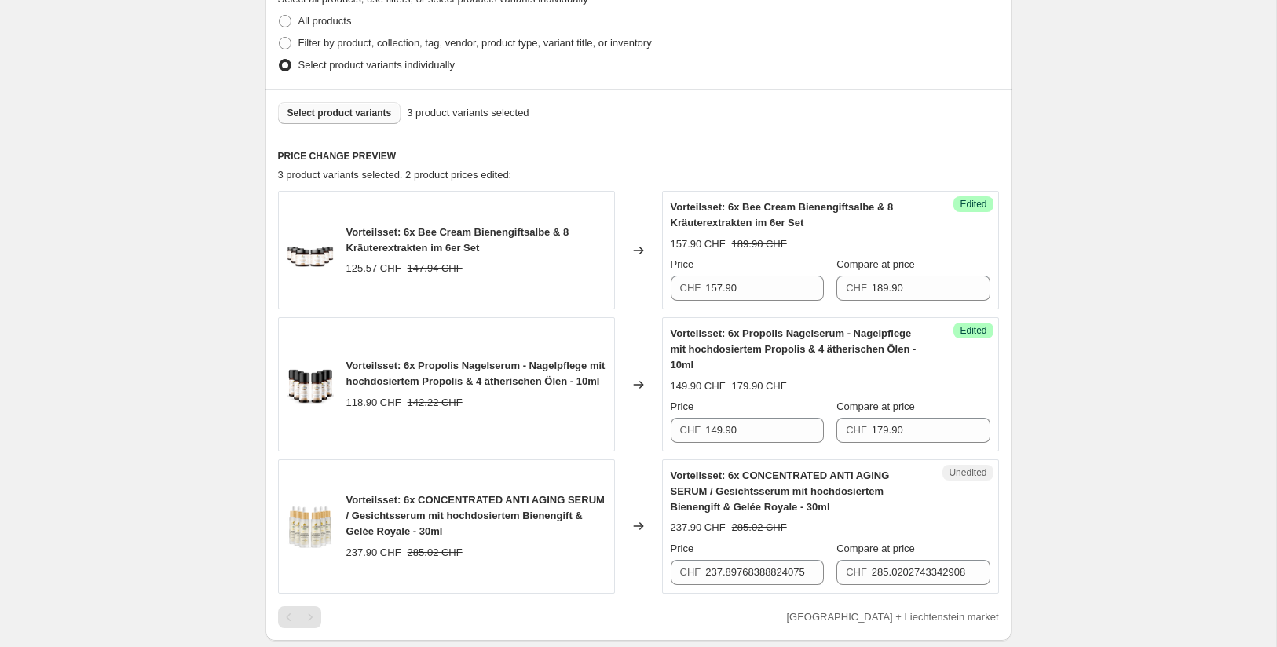
click at [1003, 407] on div "PRICE CHANGE PREVIEW 3 product variants selected. 2 product prices edited: Vort…" at bounding box center [639, 389] width 746 height 504
click at [726, 563] on input "237.89768388824075" at bounding box center [764, 572] width 119 height 25
paste input "99,9"
click at [725, 574] on input "299,9" at bounding box center [764, 572] width 119 height 25
type input "299.9"
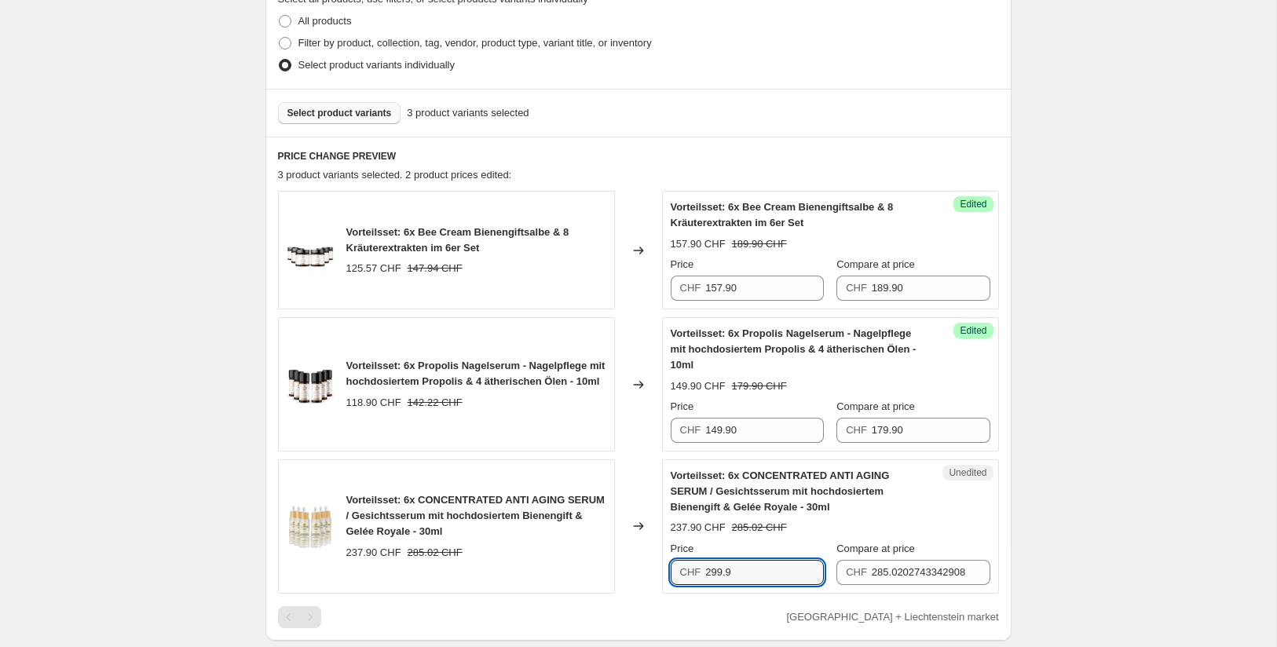
click at [959, 544] on div "Compare at price" at bounding box center [913, 549] width 153 height 16
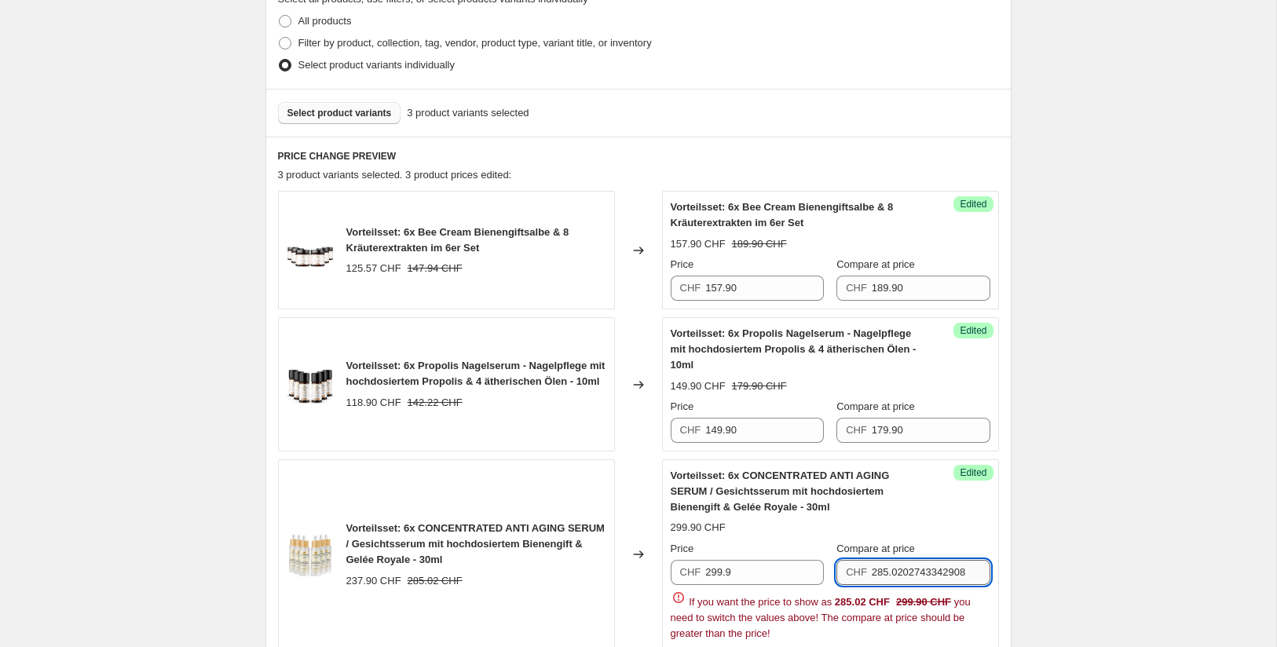
click at [949, 577] on input "285.0202743342908" at bounding box center [931, 572] width 119 height 25
click at [929, 571] on input "285.0202743342908" at bounding box center [931, 572] width 119 height 25
paste input "359,9"
click at [892, 573] on input "359,9" at bounding box center [931, 572] width 119 height 25
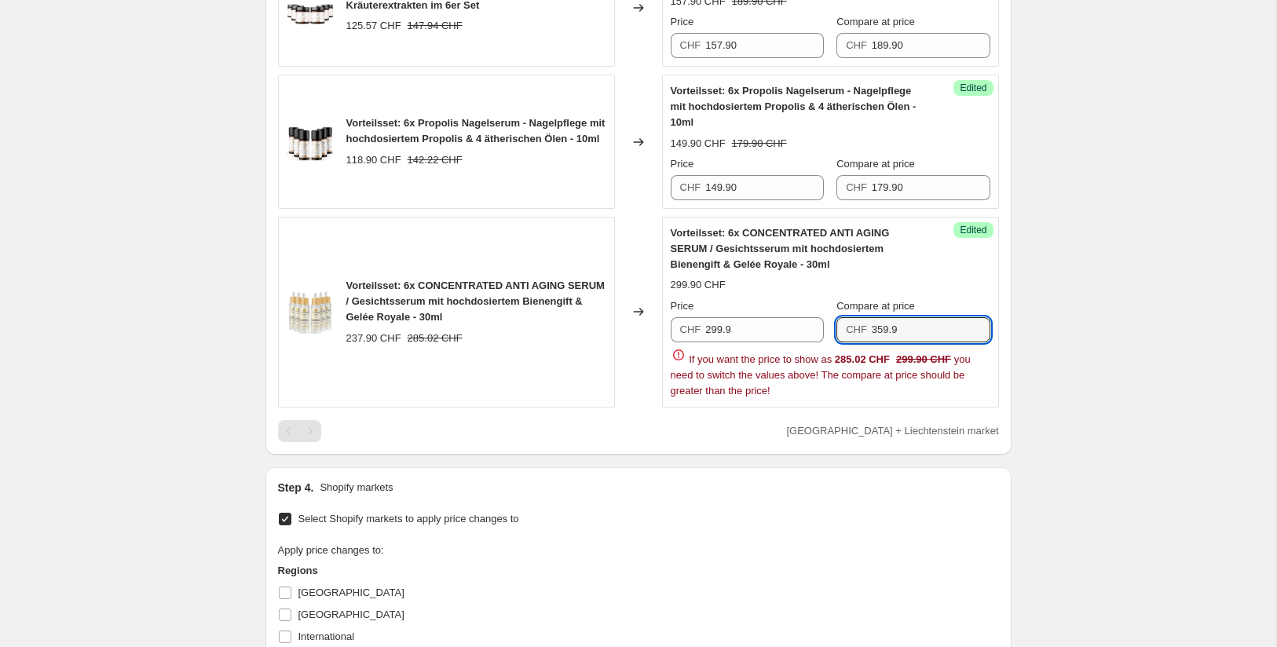
scroll to position [710, 0]
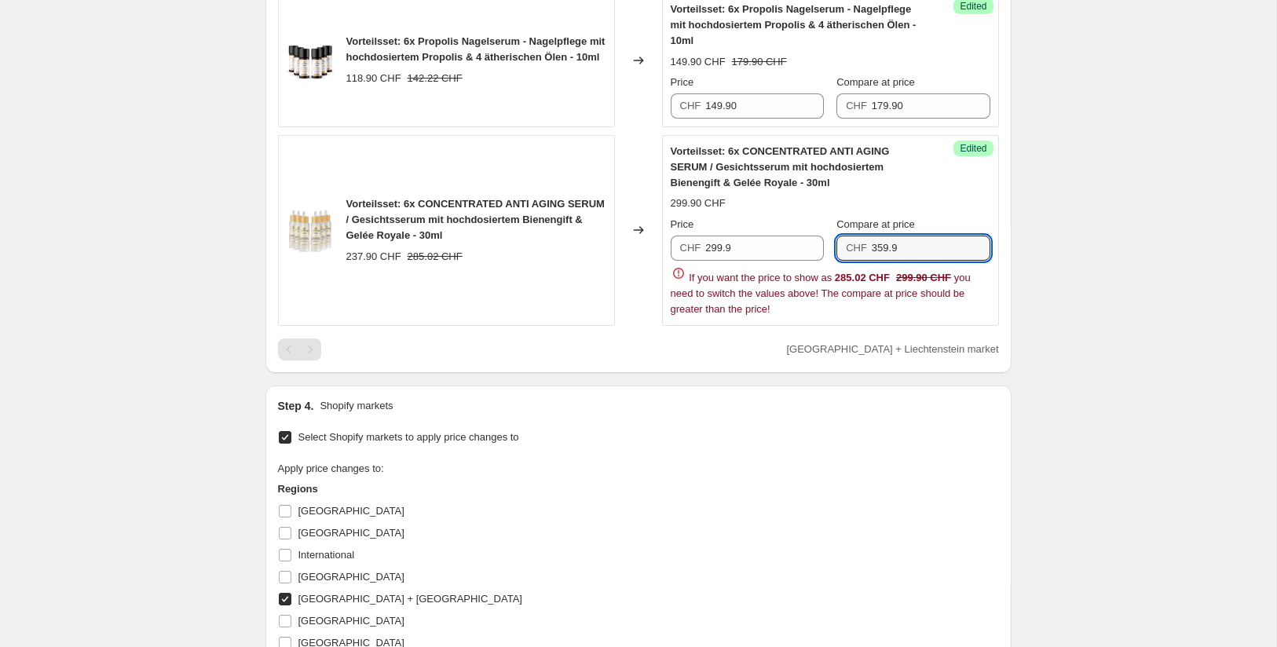
type input "359.9"
click at [1043, 326] on div "Create new price [MEDICAL_DATA]. This page is ready Create new price [MEDICAL_D…" at bounding box center [638, 127] width 1277 height 1674
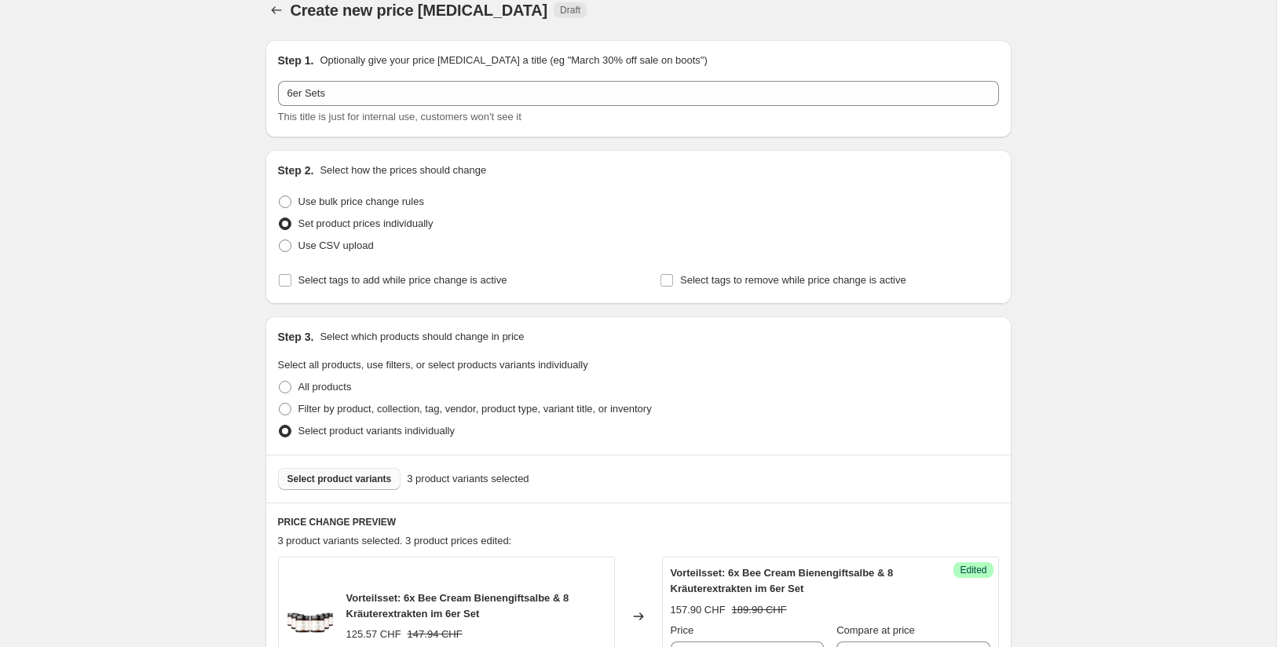
scroll to position [13, 0]
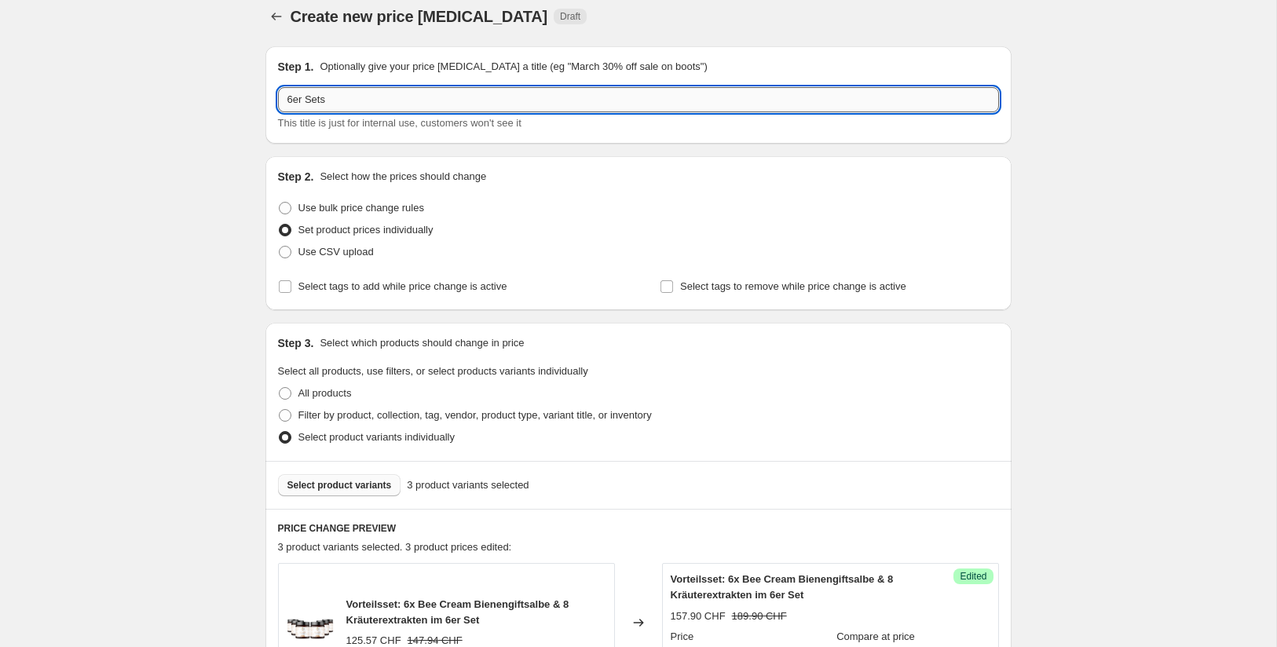
click at [526, 88] on input "6er Sets" at bounding box center [638, 99] width 721 height 25
click at [519, 103] on input "6er Sets" at bounding box center [638, 99] width 721 height 25
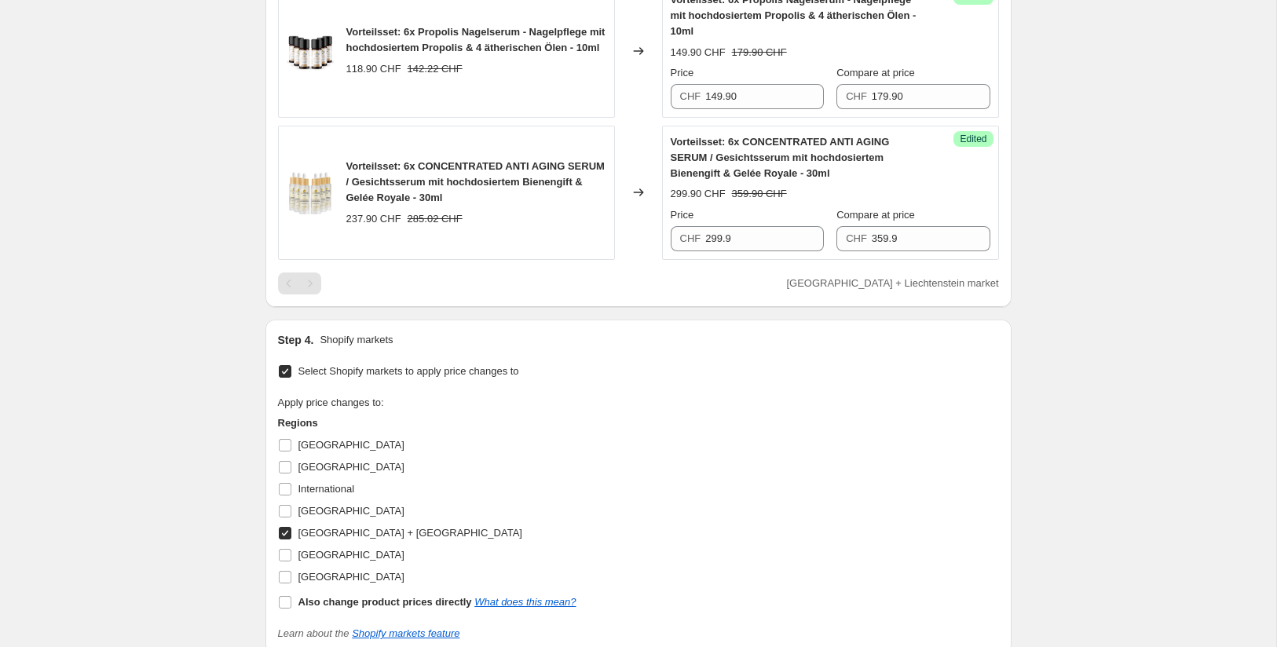
scroll to position [966, 0]
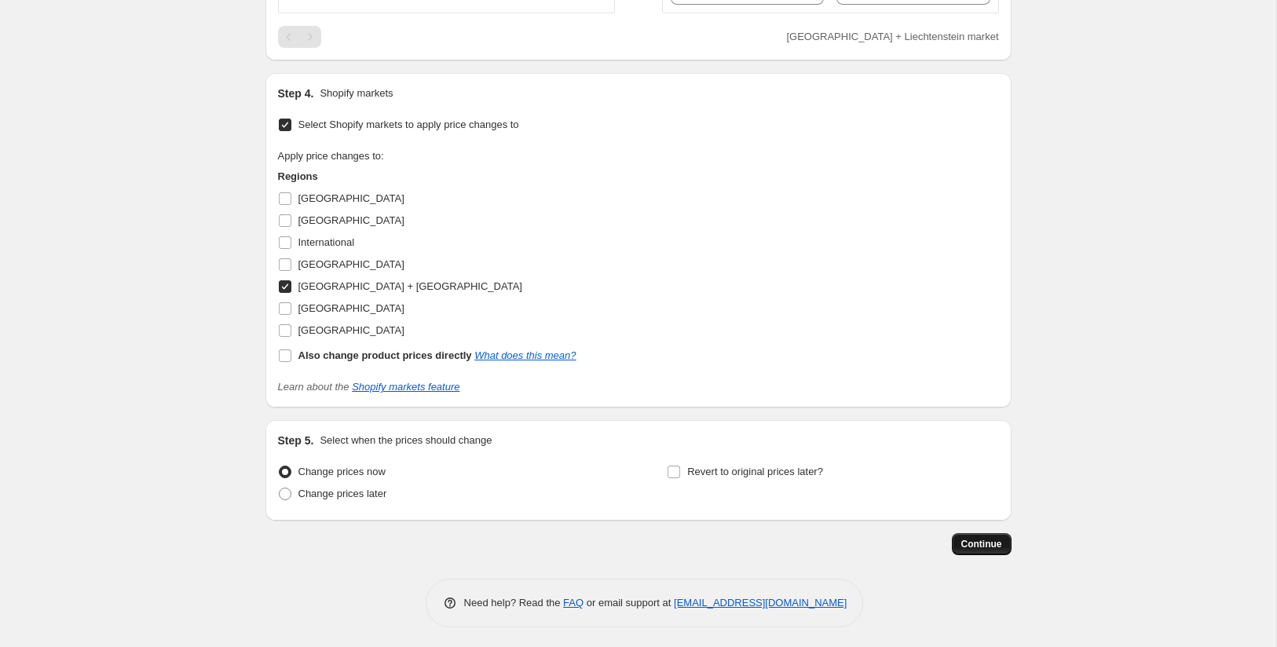
type input "6er Varianten"
click at [983, 546] on span "Continue" at bounding box center [982, 544] width 41 height 13
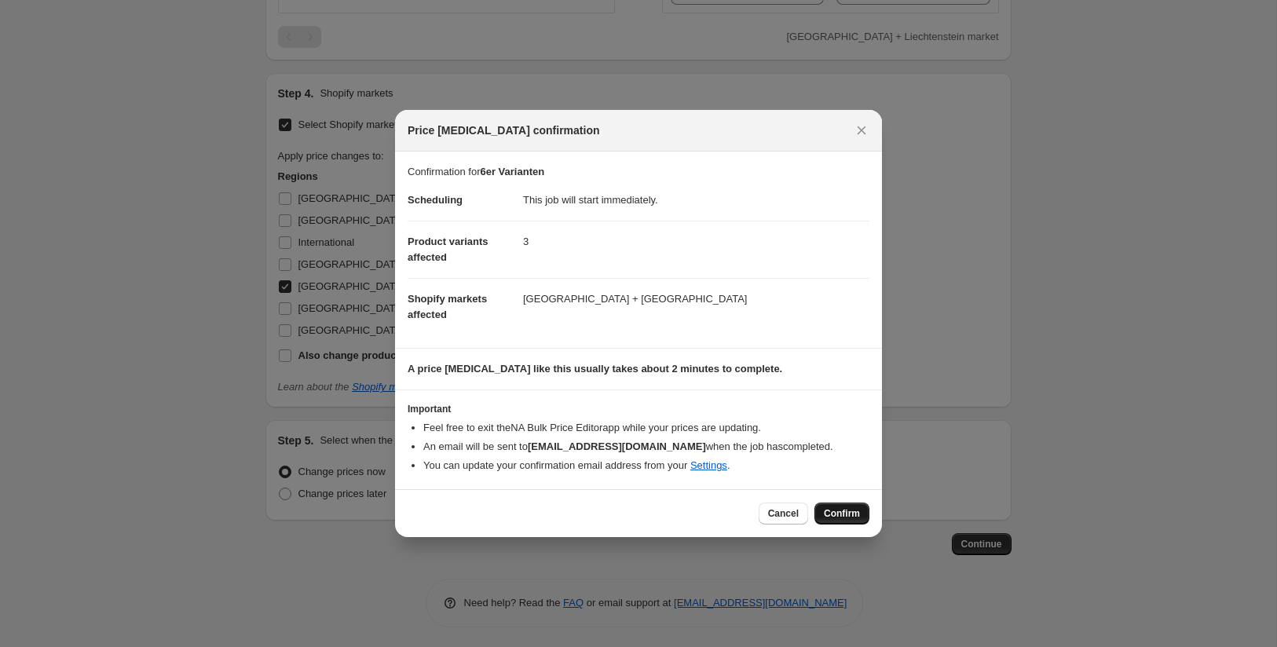
click at [852, 508] on span "Confirm" at bounding box center [842, 514] width 36 height 13
